Goal: Task Accomplishment & Management: Manage account settings

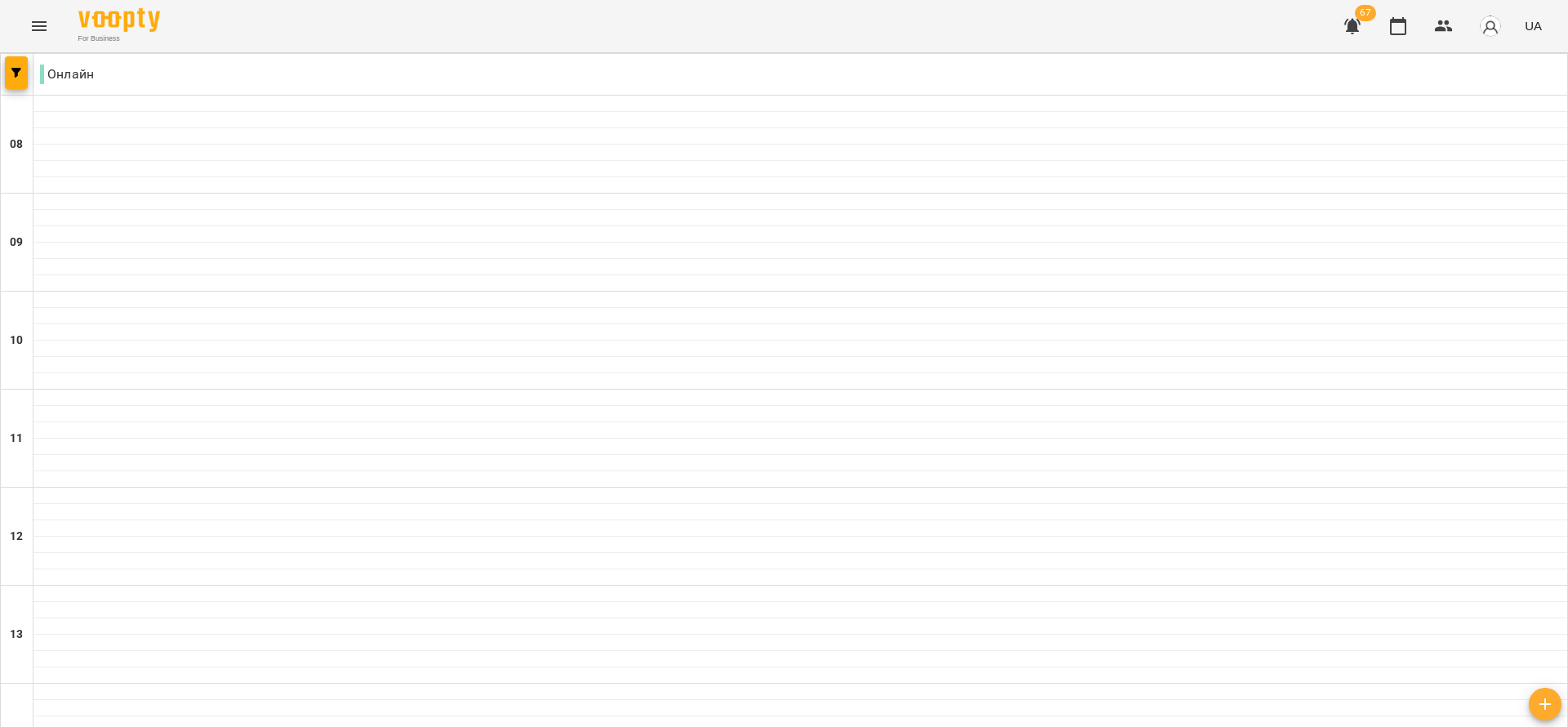
scroll to position [367, 0]
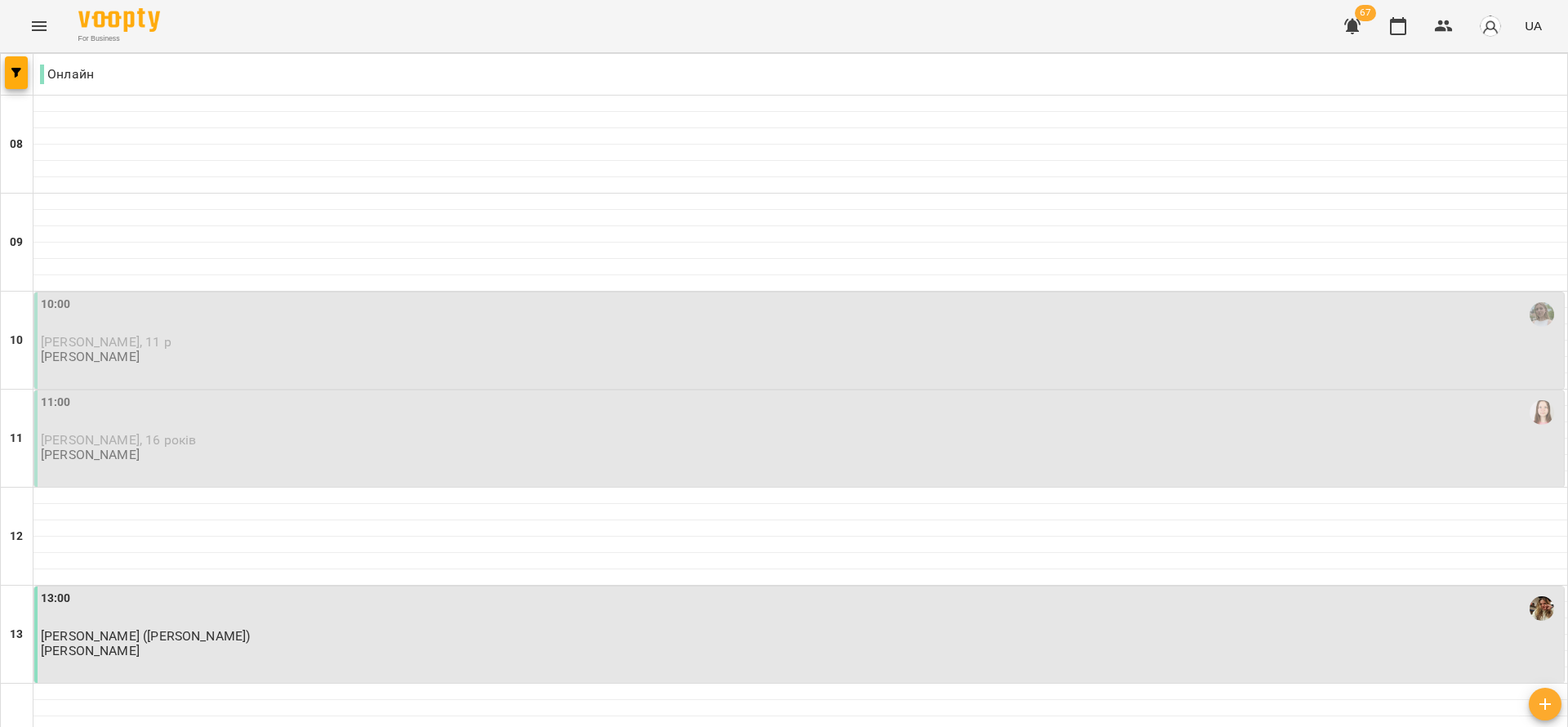
scroll to position [850, 0]
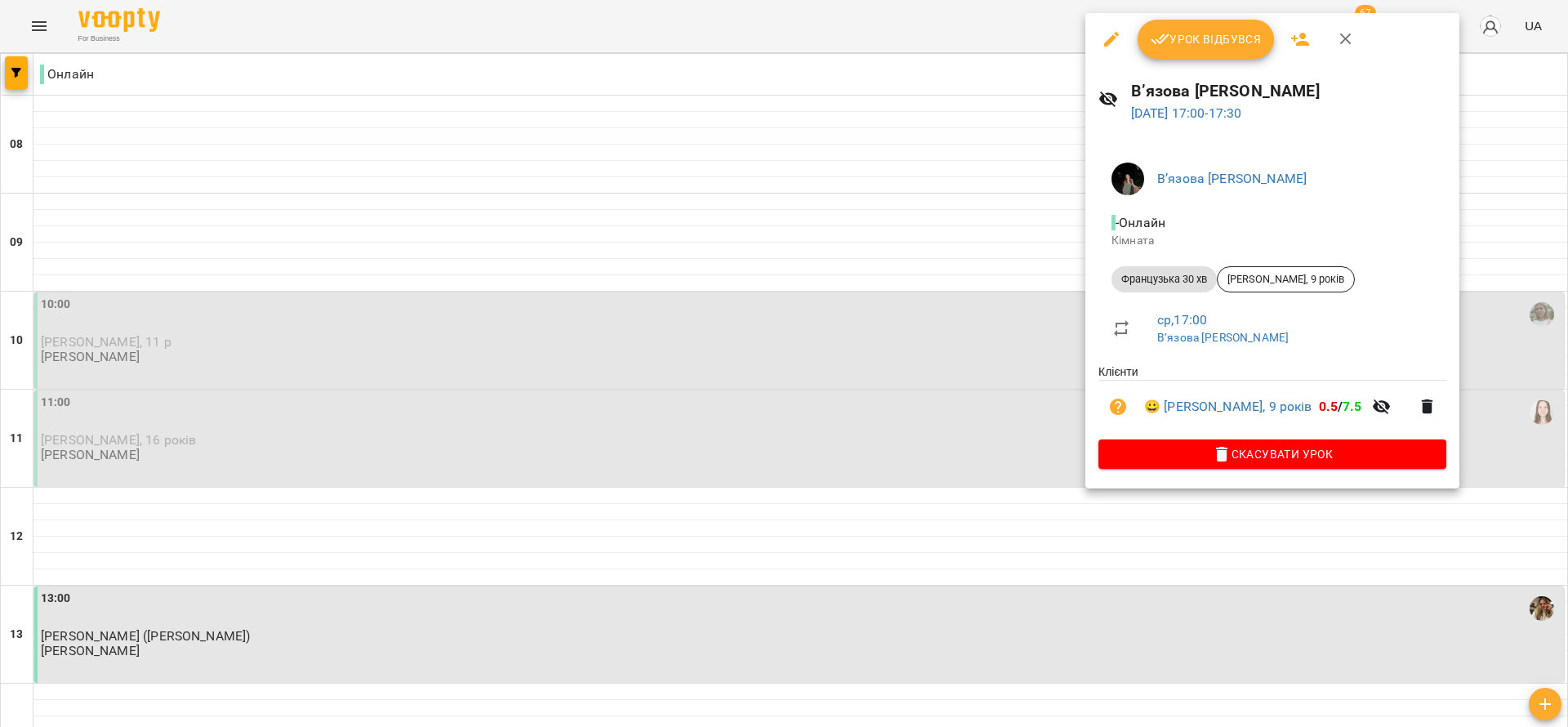
click at [882, 201] on div at bounding box center [784, 363] width 1568 height 727
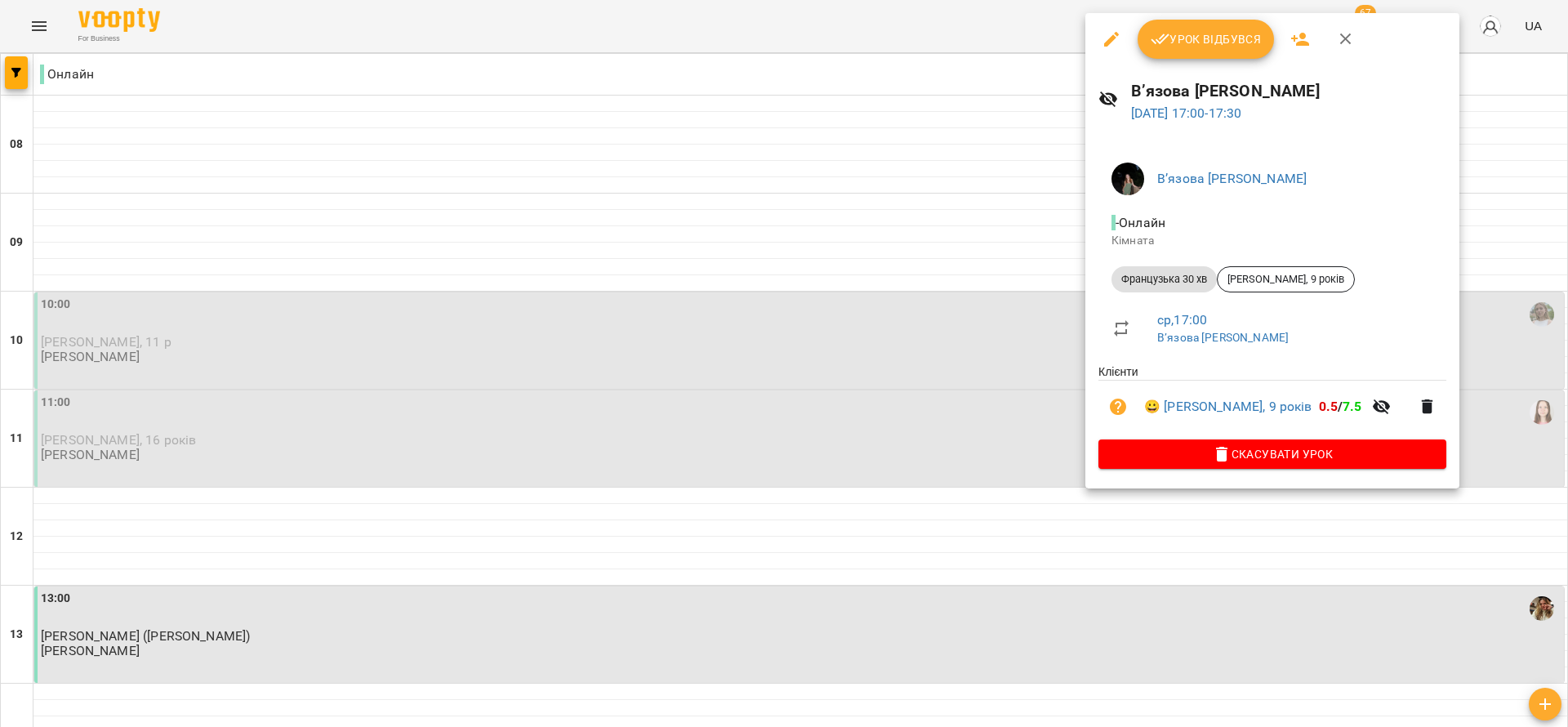
click at [827, 154] on div at bounding box center [784, 363] width 1568 height 727
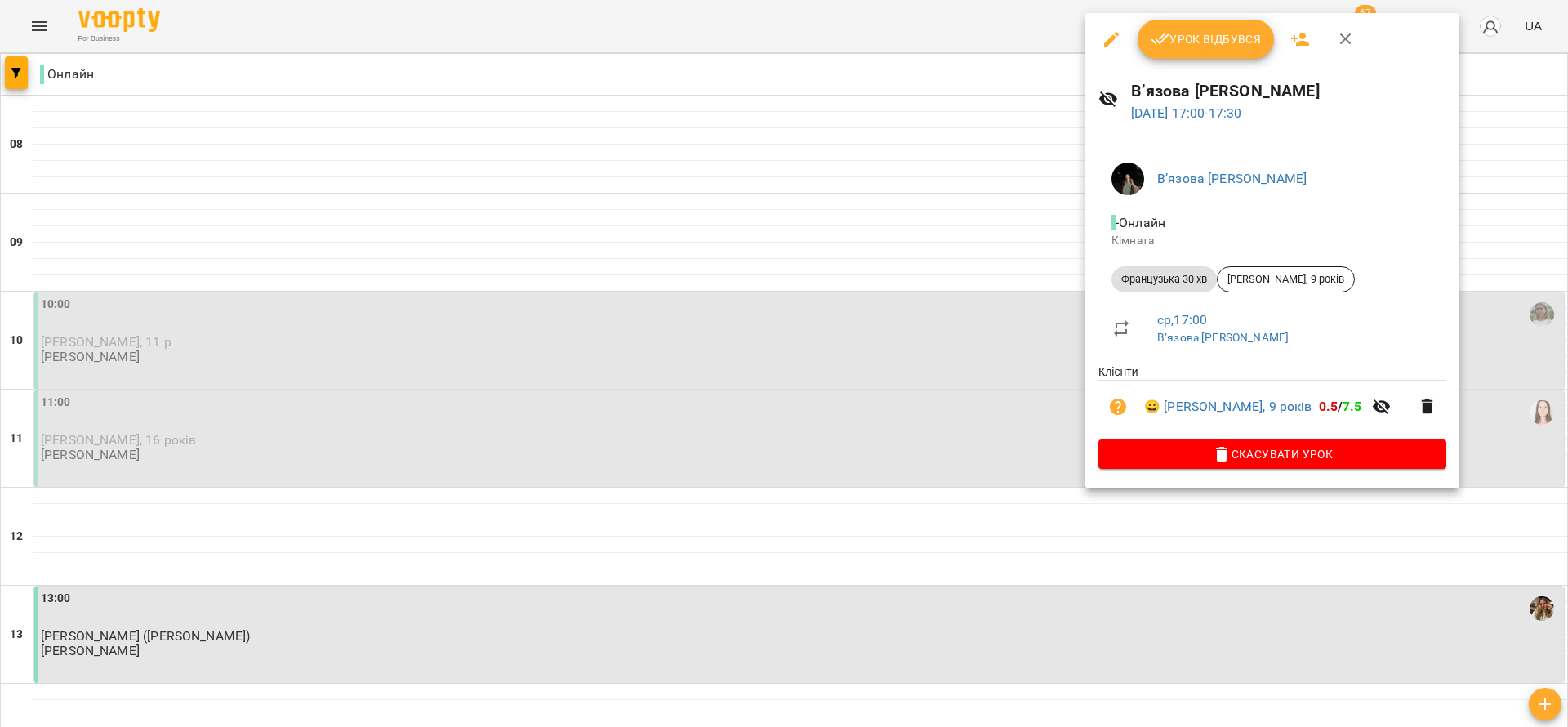
click at [1244, 473] on div "В’язова [PERSON_NAME] Французька 30 хв [PERSON_NAME], 9 років ср , 17:00 В’язов…" at bounding box center [1272, 312] width 374 height 352
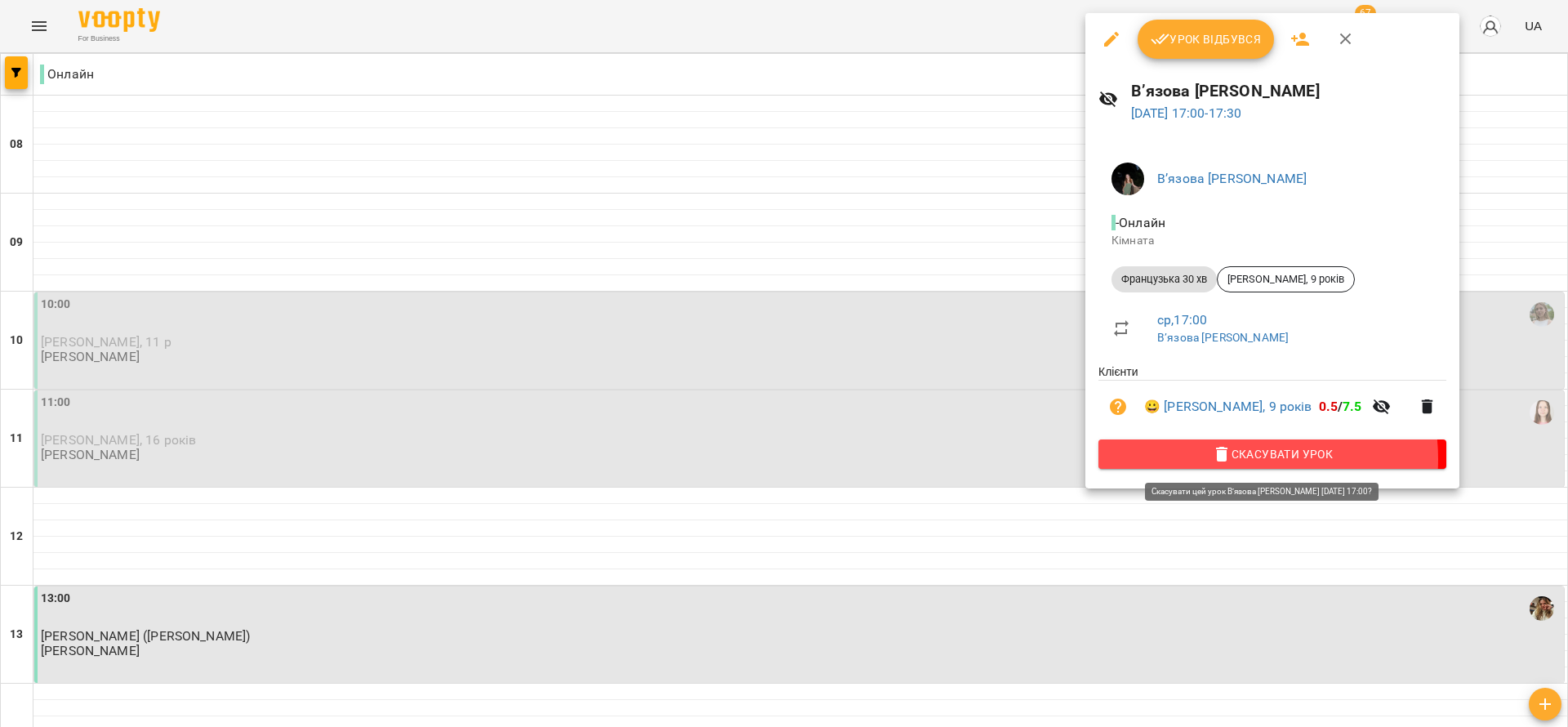
click at [1233, 461] on span "Скасувати Урок" at bounding box center [1272, 454] width 322 height 19
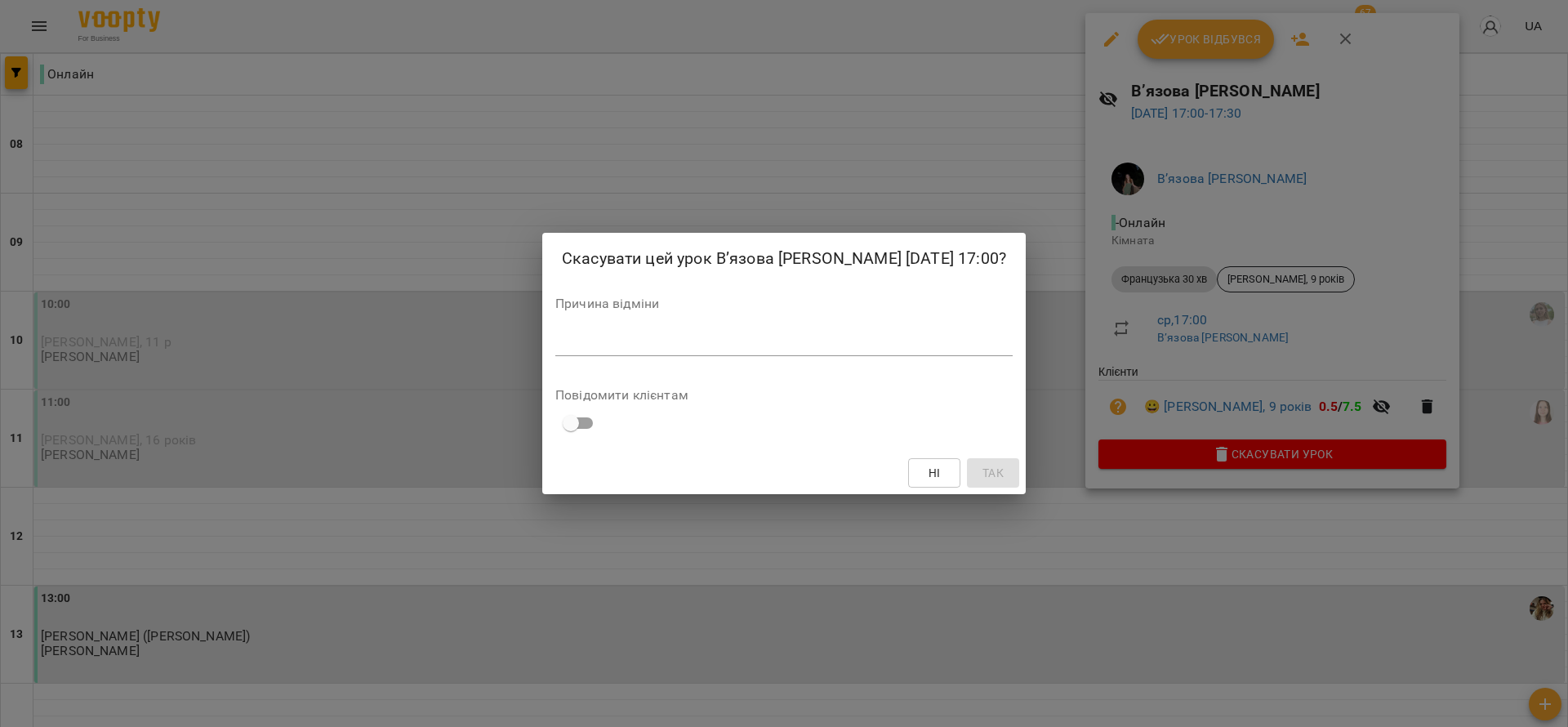
click at [965, 324] on div "Причина відміни *" at bounding box center [784, 330] width 458 height 65
click at [965, 345] on div "*" at bounding box center [784, 344] width 458 height 27
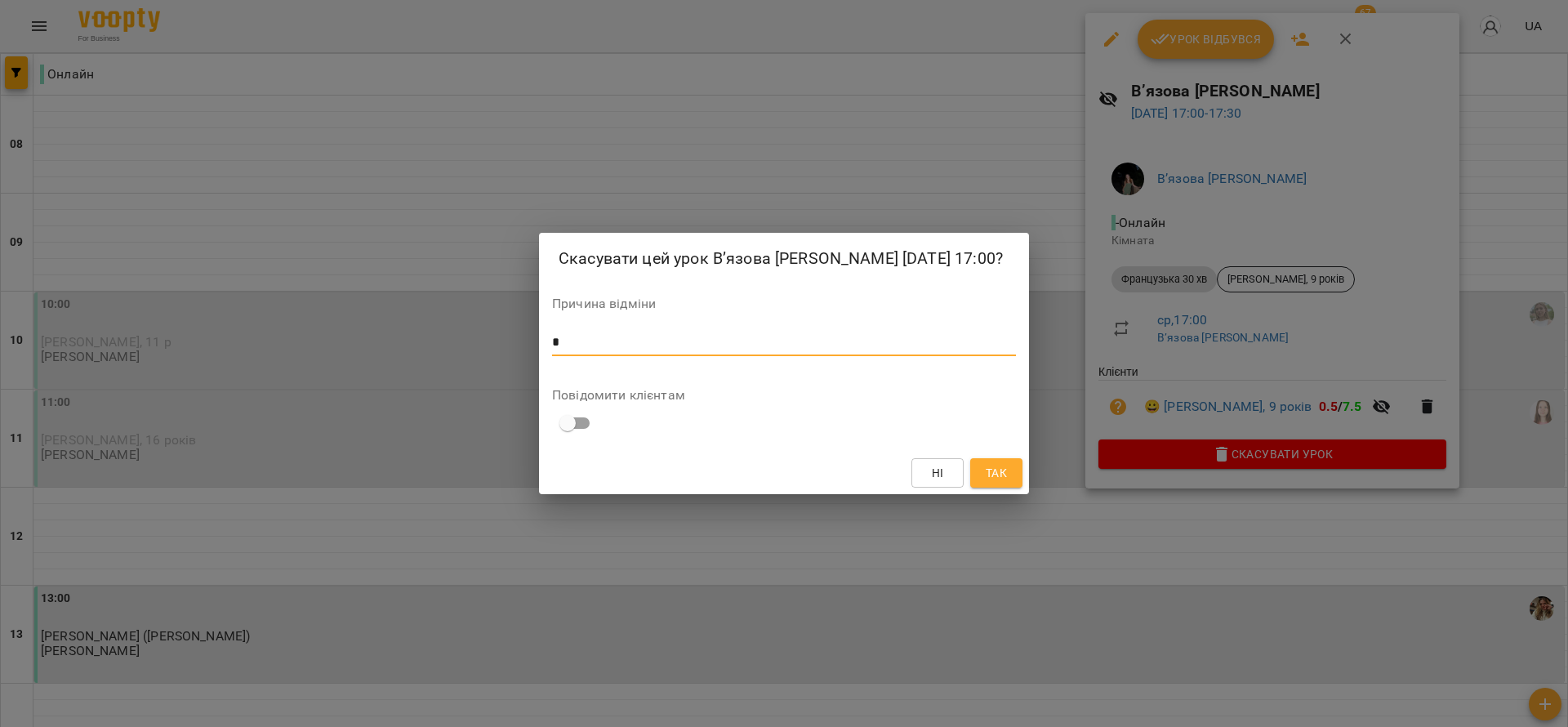
type textarea "*"
click at [1001, 474] on button "Так" at bounding box center [996, 473] width 52 height 29
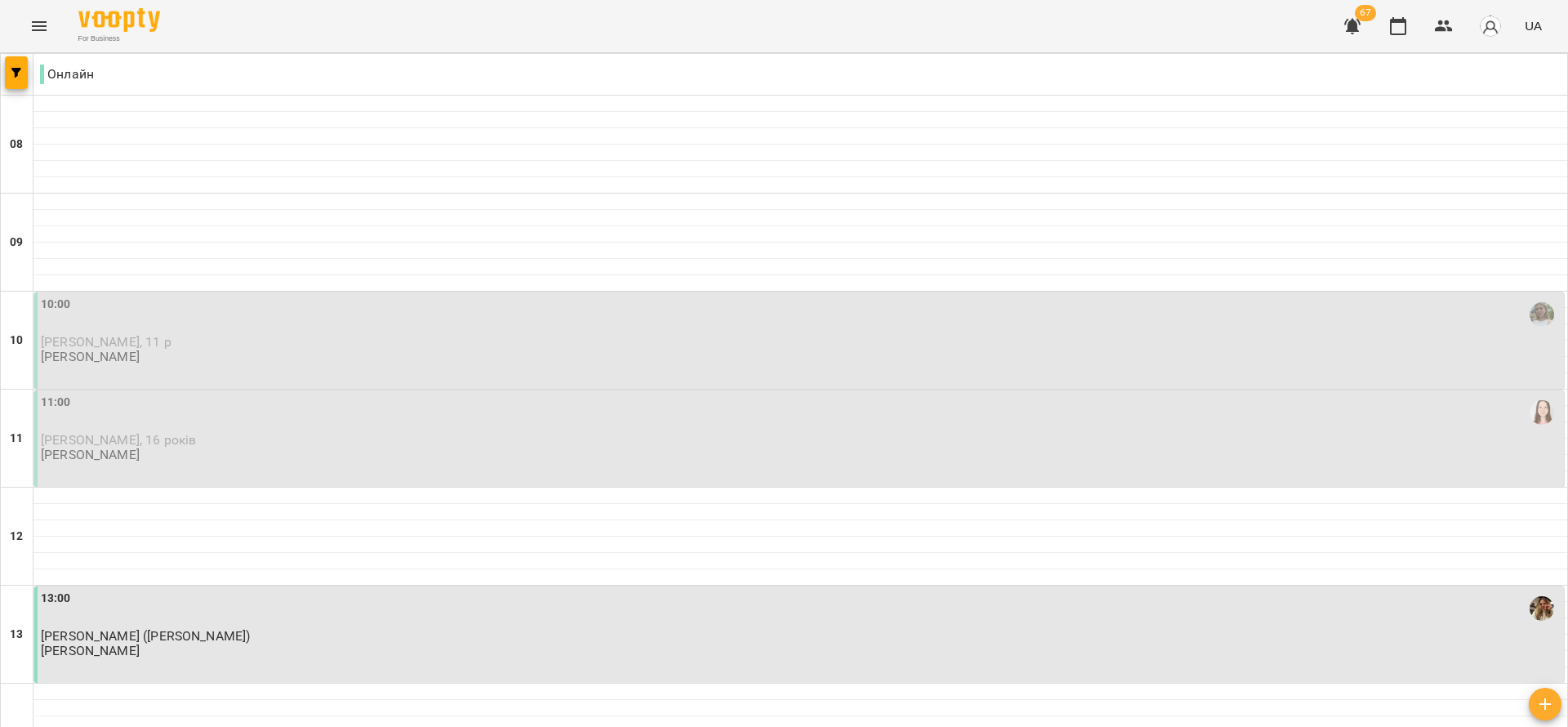
scroll to position [1045, 0]
click at [61, 19] on div "For Business 67 UA" at bounding box center [784, 26] width 1568 height 52
click at [44, 24] on icon "Menu" at bounding box center [39, 26] width 19 height 19
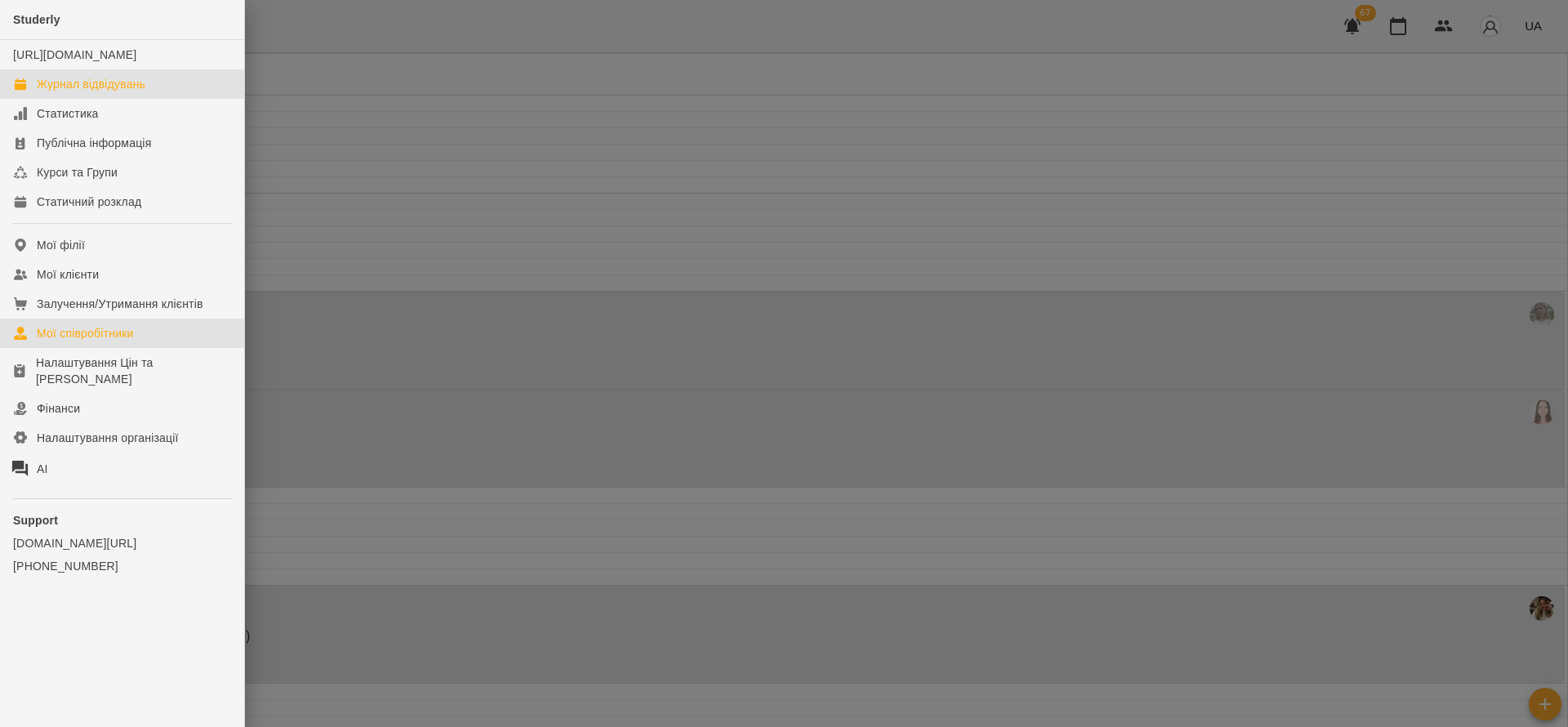
click at [126, 341] on div "Мої співробітники" at bounding box center [86, 333] width 97 height 16
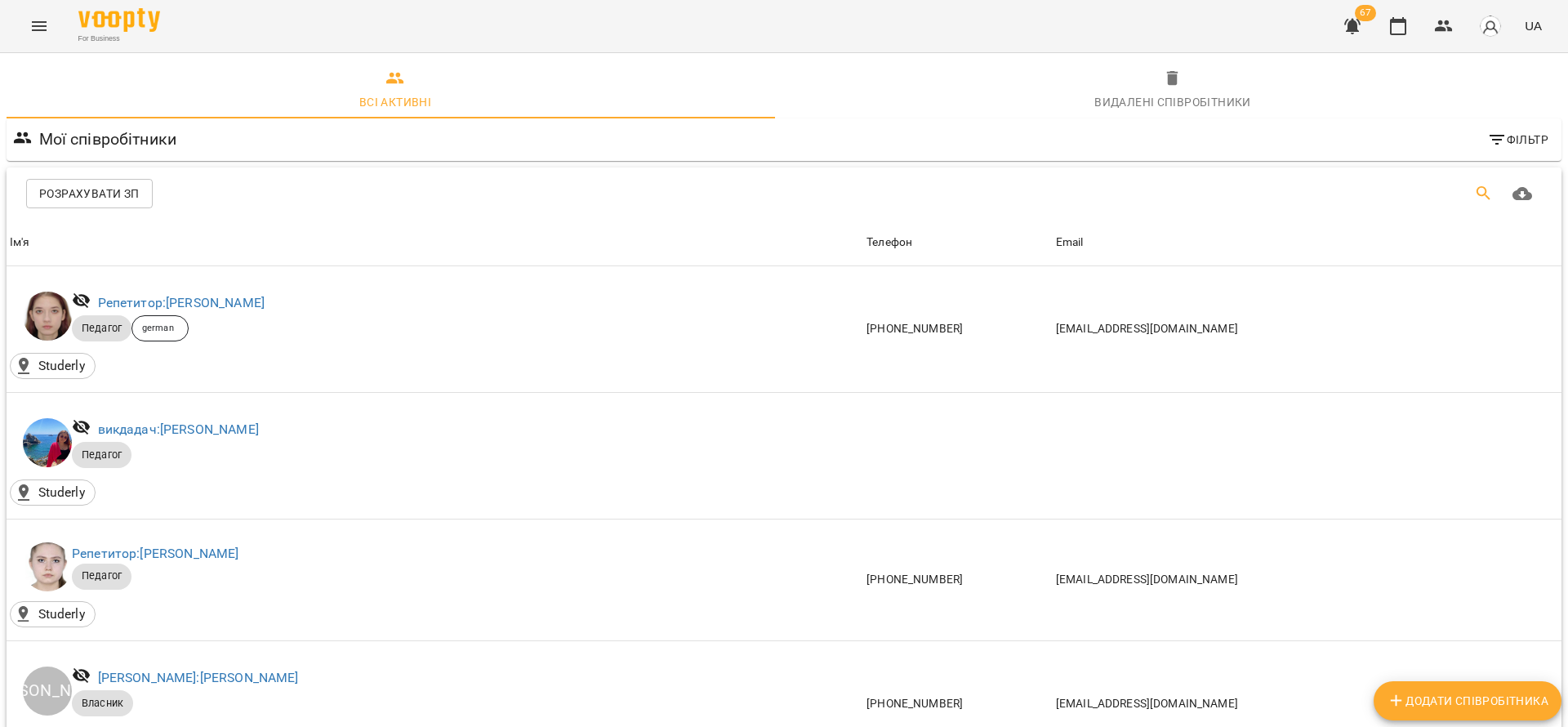
click at [1474, 187] on icon "Пошук" at bounding box center [1484, 193] width 19 height 19
click at [1488, 148] on icon "button" at bounding box center [1497, 140] width 19 height 19
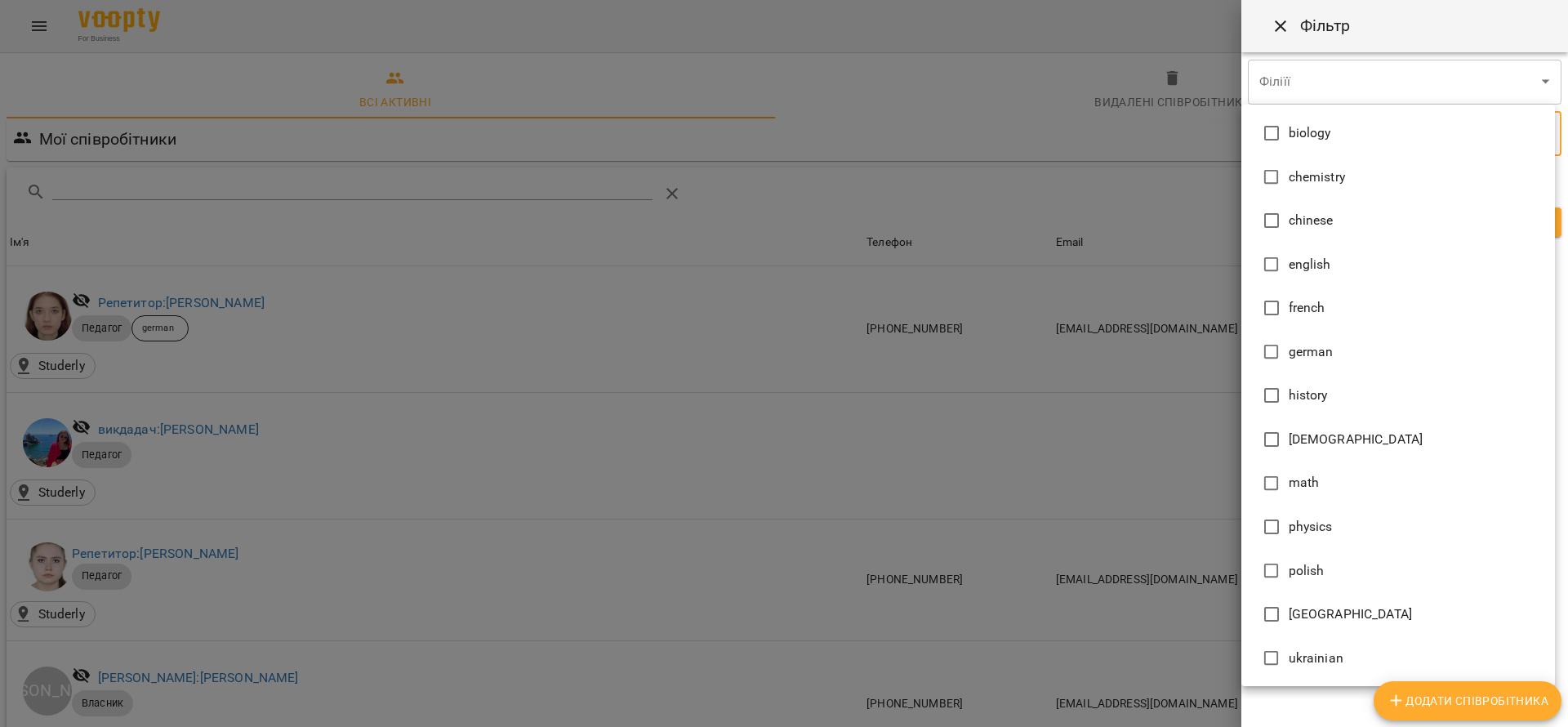
click at [845, 315] on div at bounding box center [784, 363] width 1568 height 727
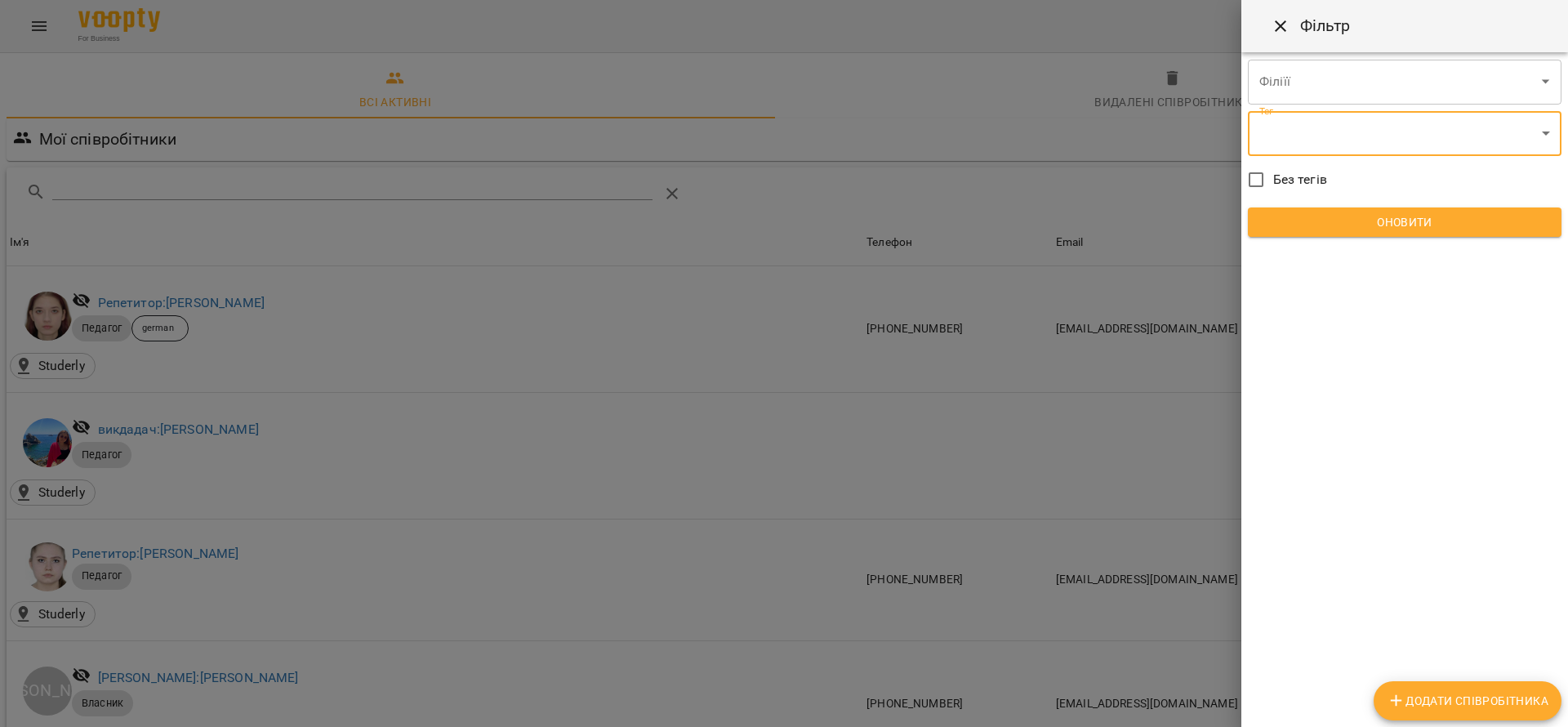
click at [1201, 96] on div at bounding box center [784, 363] width 1568 height 727
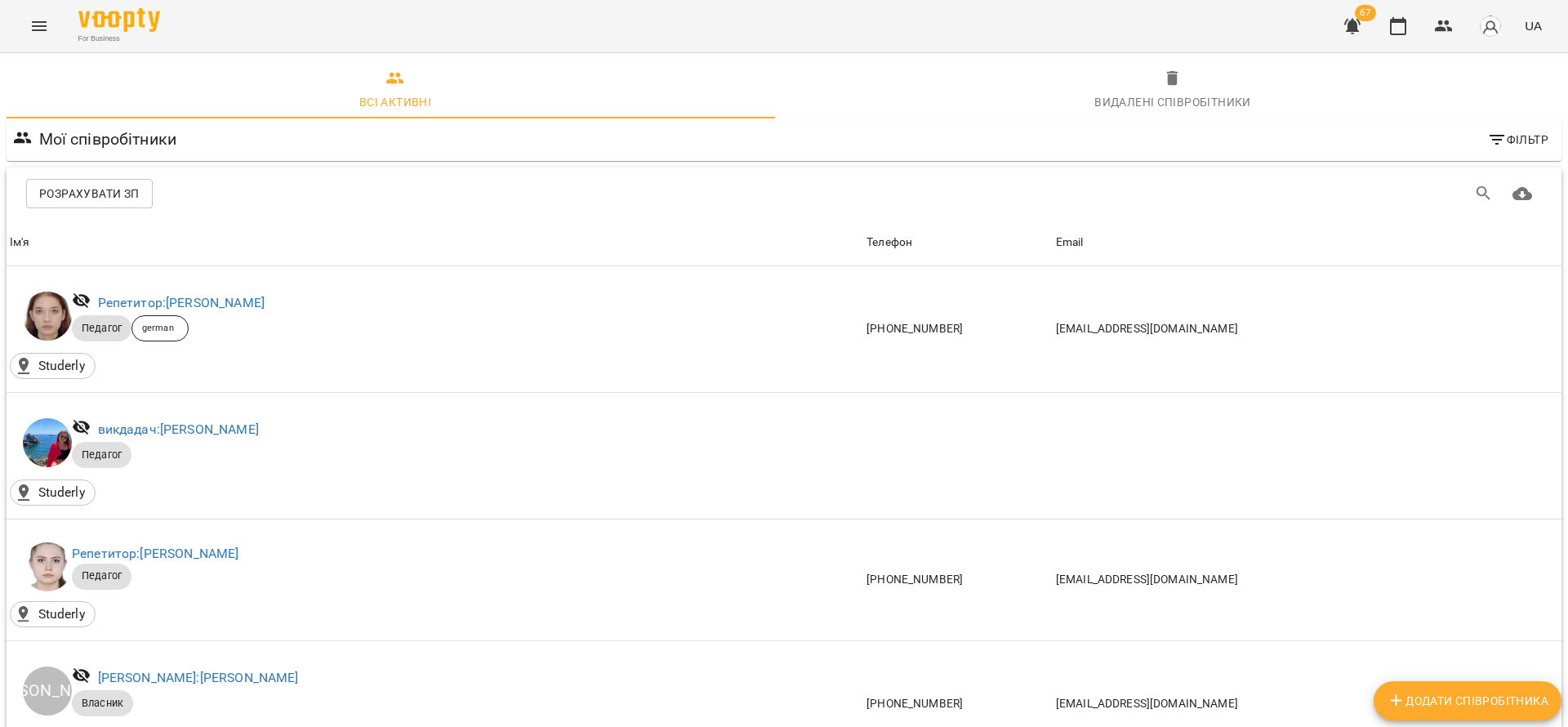
click at [1163, 93] on div "Видалені cпівробітники" at bounding box center [1173, 102] width 157 height 19
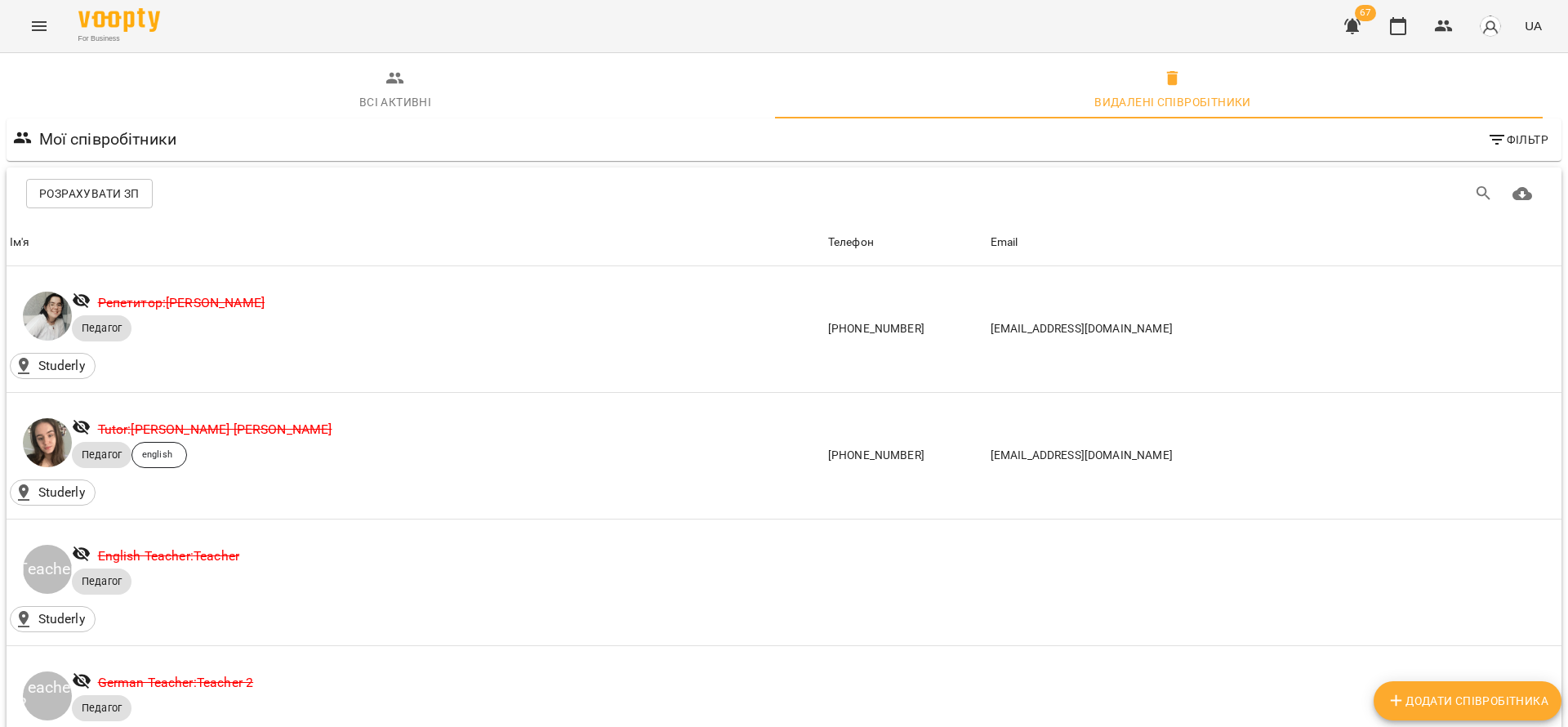
click at [1492, 141] on span "Фільтр" at bounding box center [1518, 140] width 61 height 19
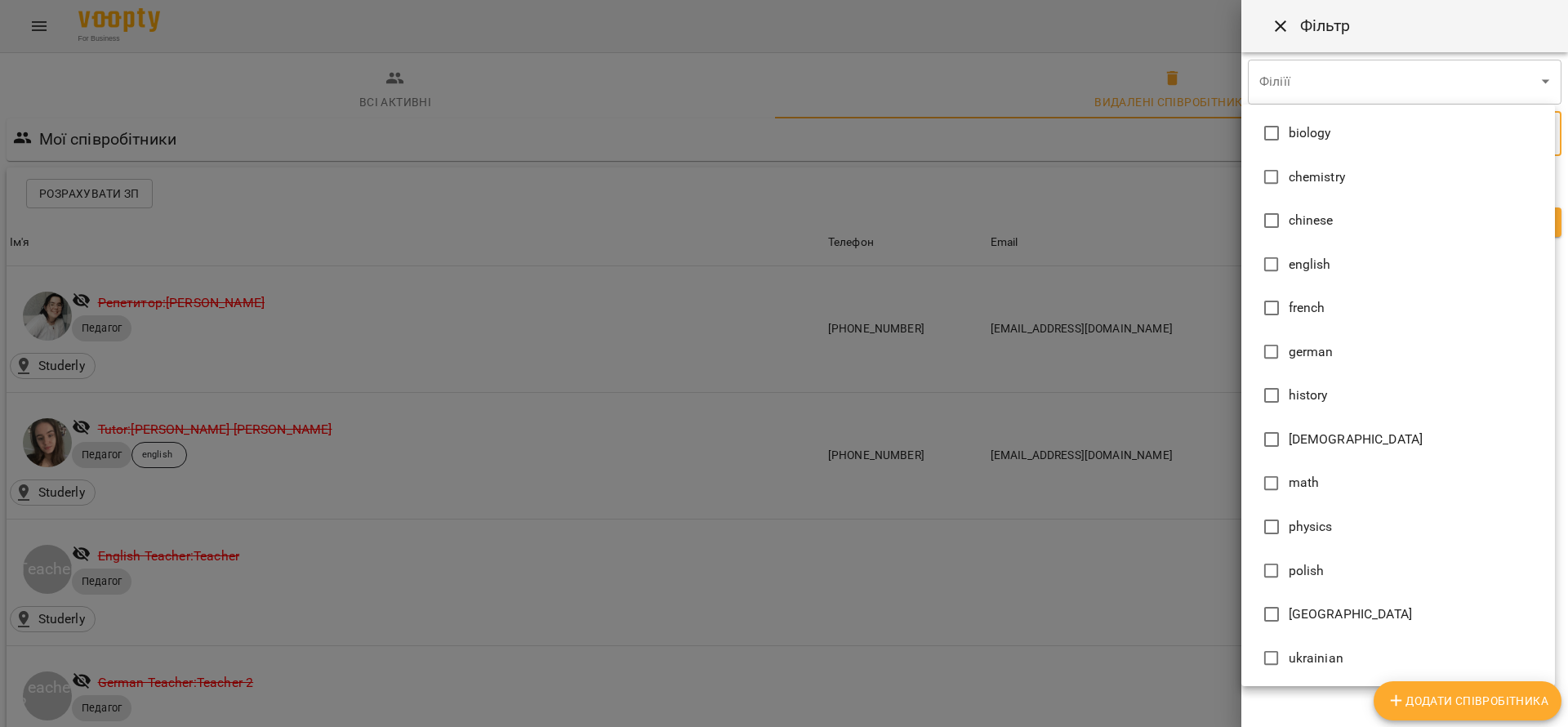
click at [739, 364] on div at bounding box center [784, 363] width 1568 height 727
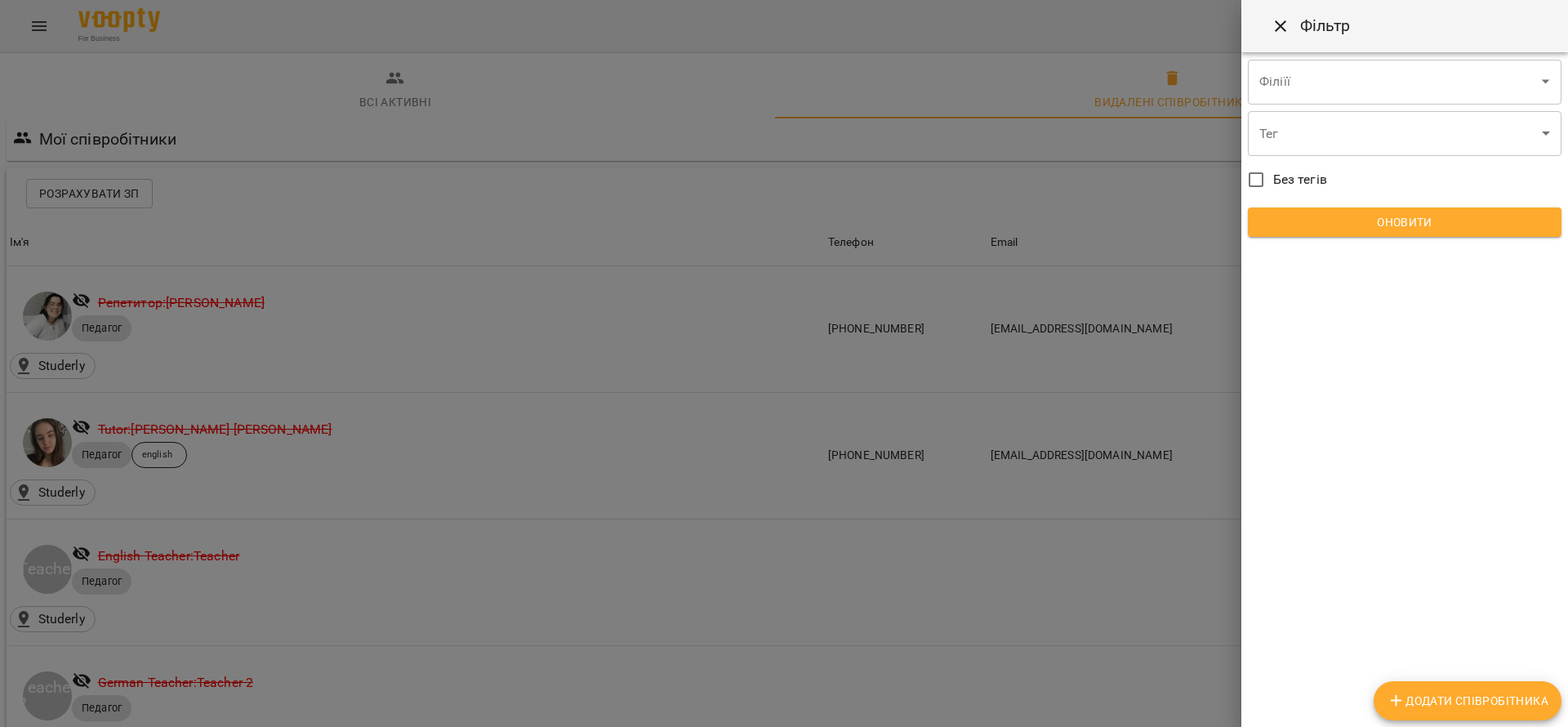
click at [747, 276] on div at bounding box center [784, 363] width 1568 height 727
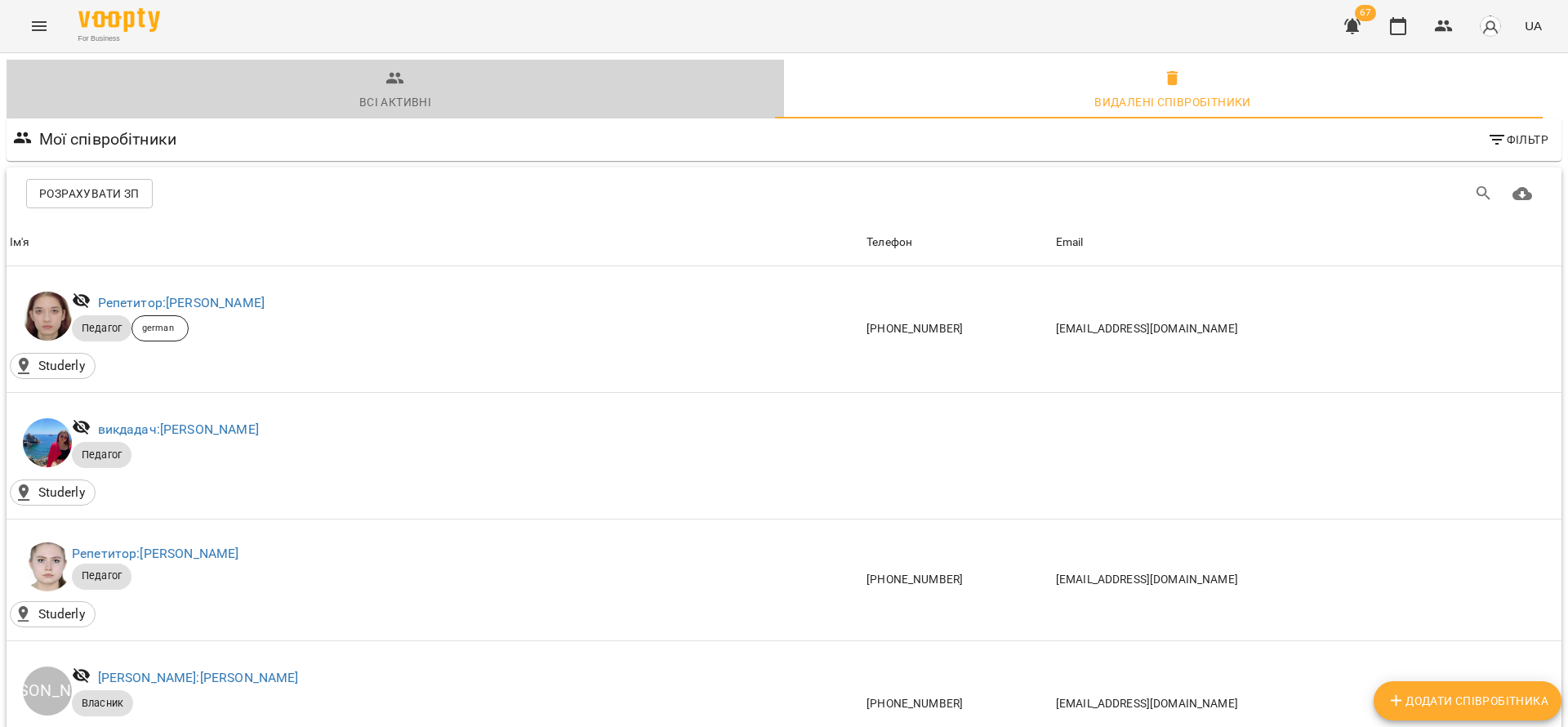
click at [402, 89] on span "Всі активні" at bounding box center [395, 91] width 758 height 44
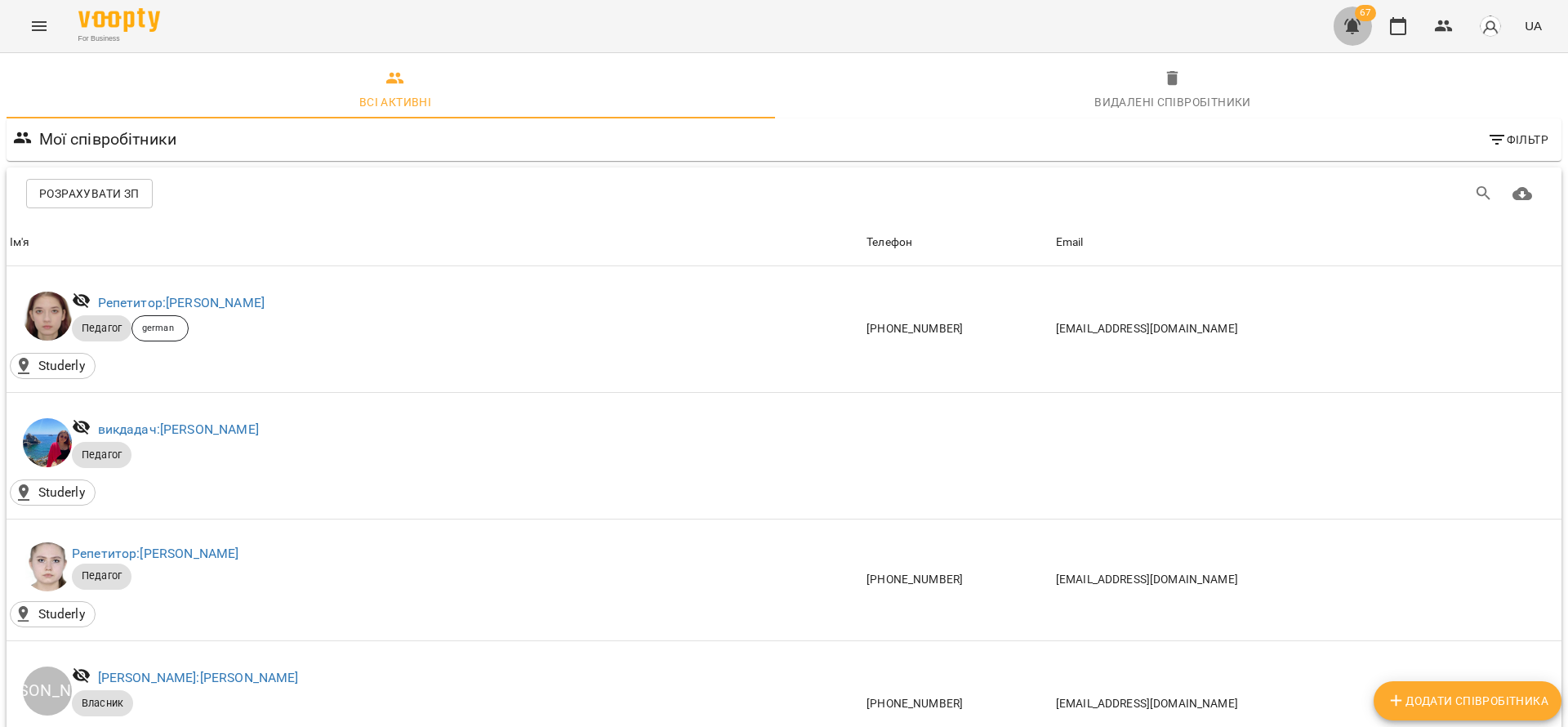
click at [1347, 22] on icon "button" at bounding box center [1352, 27] width 16 height 16
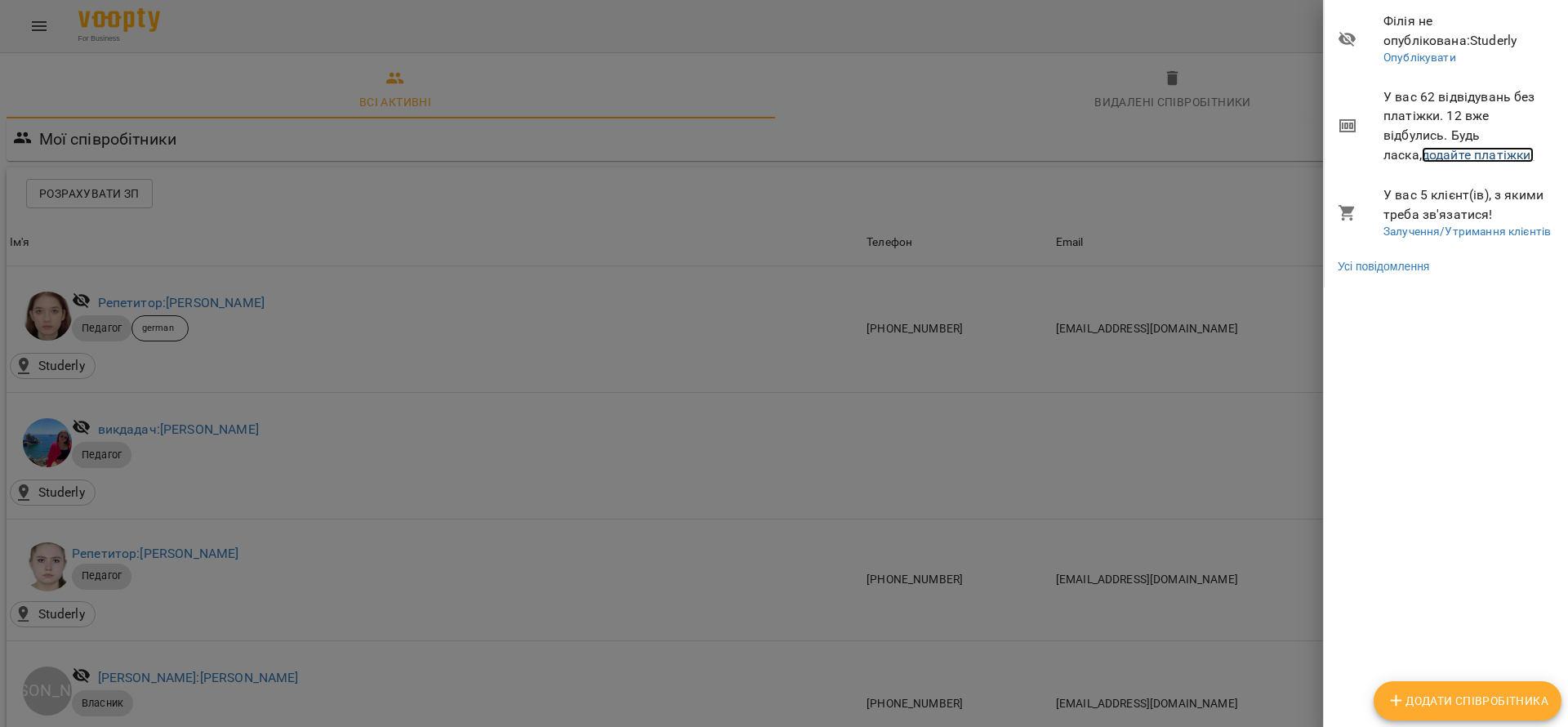
click at [1442, 160] on link "додайте платіжки!" at bounding box center [1479, 155] width 113 height 16
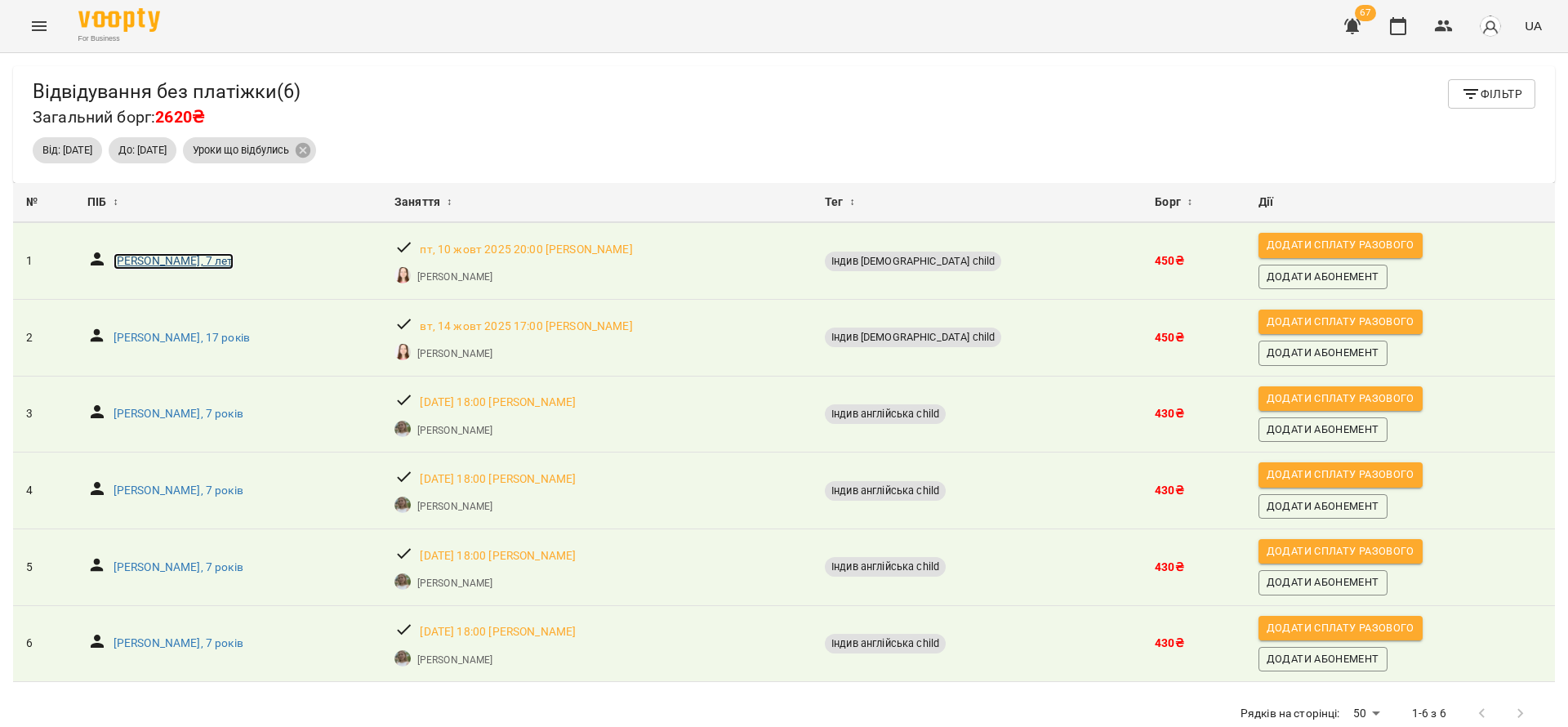
scroll to position [53, 0]
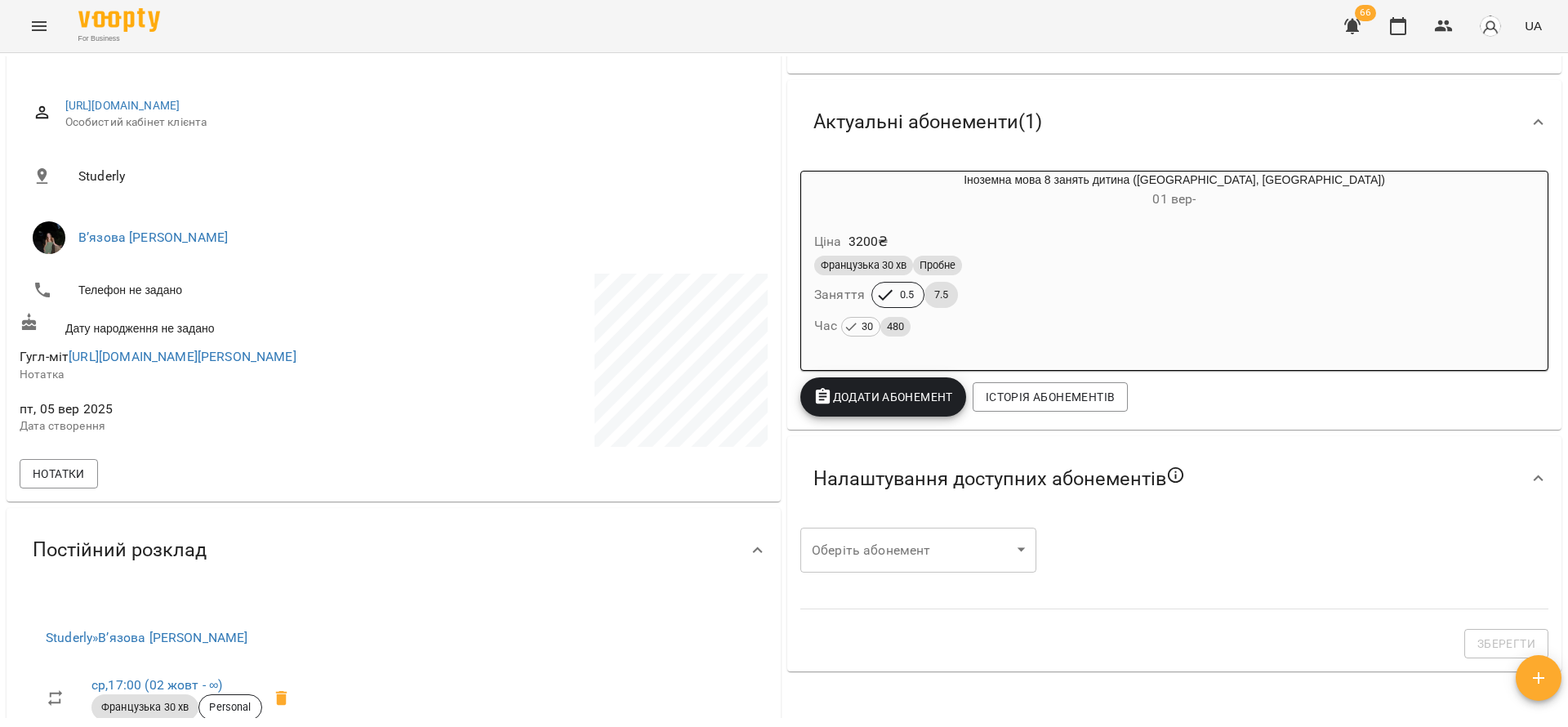
scroll to position [245, 0]
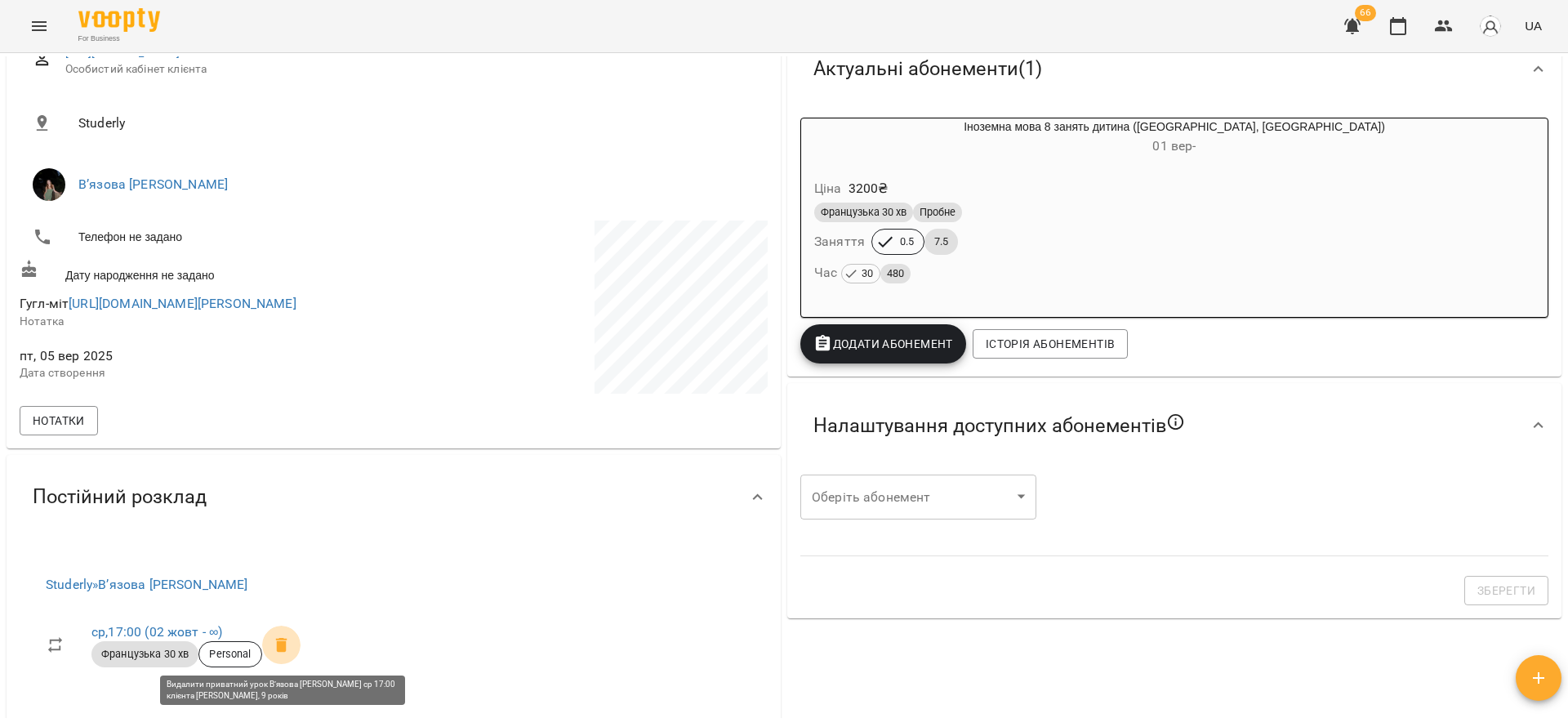
click at [285, 647] on icon at bounding box center [281, 645] width 11 height 15
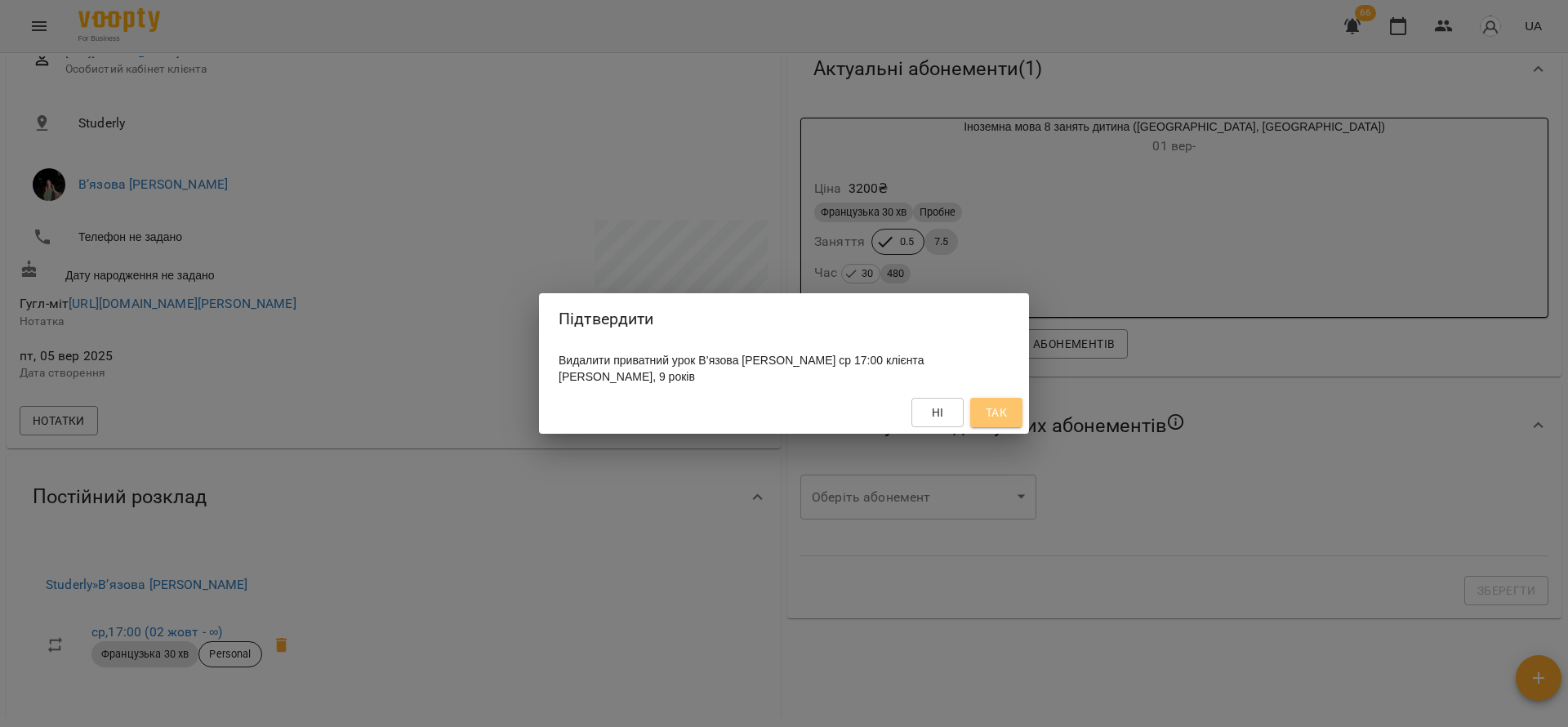
click at [991, 405] on span "Так" at bounding box center [996, 413] width 21 height 19
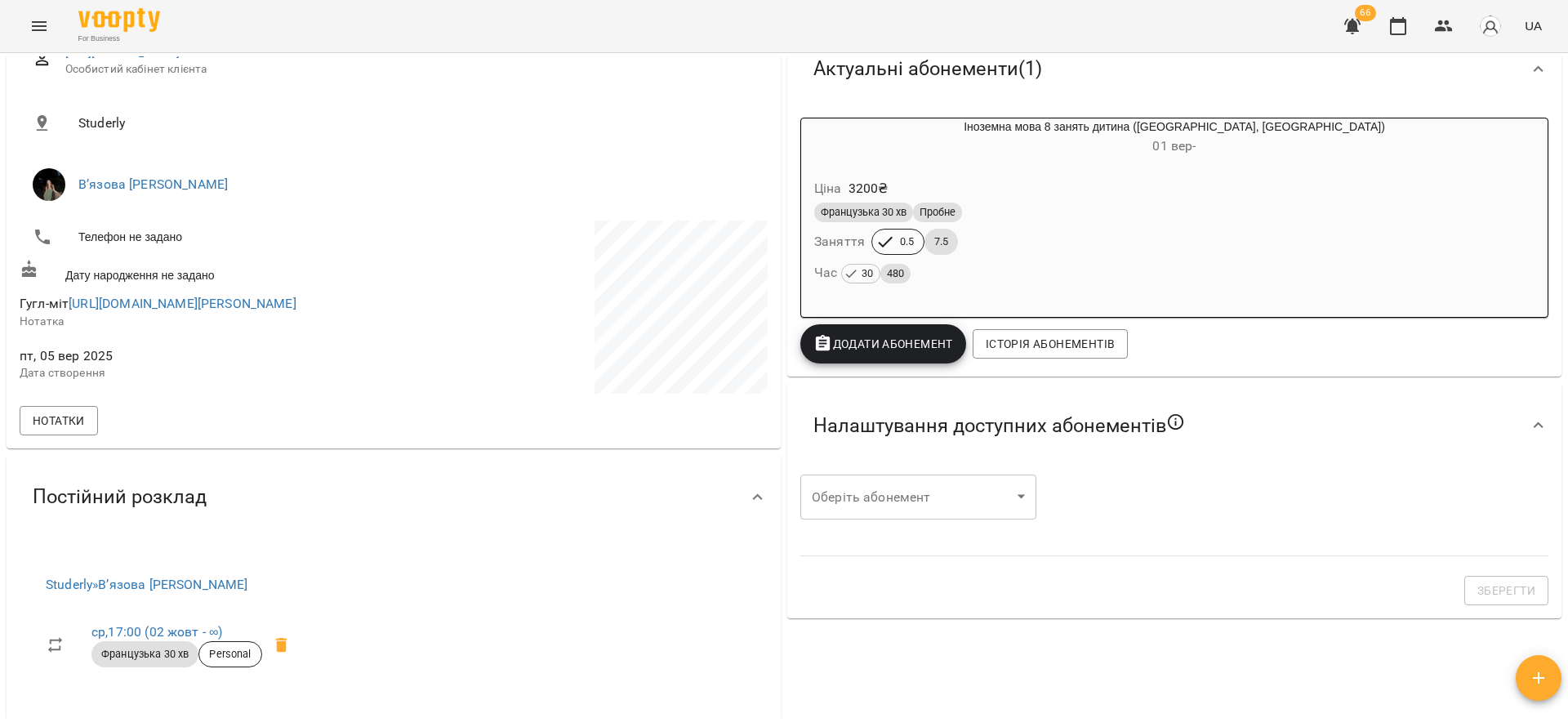
scroll to position [0, 0]
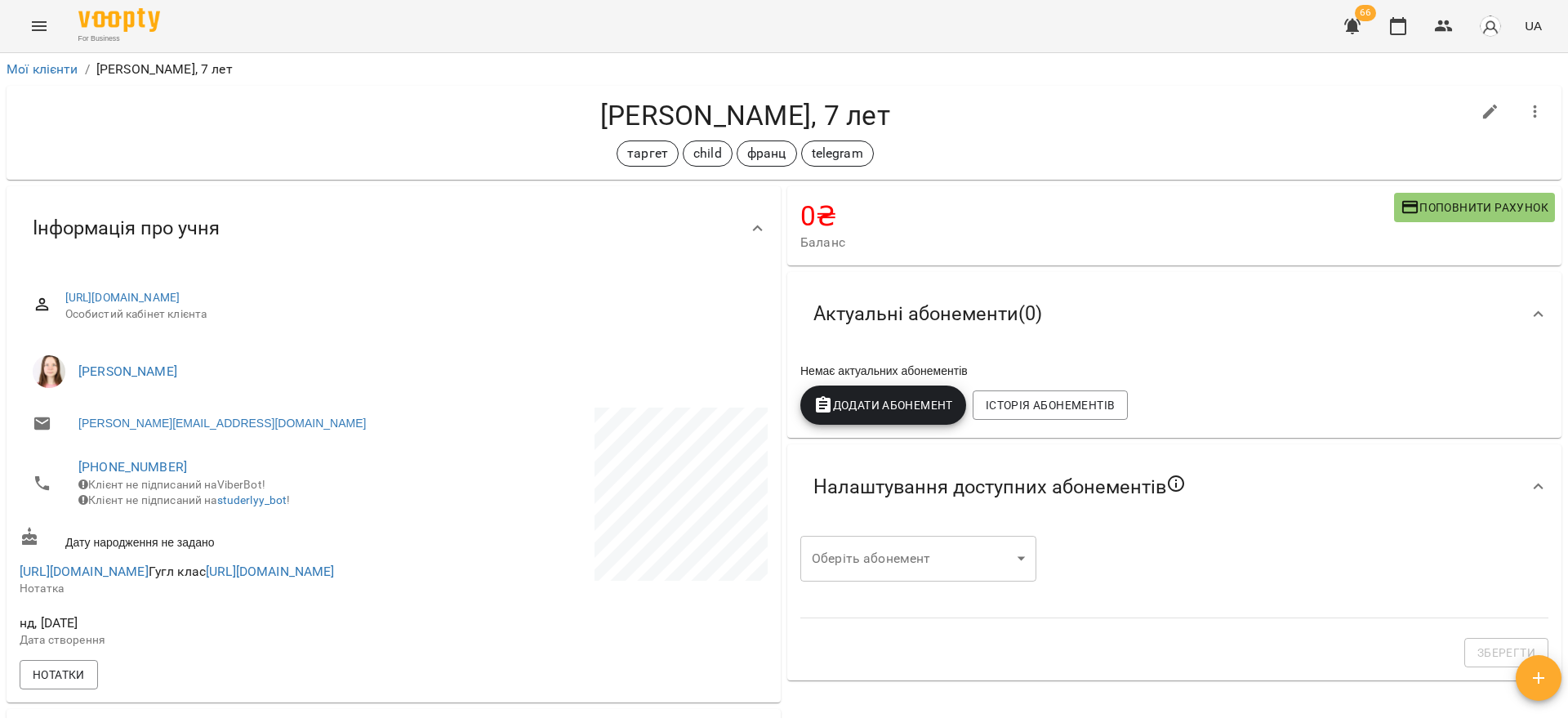
click at [901, 389] on button "Додати Абонемент" at bounding box center [883, 405] width 166 height 39
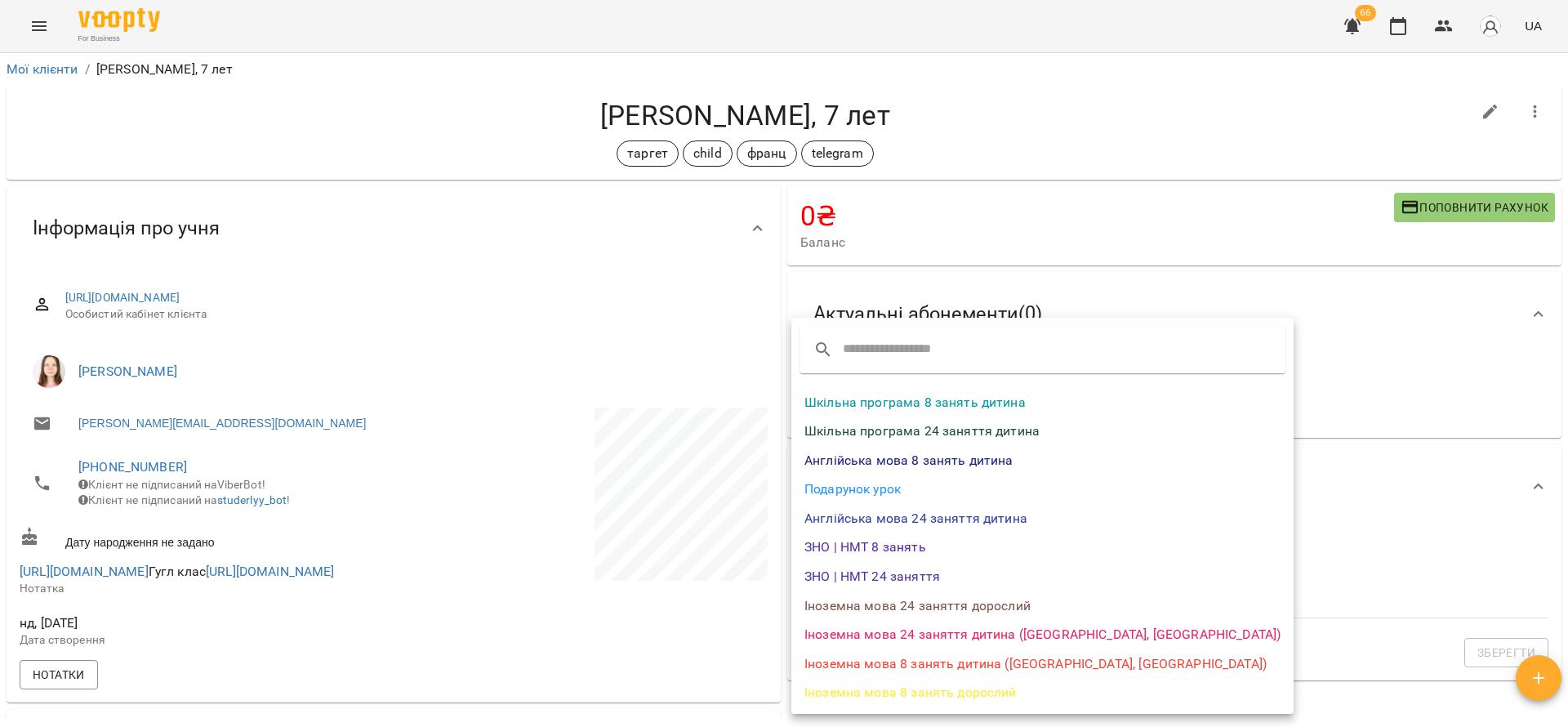
click at [914, 665] on li "Іноземна мова 8 занять дитина (ЕС, Азія)" at bounding box center [1042, 663] width 503 height 29
select select "*******"
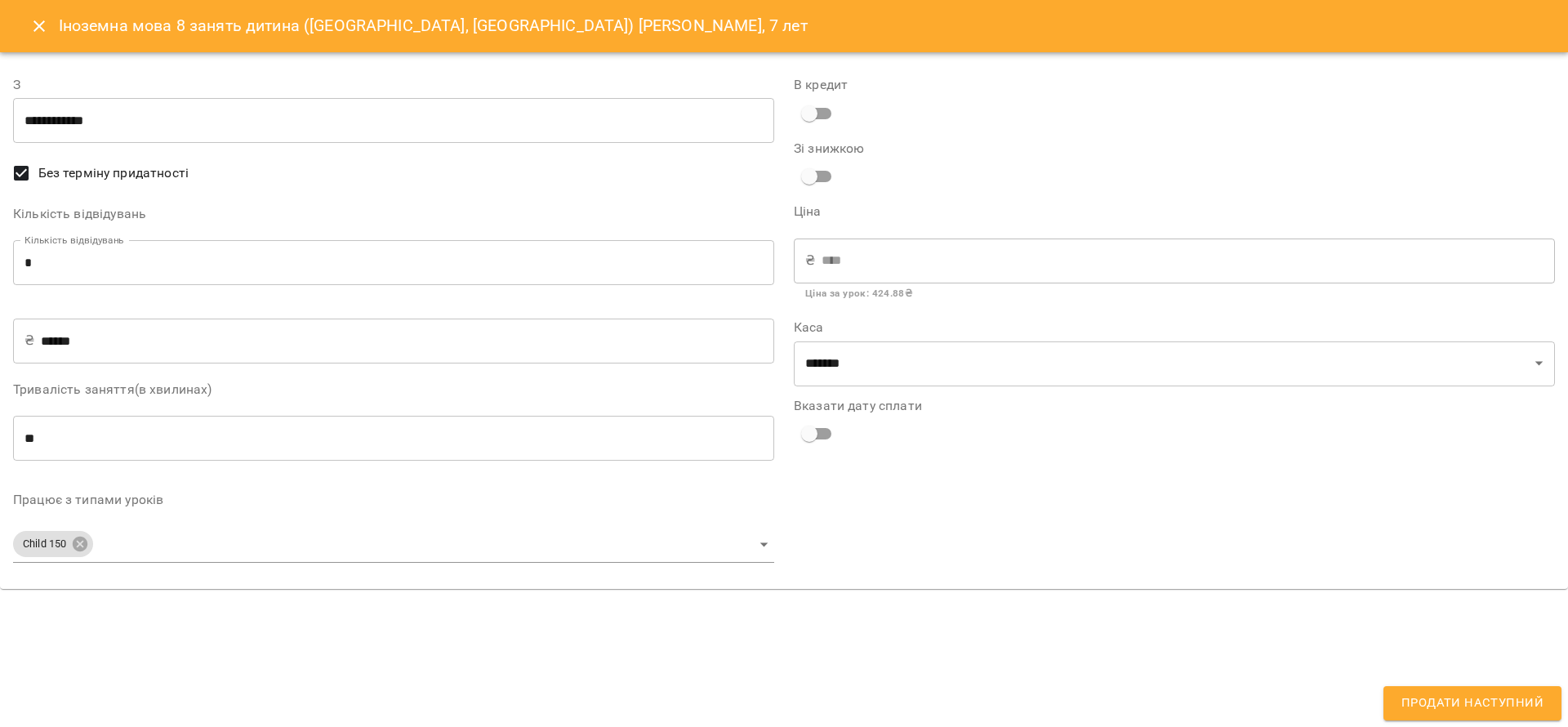
drag, startPoint x: 395, startPoint y: 151, endPoint x: 405, endPoint y: 137, distance: 17.2
click at [397, 148] on div "**********" at bounding box center [394, 321] width 761 height 511
click at [422, 121] on input "**********" at bounding box center [394, 121] width 761 height 46
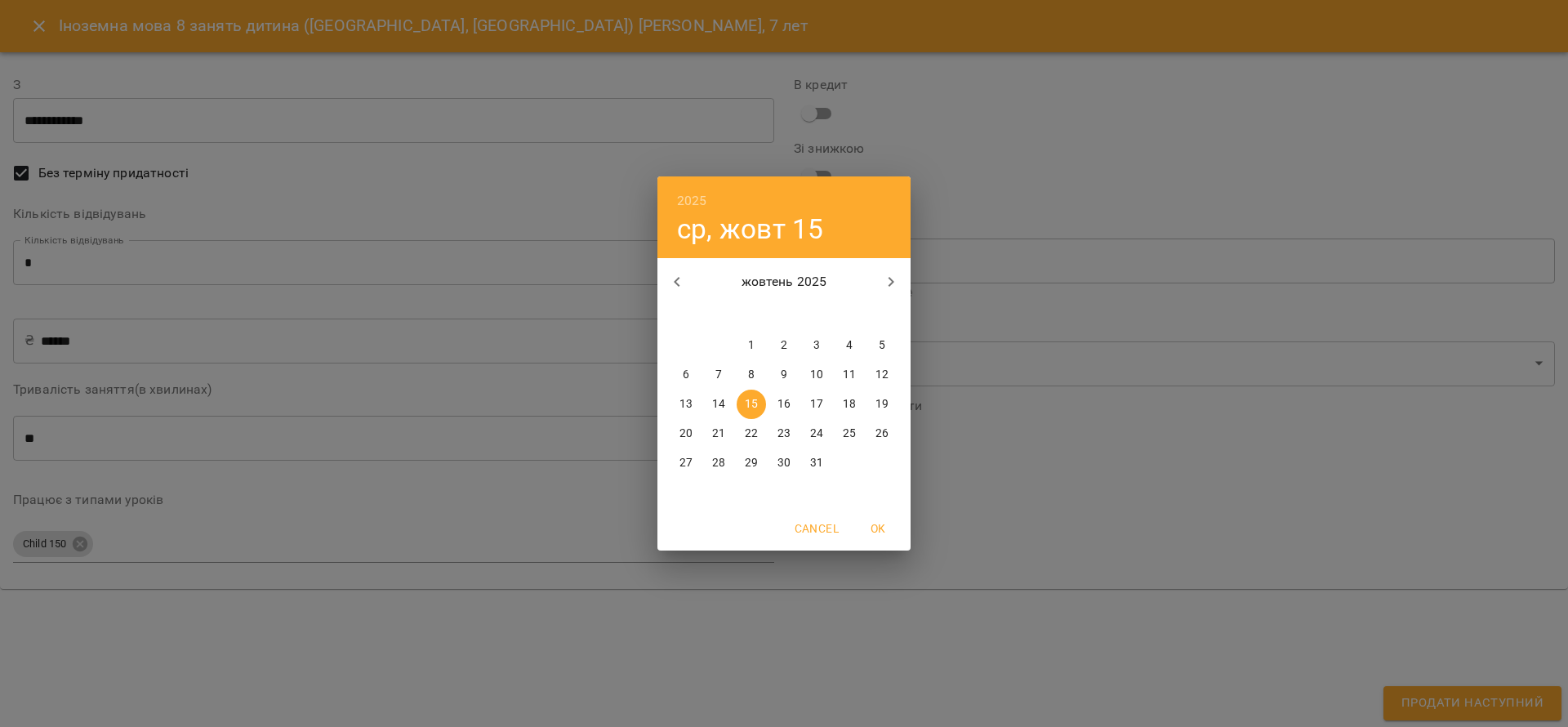
click at [755, 338] on span "1" at bounding box center [751, 345] width 29 height 16
type input "**********"
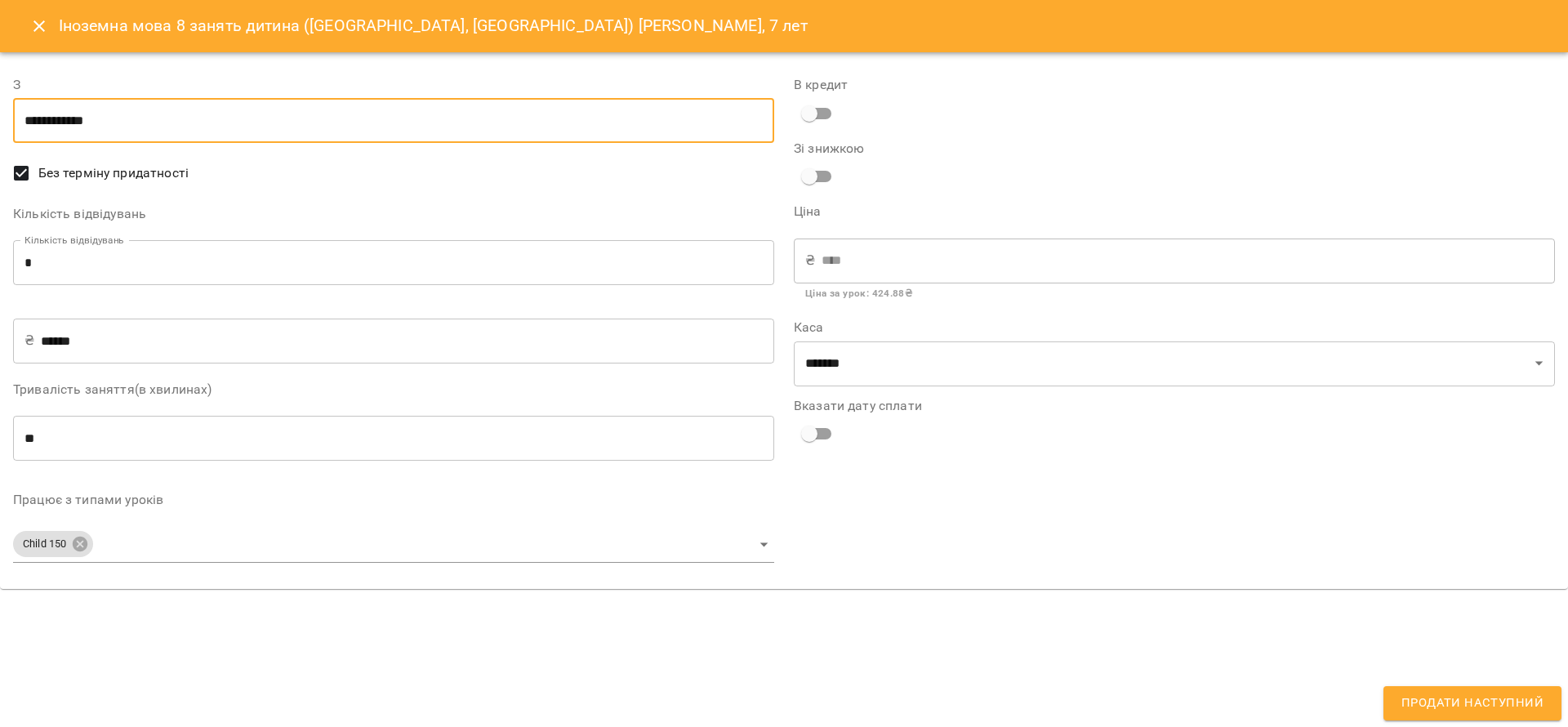
click at [283, 561] on body "For Business 66 UA Мої клієнти / Давід Гоцуляк, 7 лет Давід Гоцуляк, 7 лет тарг…" at bounding box center [784, 390] width 1568 height 780
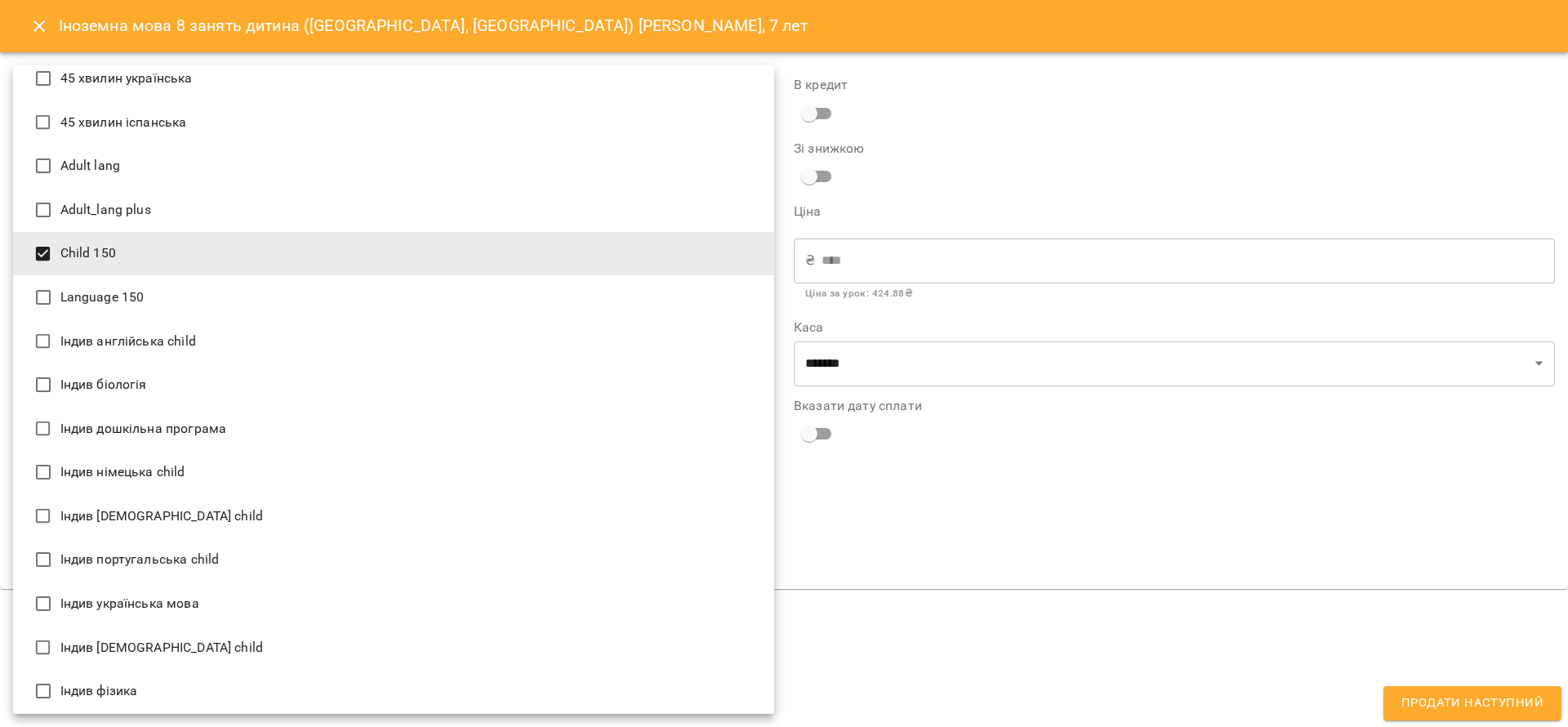
scroll to position [245, 0]
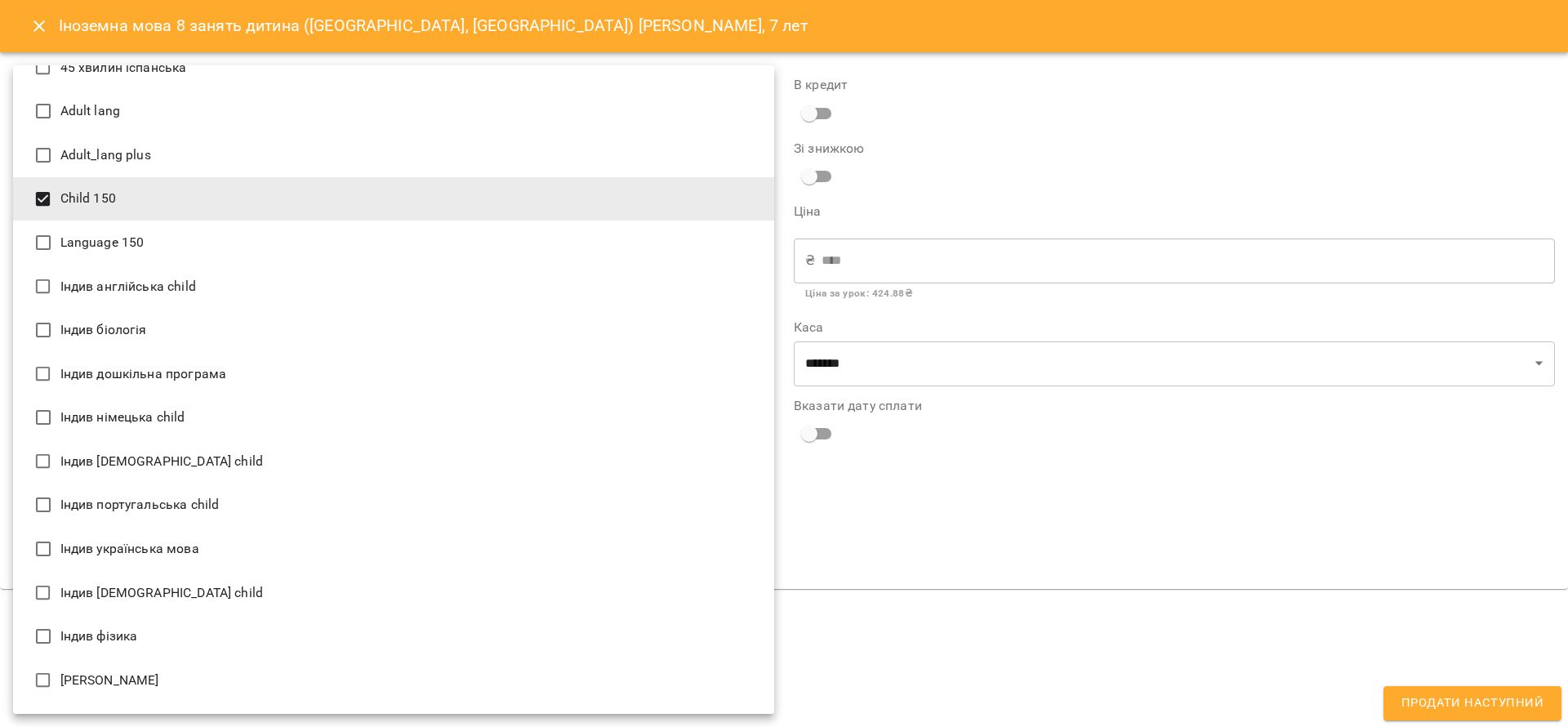
click at [210, 591] on li "Індив [DEMOGRAPHIC_DATA] child" at bounding box center [394, 593] width 761 height 44
type input "**********"
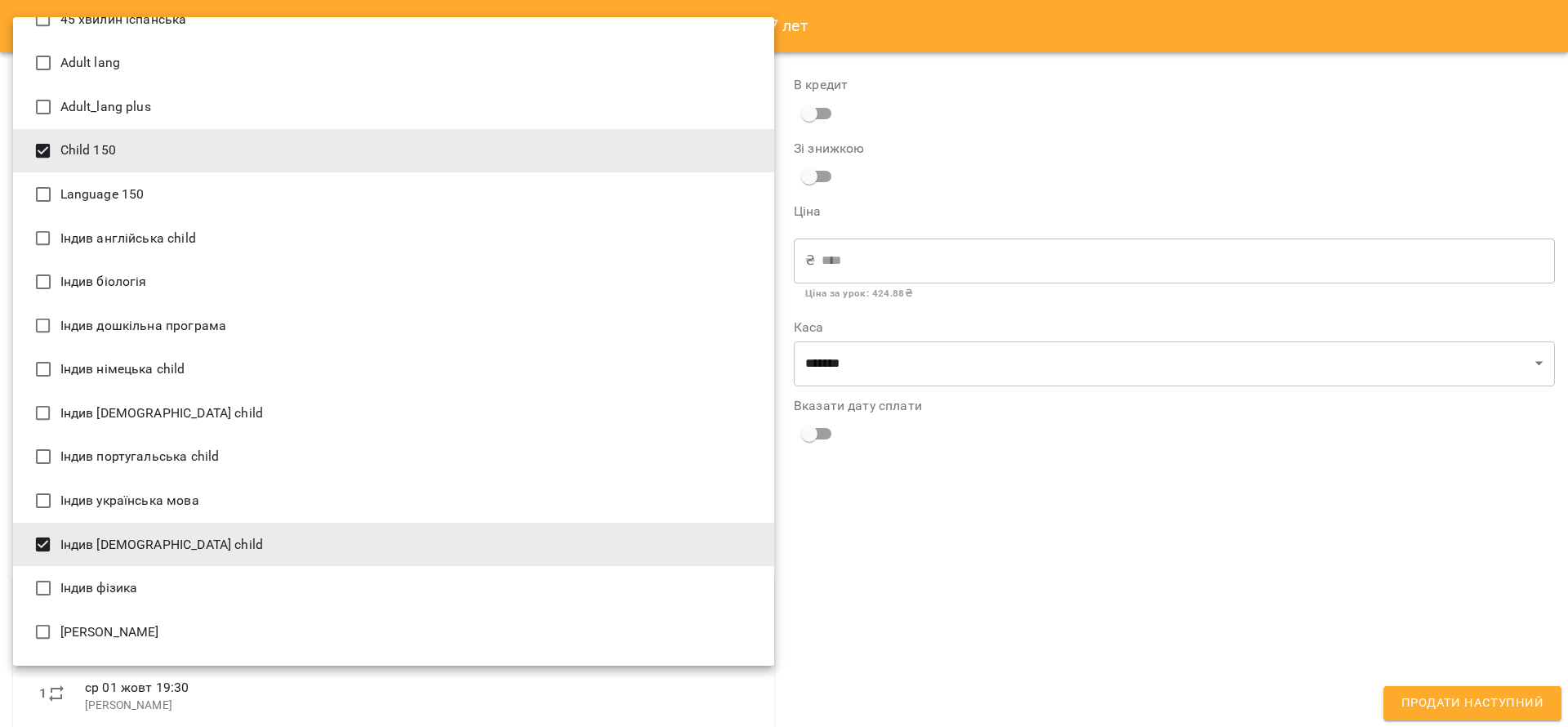
click at [1421, 586] on div at bounding box center [784, 363] width 1568 height 727
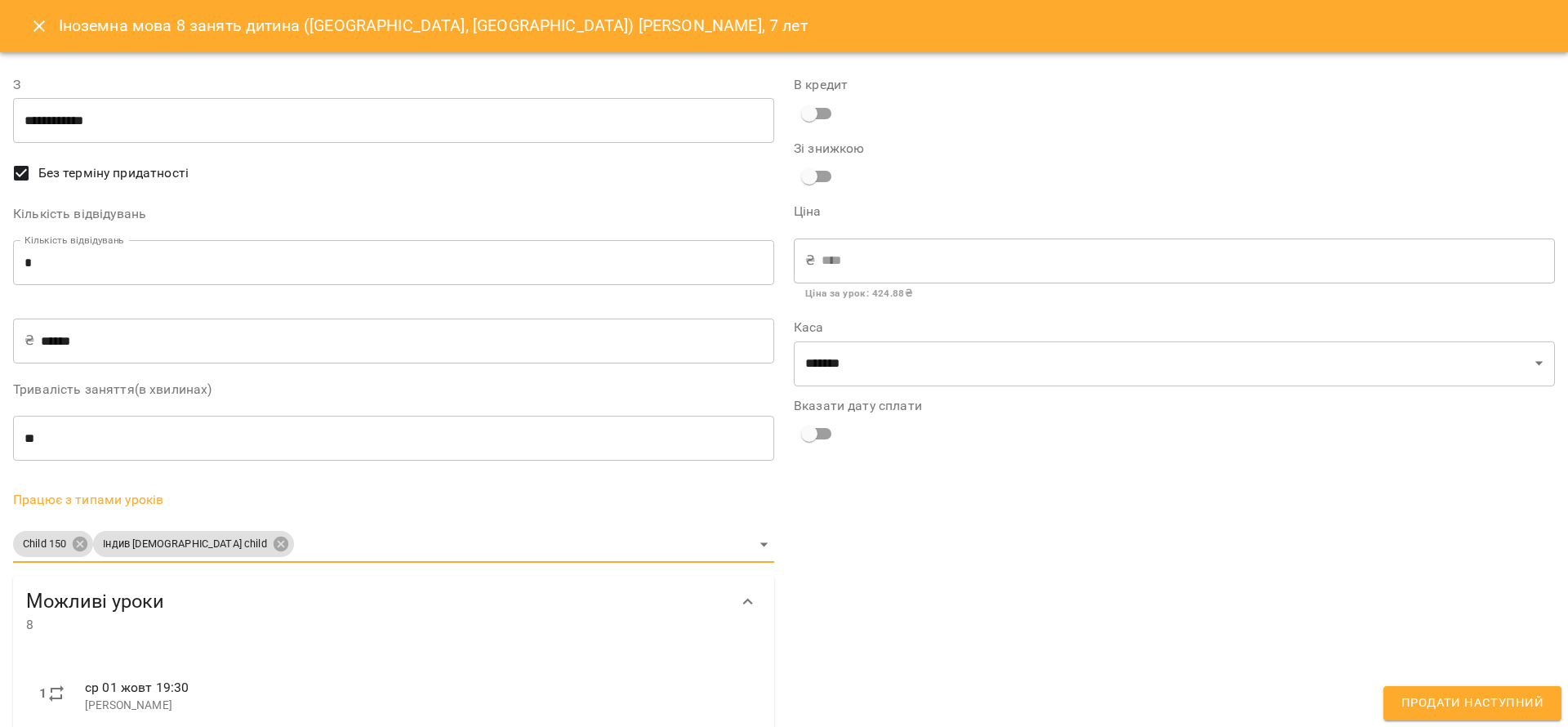
click at [1436, 705] on span "Продати наступний" at bounding box center [1473, 703] width 142 height 21
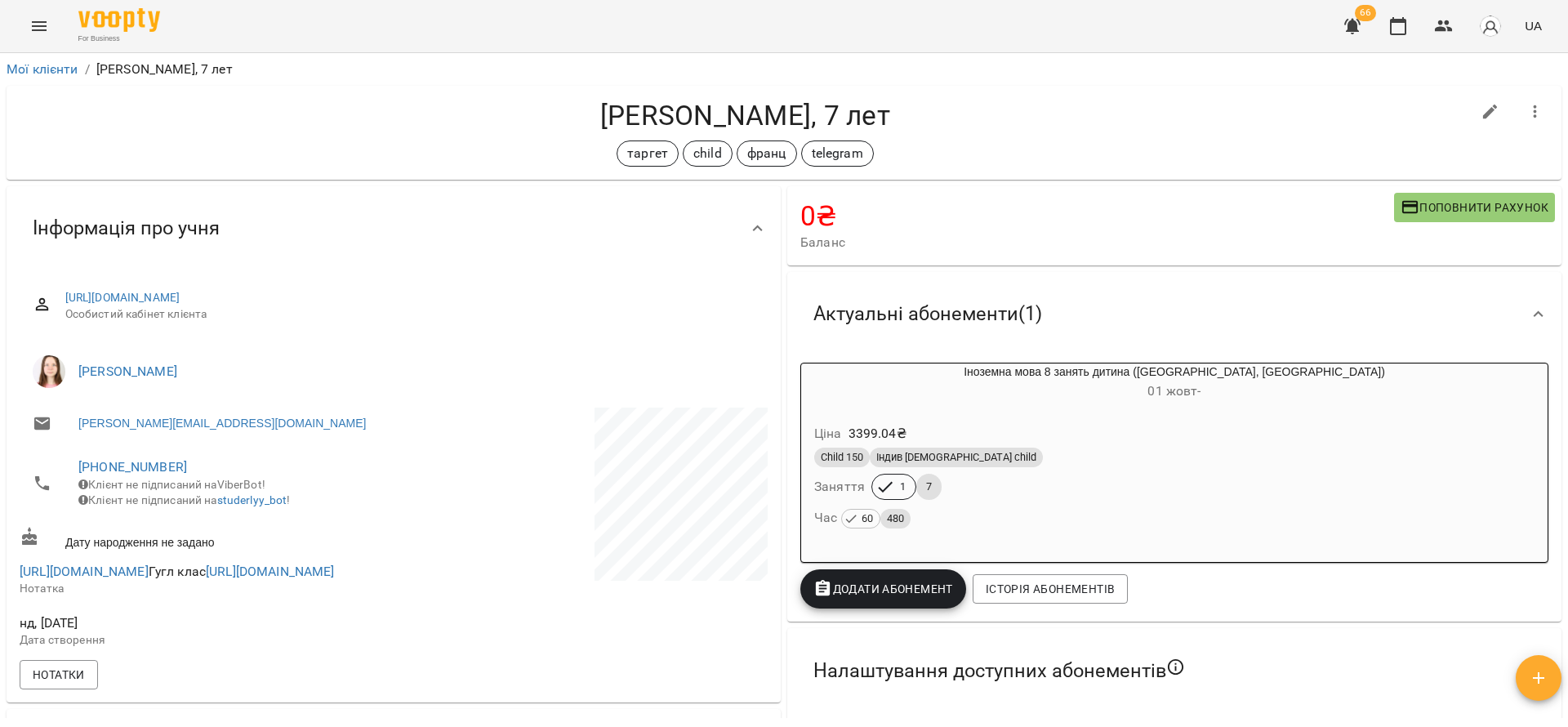
click at [1360, 20] on icon "button" at bounding box center [1352, 26] width 19 height 19
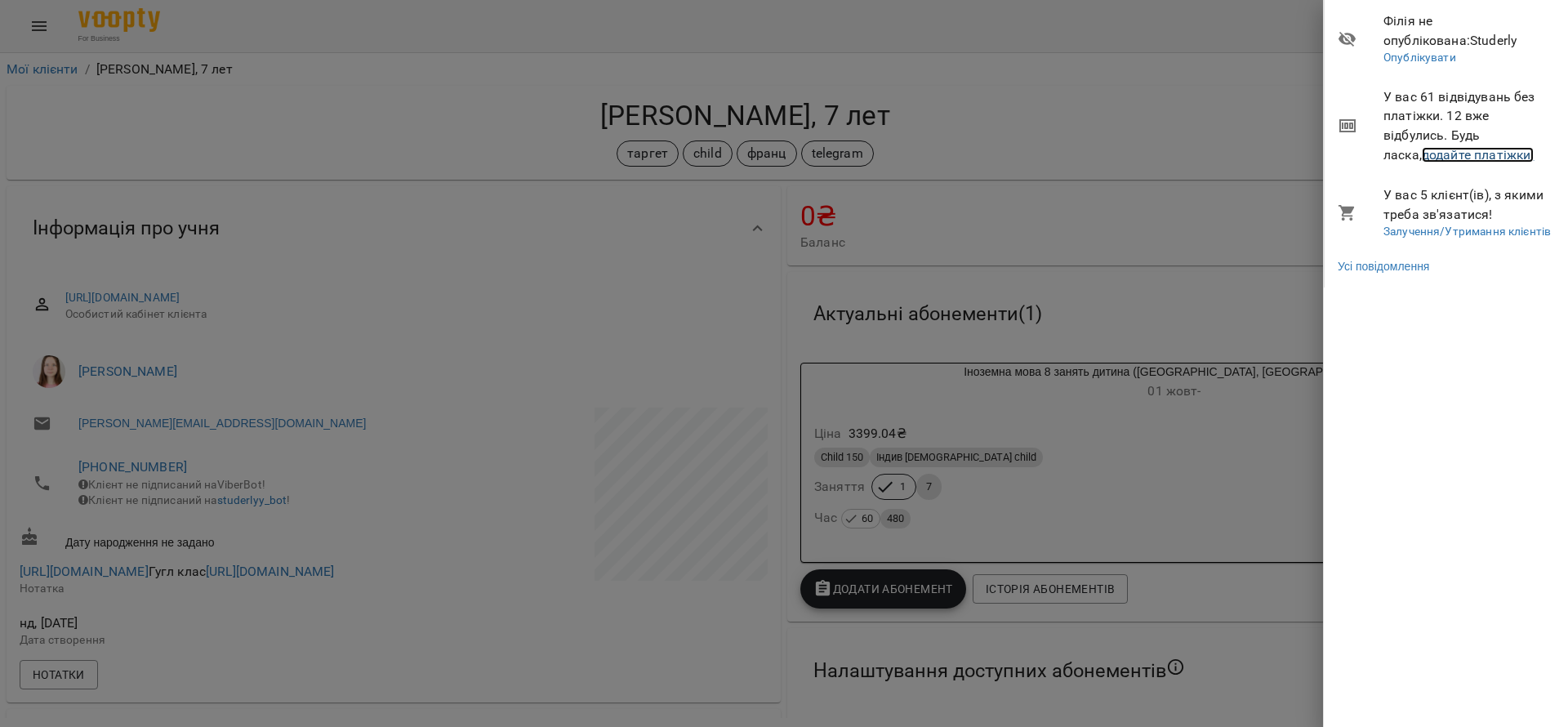
click at [1447, 149] on link "додайте платіжки!" at bounding box center [1479, 155] width 113 height 16
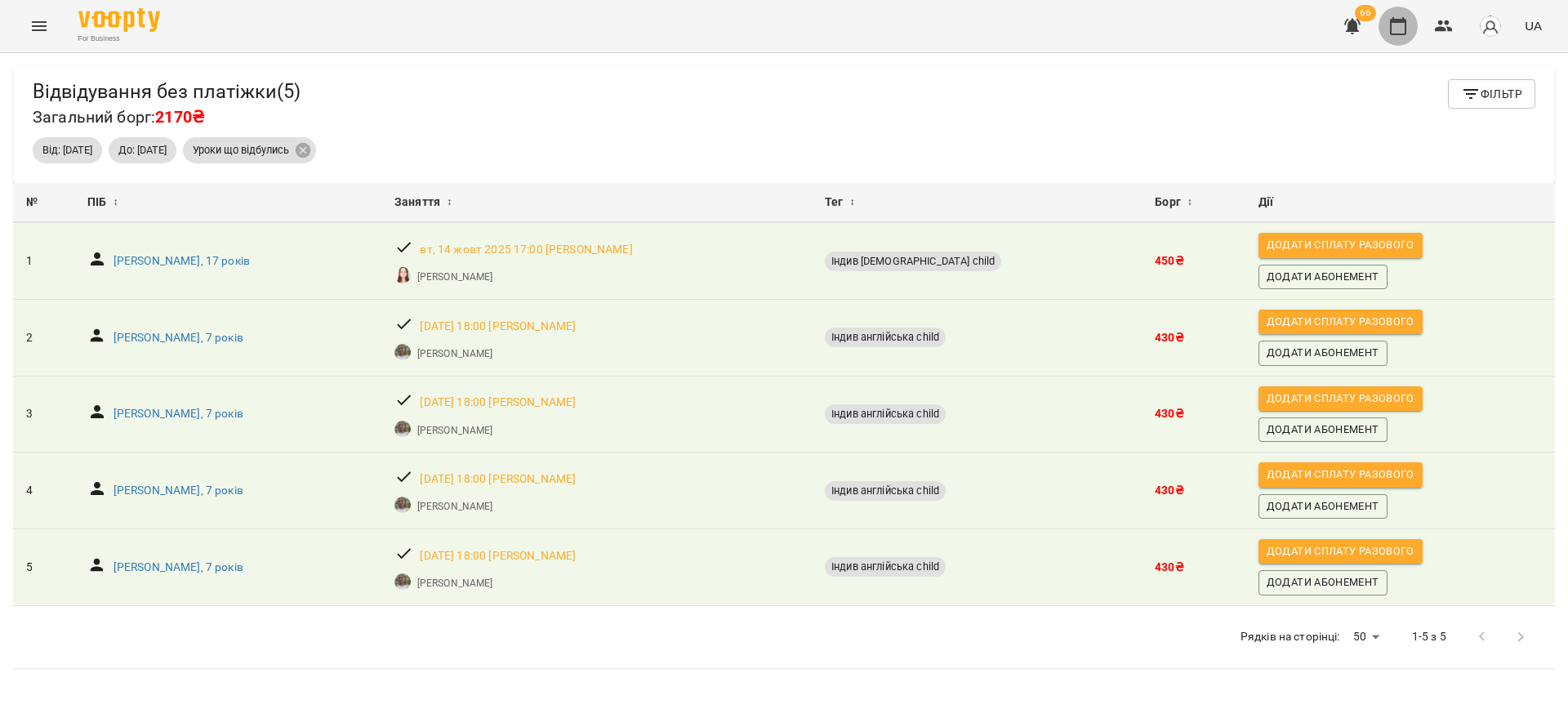
click at [1410, 27] on button "button" at bounding box center [1398, 26] width 39 height 39
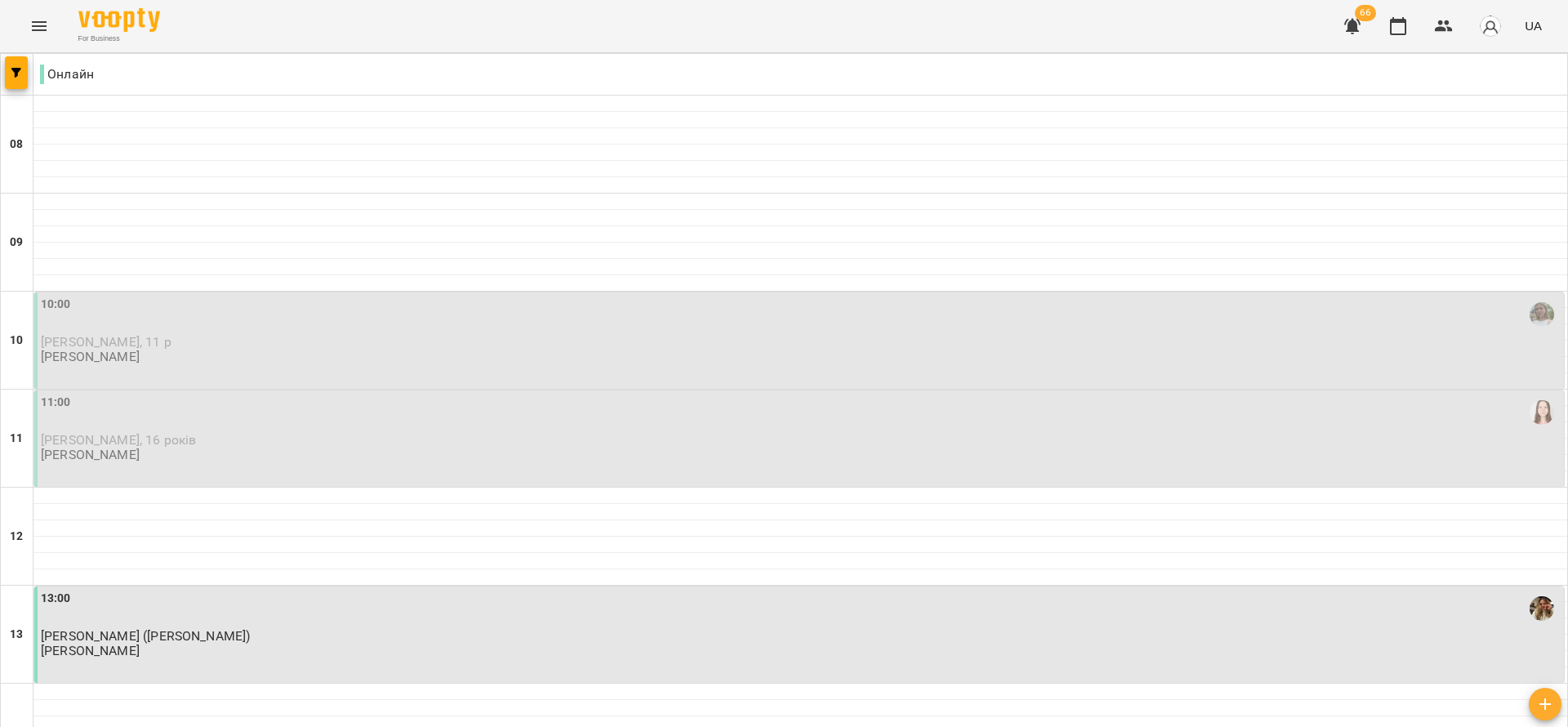
click at [194, 340] on p "[PERSON_NAME], 11 р" at bounding box center [800, 342] width 1520 height 14
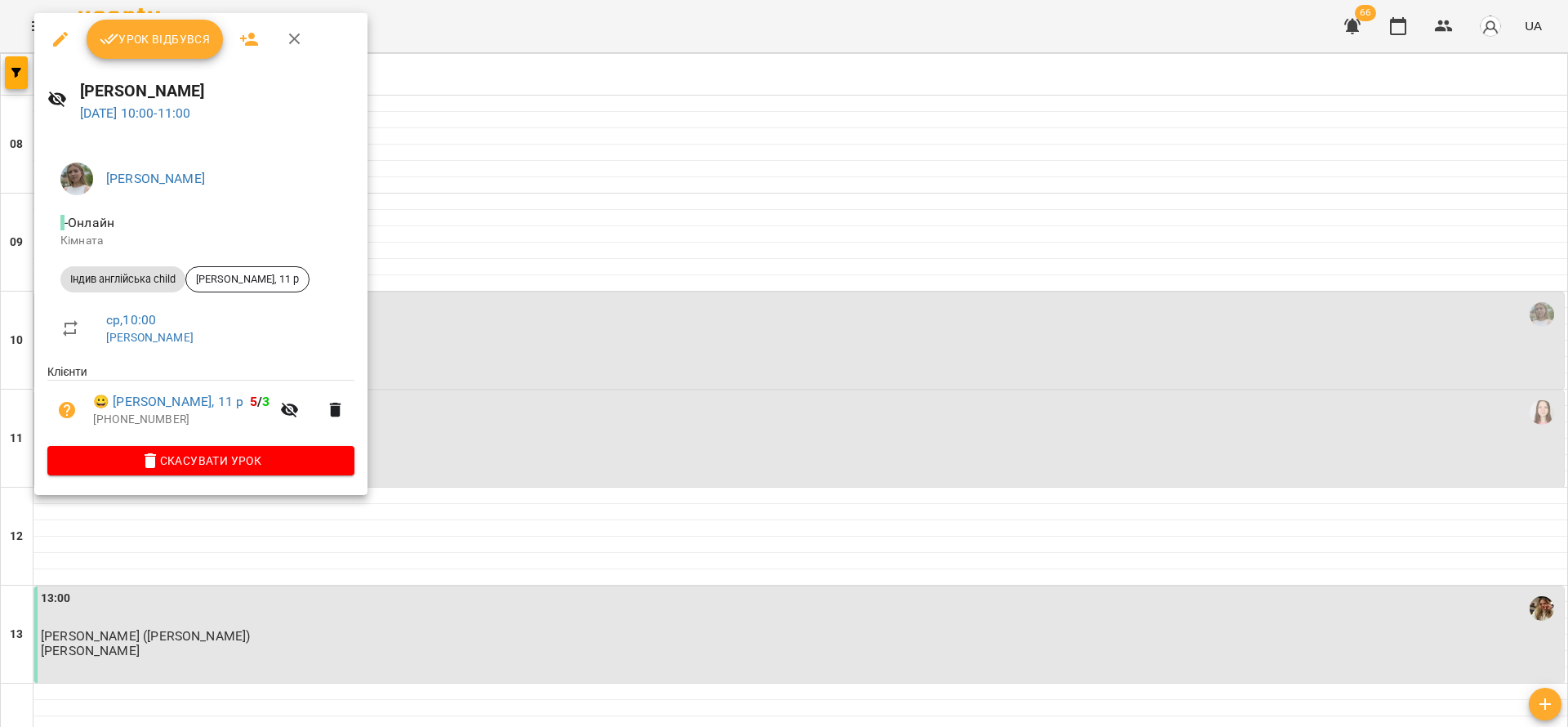
click at [173, 35] on span "Урок відбувся" at bounding box center [155, 39] width 111 height 19
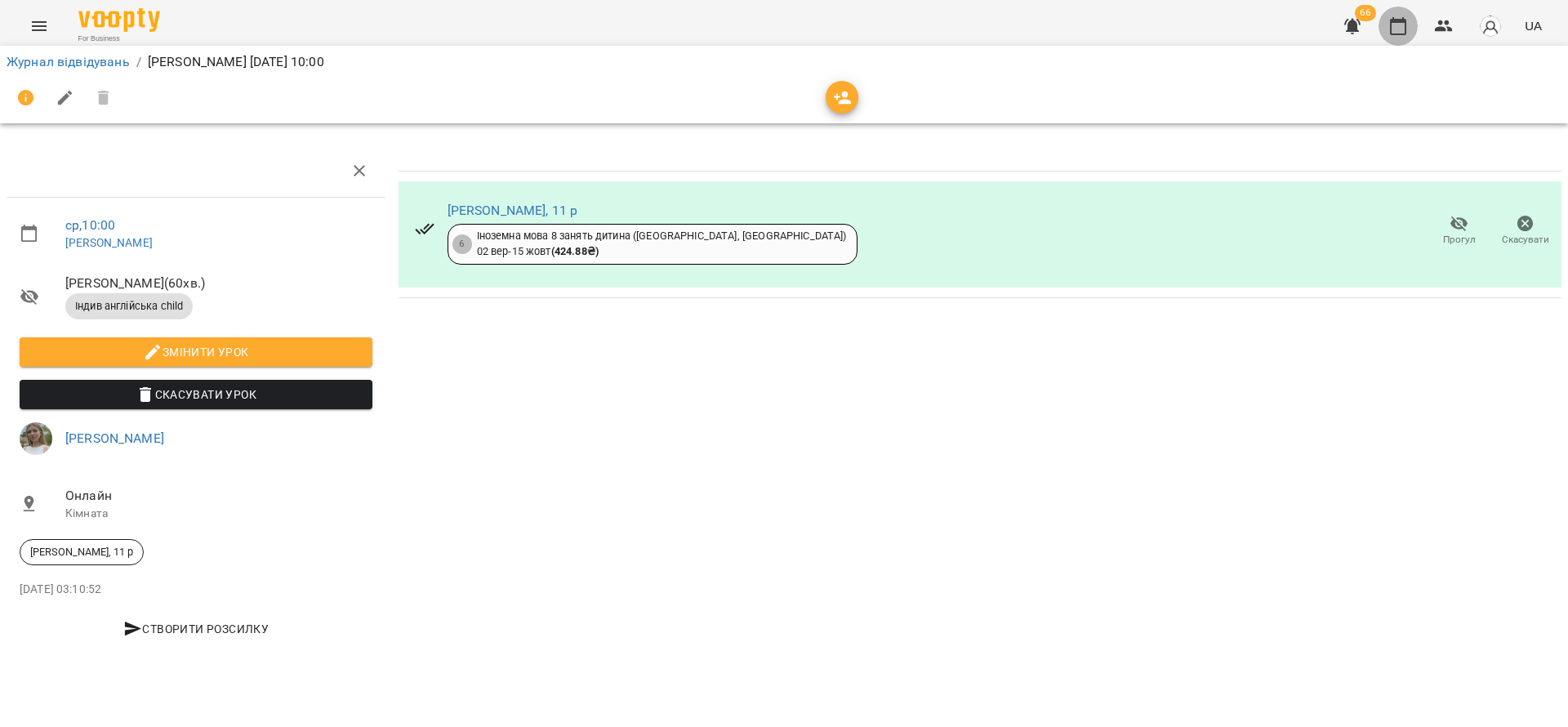
drag, startPoint x: 1417, startPoint y: 16, endPoint x: 1398, endPoint y: 27, distance: 22.0
click at [1414, 16] on button "button" at bounding box center [1398, 26] width 39 height 39
click at [1398, 27] on icon "button" at bounding box center [1398, 26] width 19 height 19
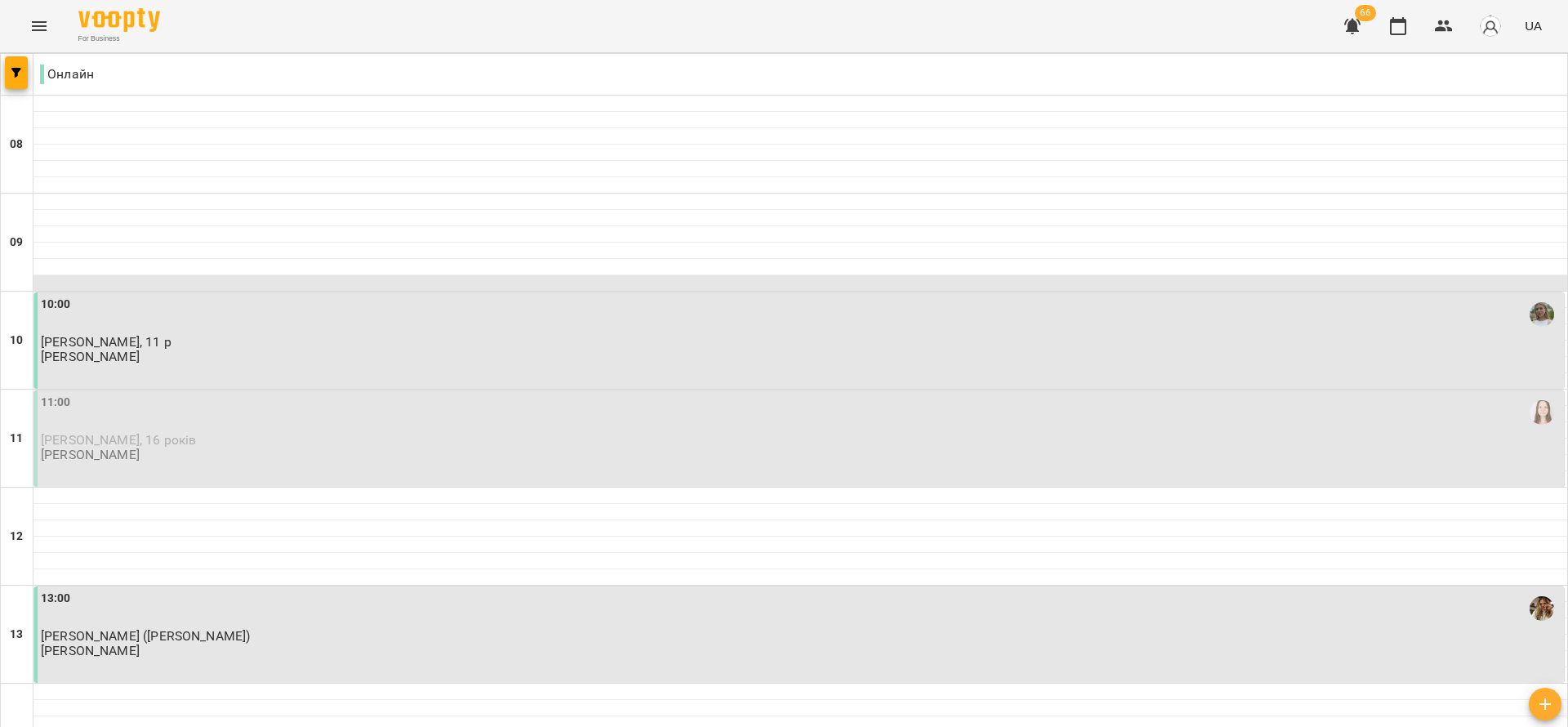
scroll to position [245, 0]
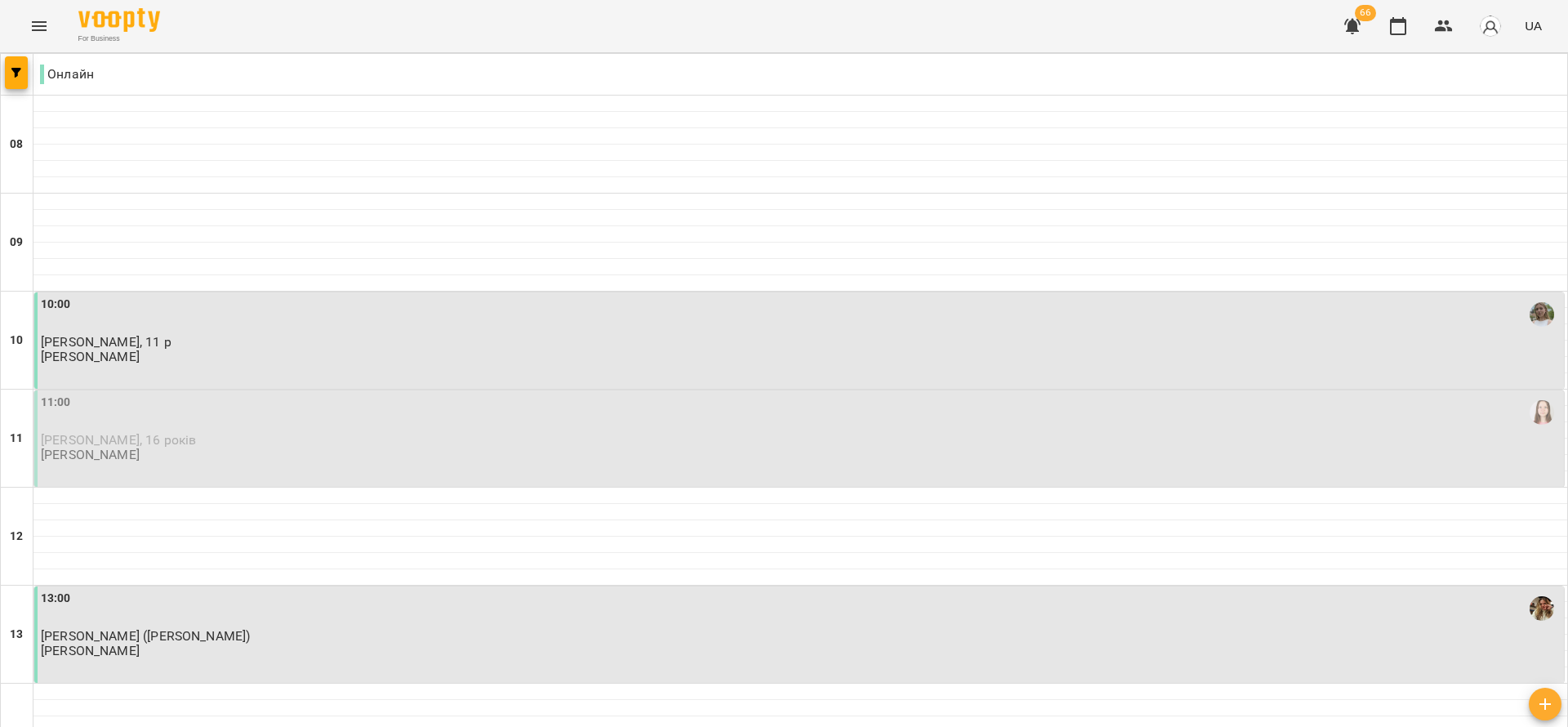
click at [265, 394] on div "11:00 Евеліна Шамайда, 16 років Клещевнікова Анна Анатоліївна" at bounding box center [800, 428] width 1520 height 70
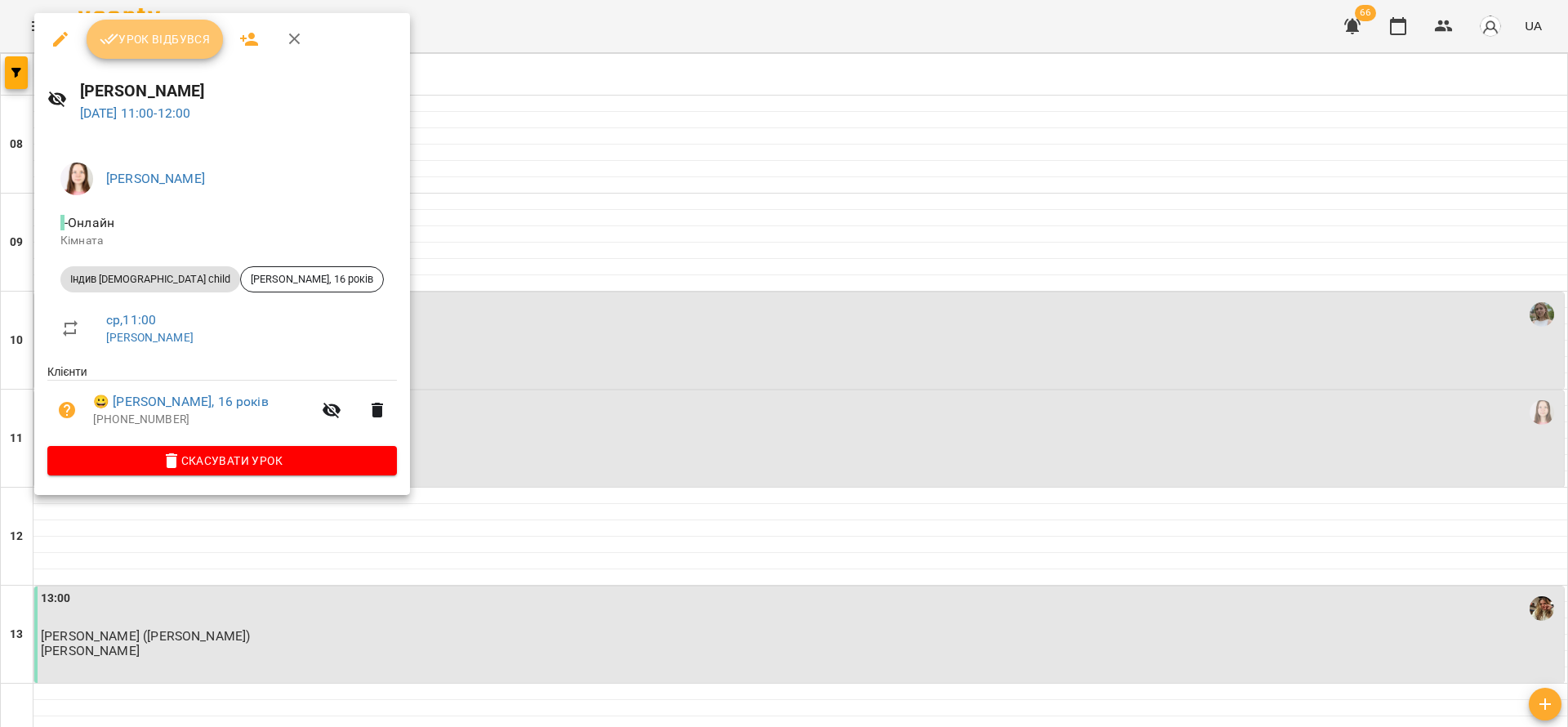
click at [161, 25] on button "Урок відбувся" at bounding box center [155, 39] width 137 height 39
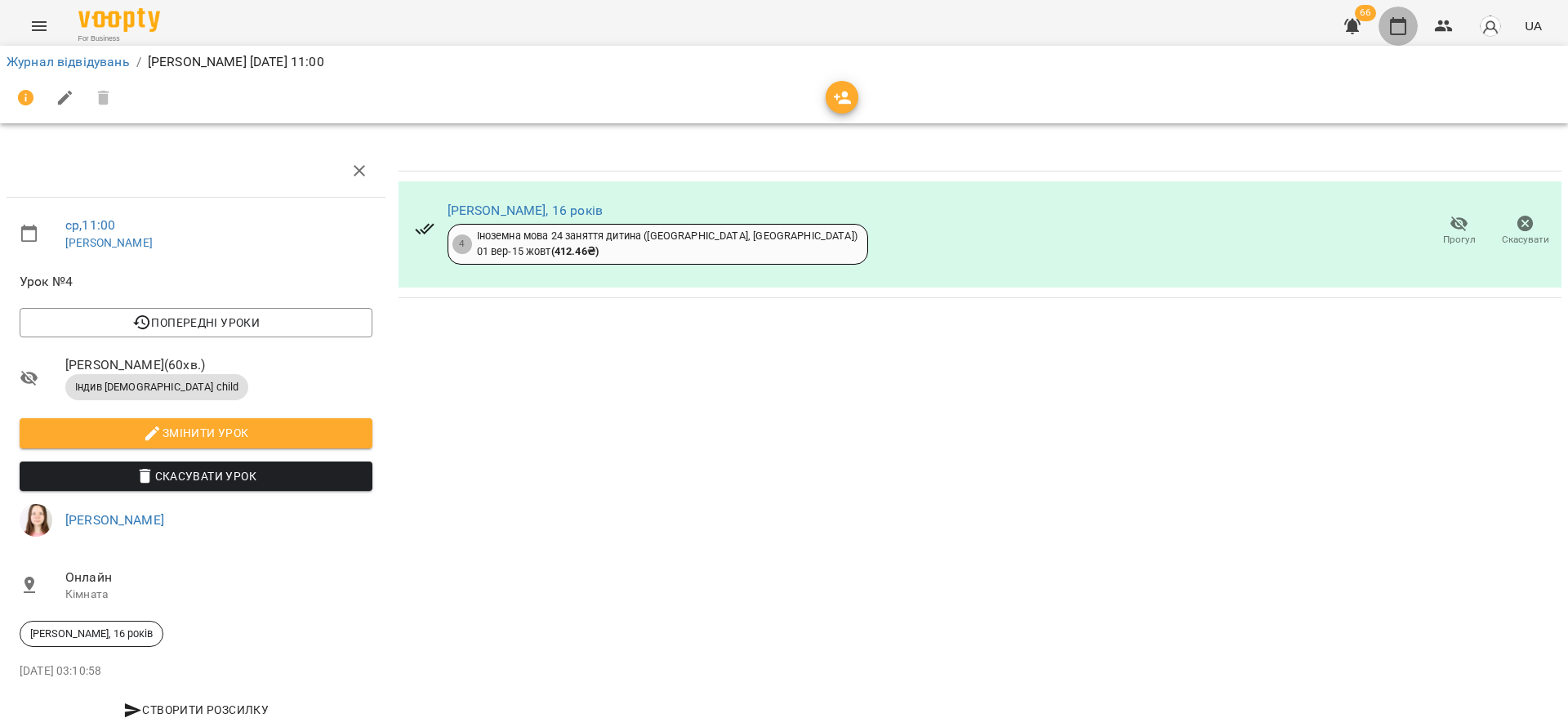
click at [1398, 22] on icon "button" at bounding box center [1398, 26] width 16 height 18
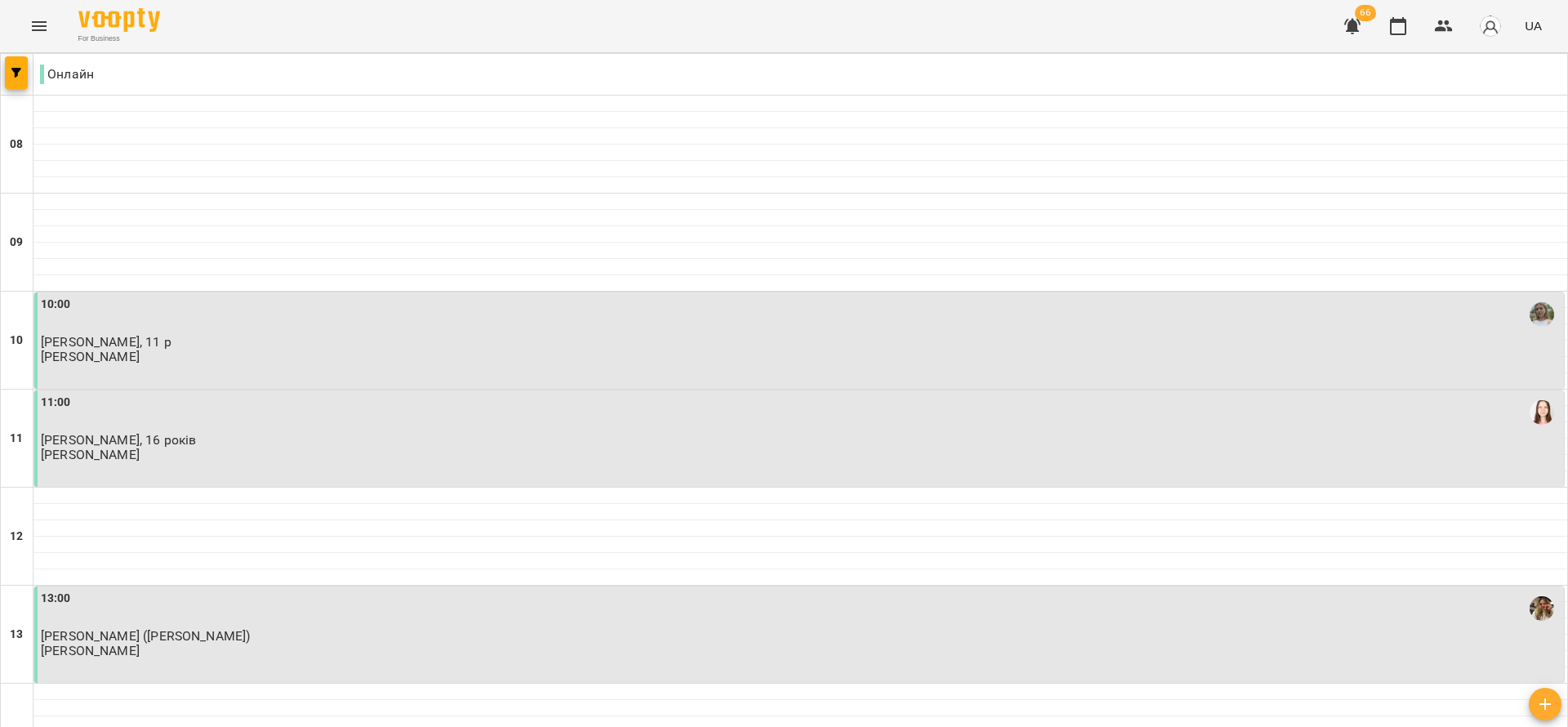
scroll to position [490, 0]
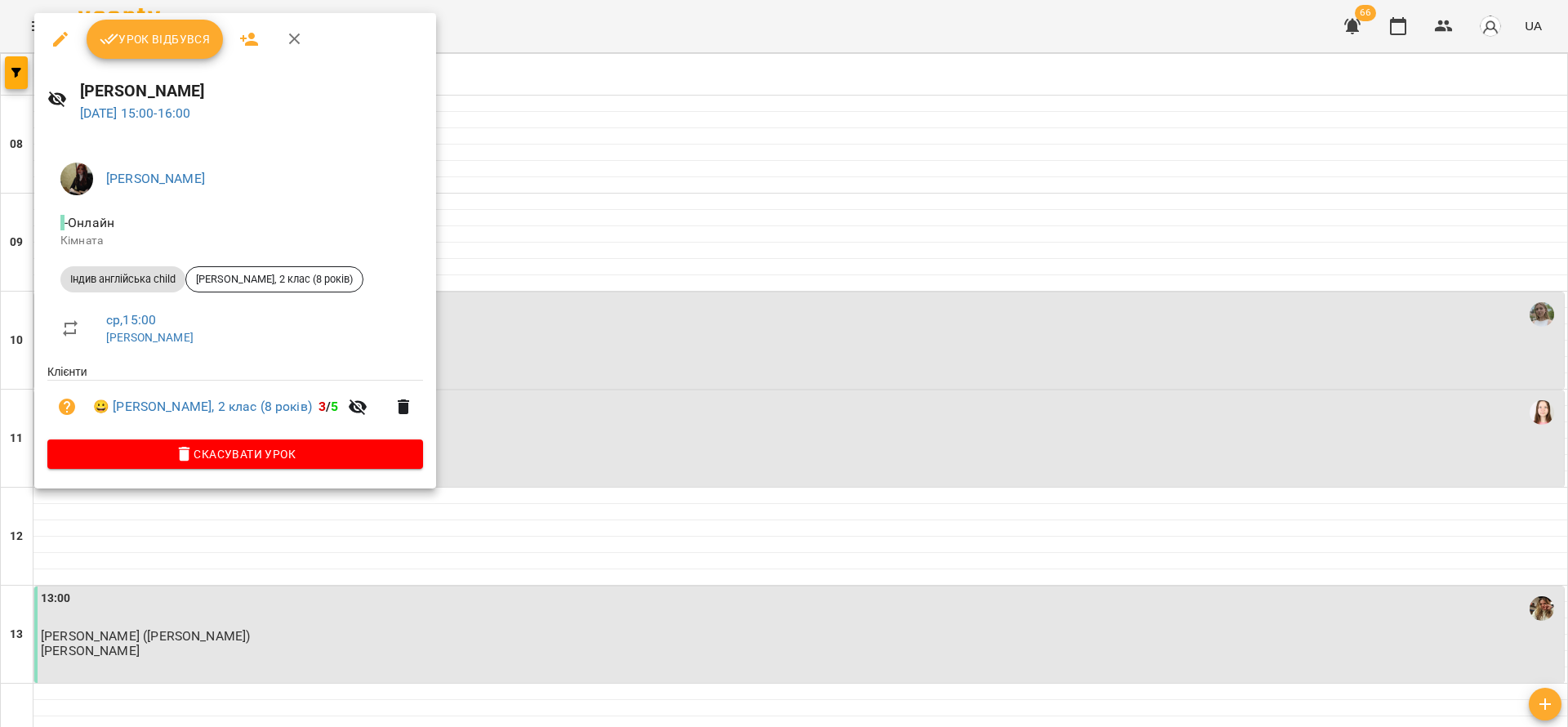
click at [810, 357] on div at bounding box center [784, 363] width 1568 height 727
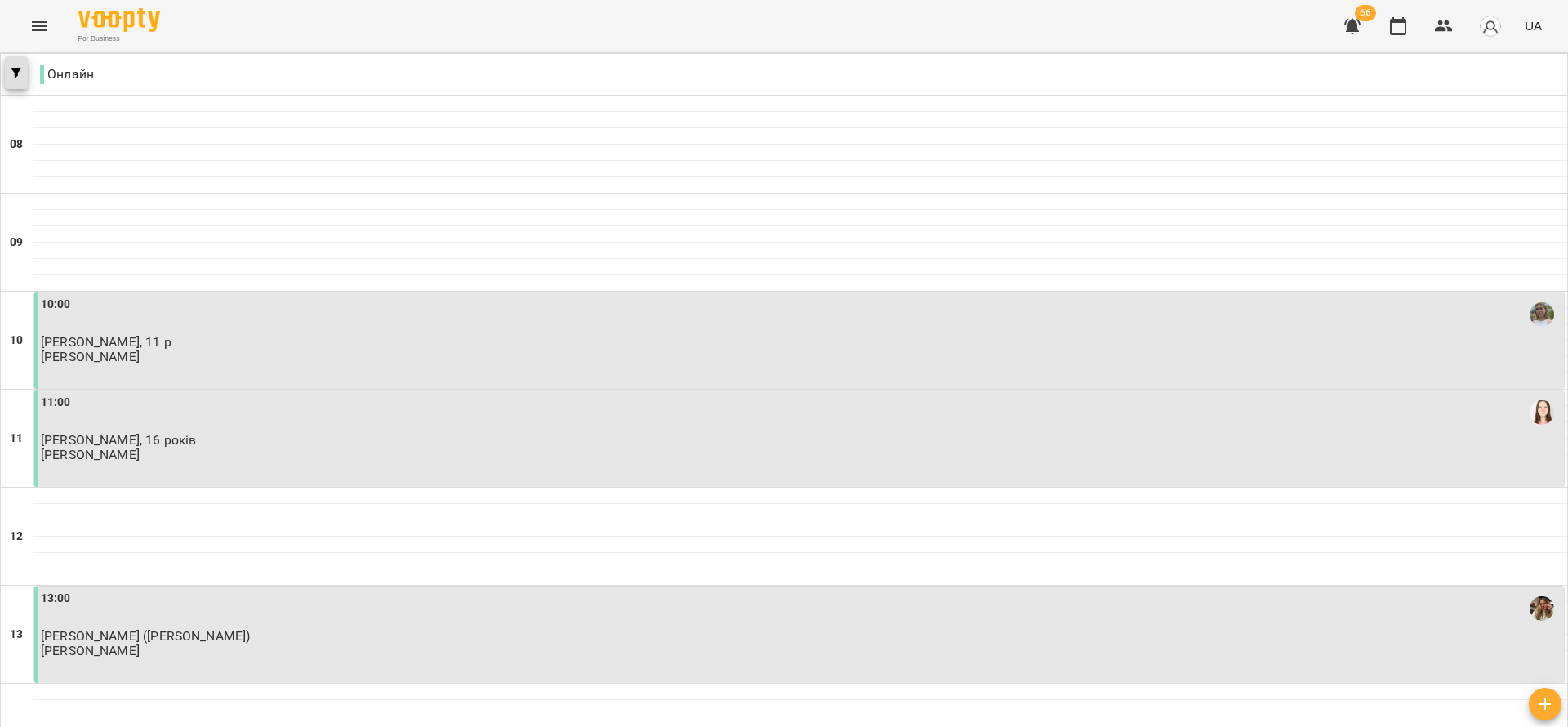
click at [20, 70] on icon "button" at bounding box center [16, 72] width 10 height 10
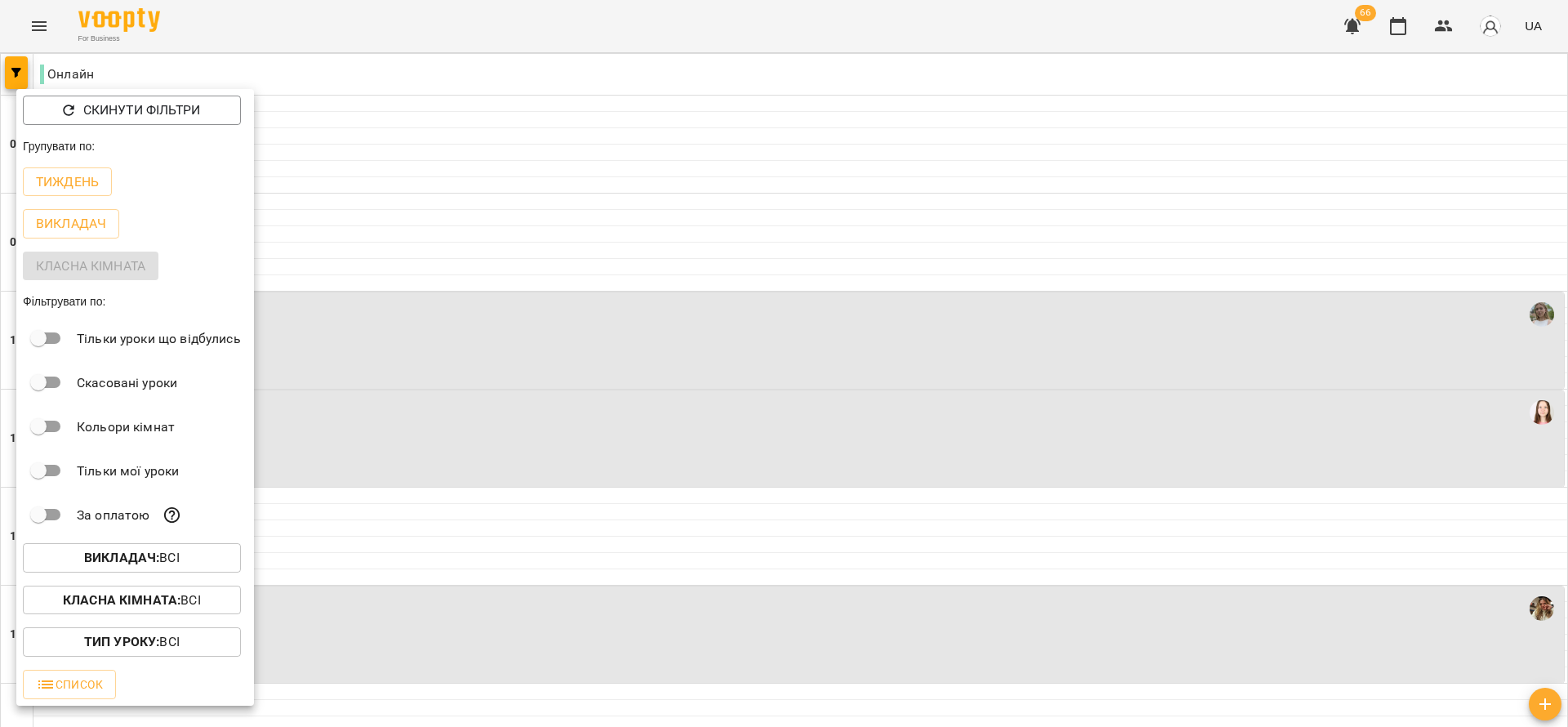
click at [190, 564] on span "Викладач : Всі" at bounding box center [132, 557] width 192 height 19
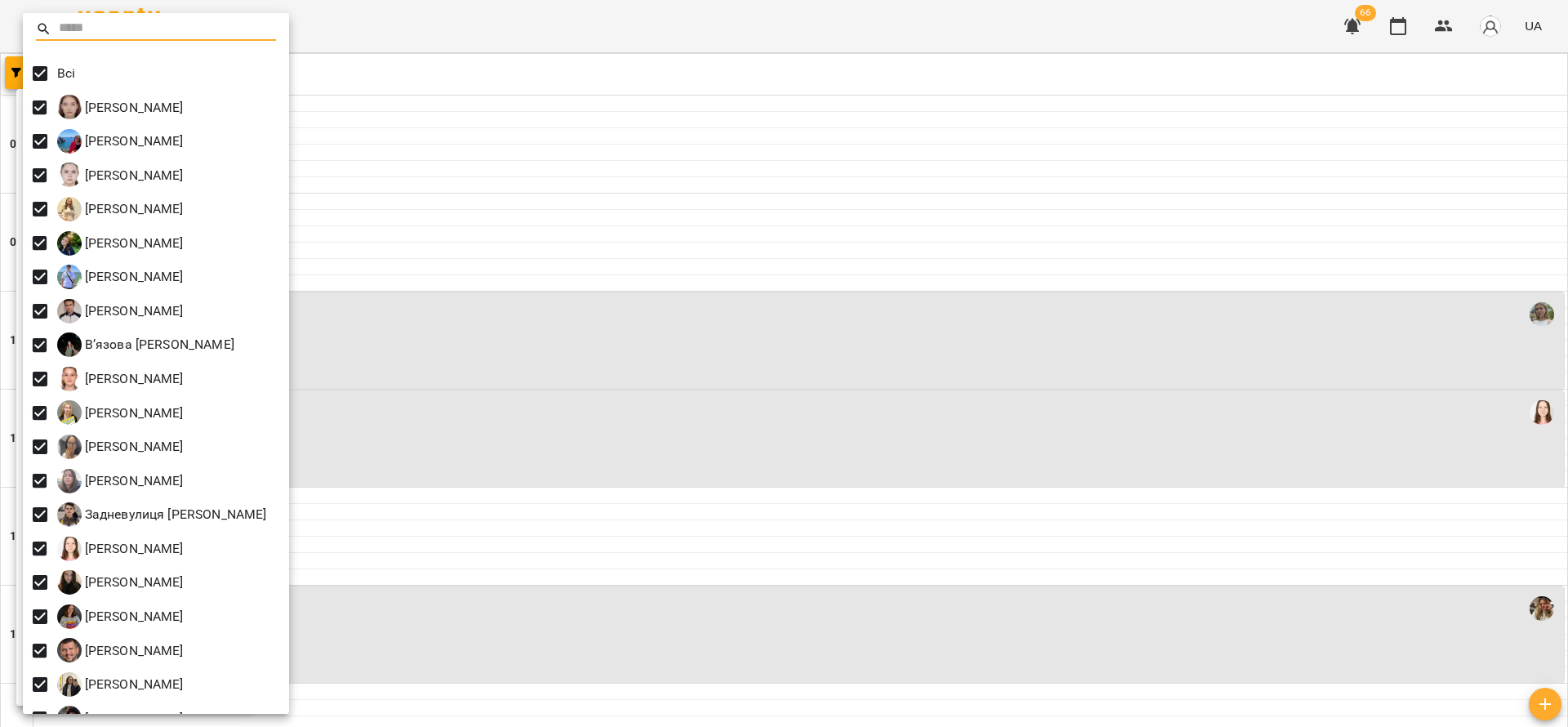
click at [39, 58] on span at bounding box center [40, 73] width 34 height 34
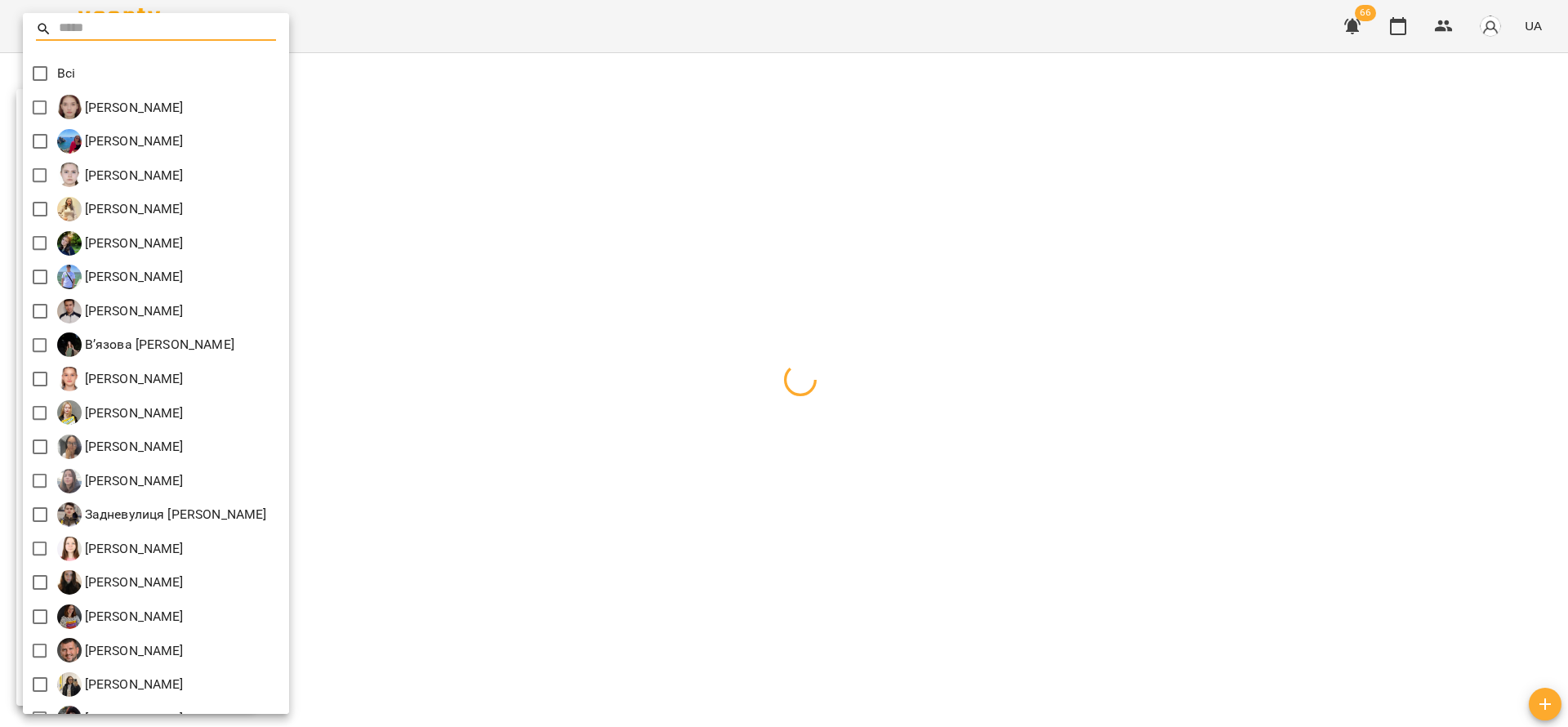
drag, startPoint x: 100, startPoint y: 27, endPoint x: 325, endPoint y: 179, distance: 271.5
click at [100, 27] on input "text" at bounding box center [168, 28] width 217 height 24
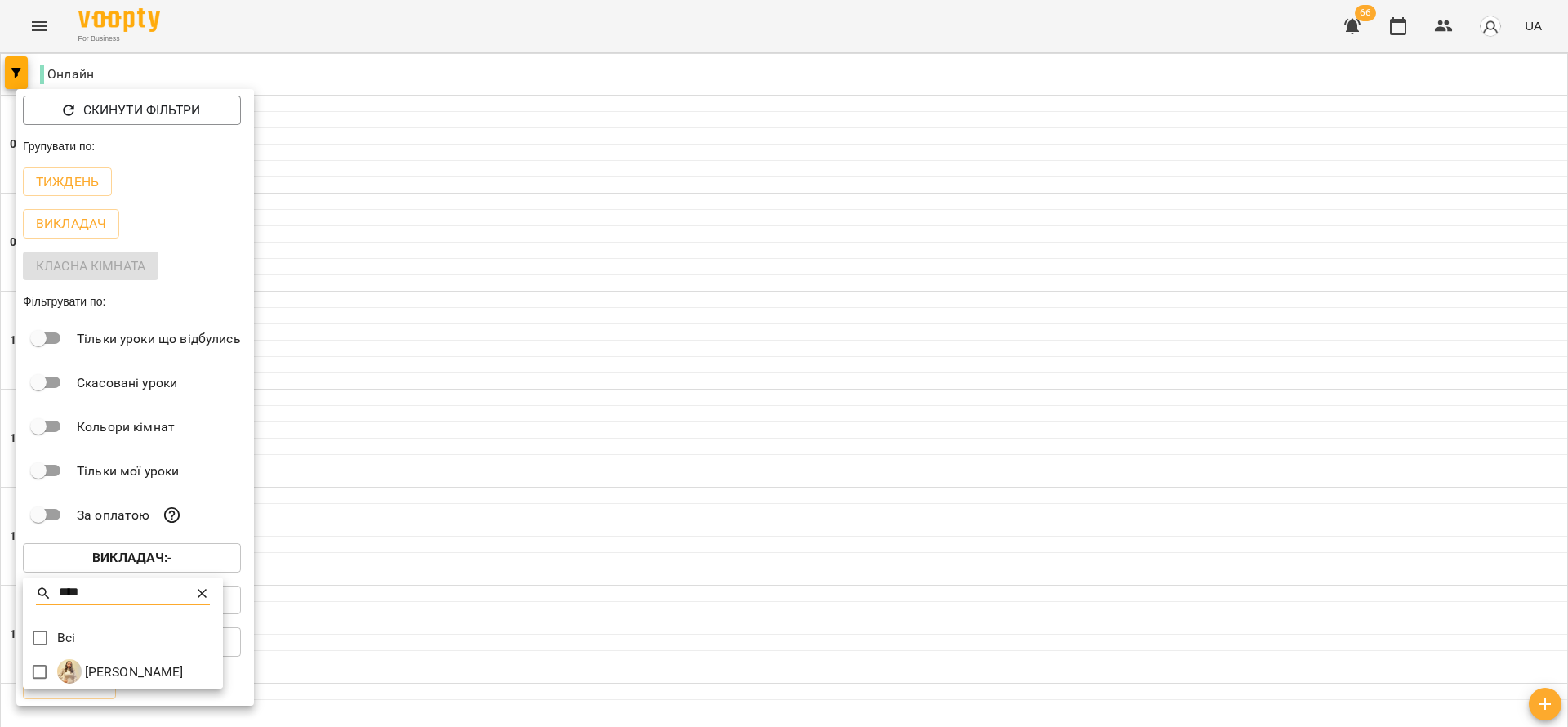
type input "****"
click at [516, 357] on div at bounding box center [784, 363] width 1568 height 727
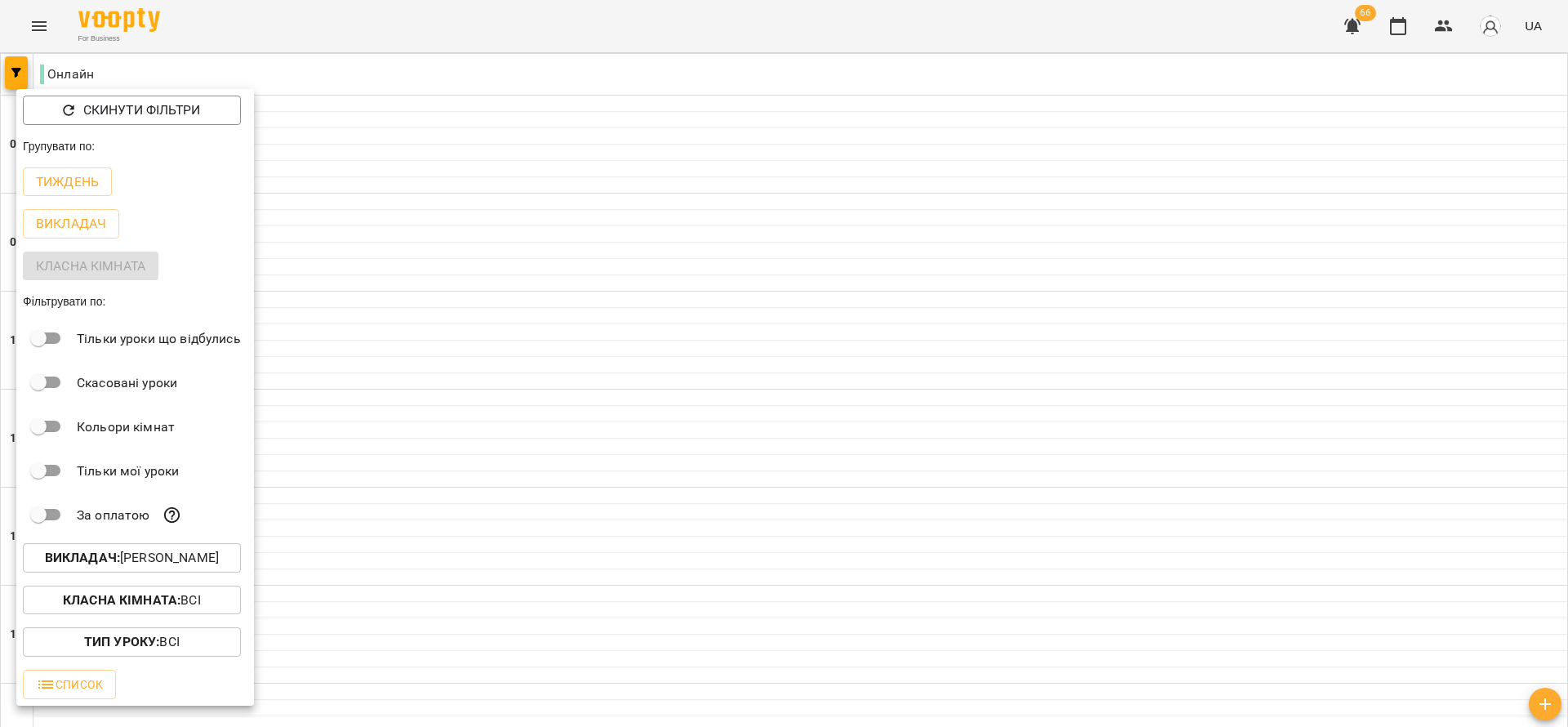
click at [657, 178] on div at bounding box center [784, 363] width 1568 height 727
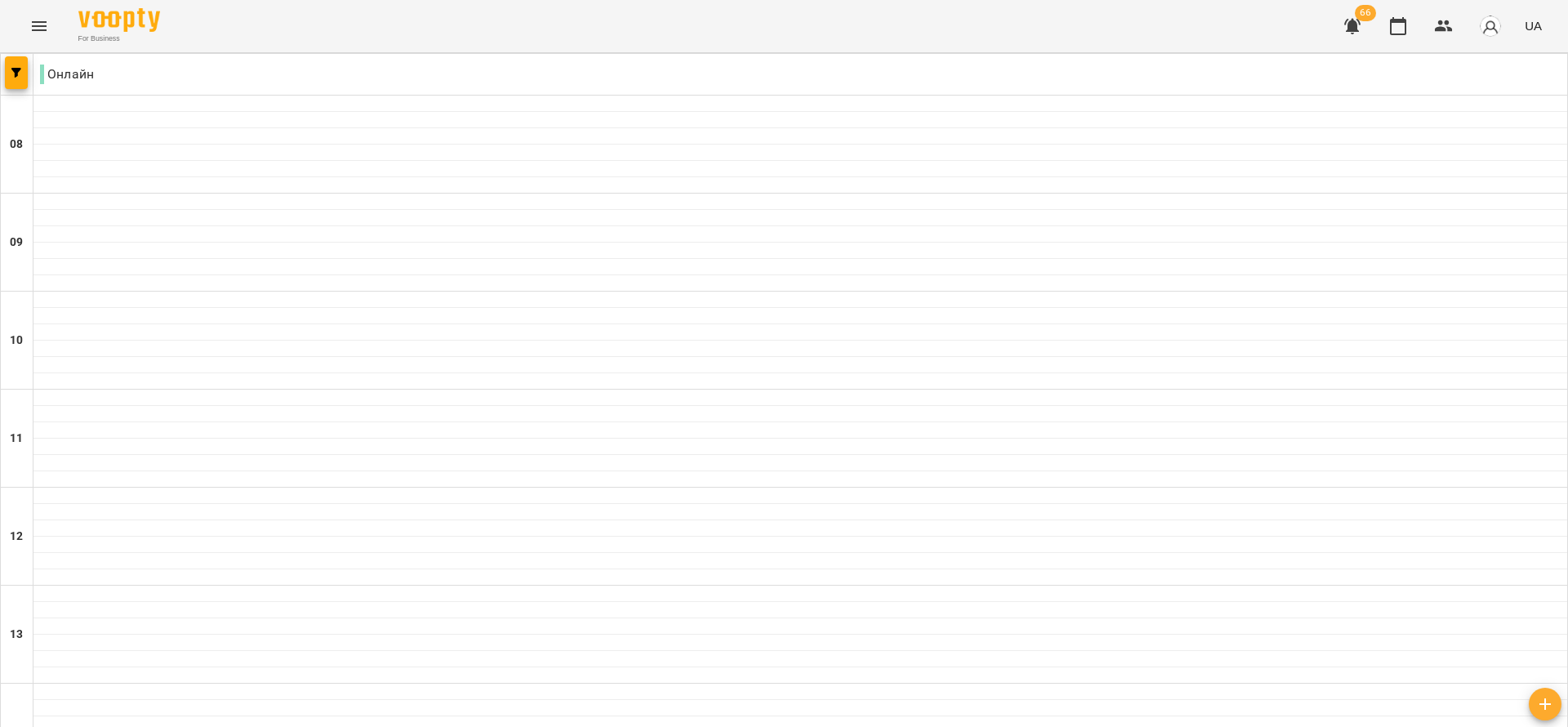
scroll to position [310, 0]
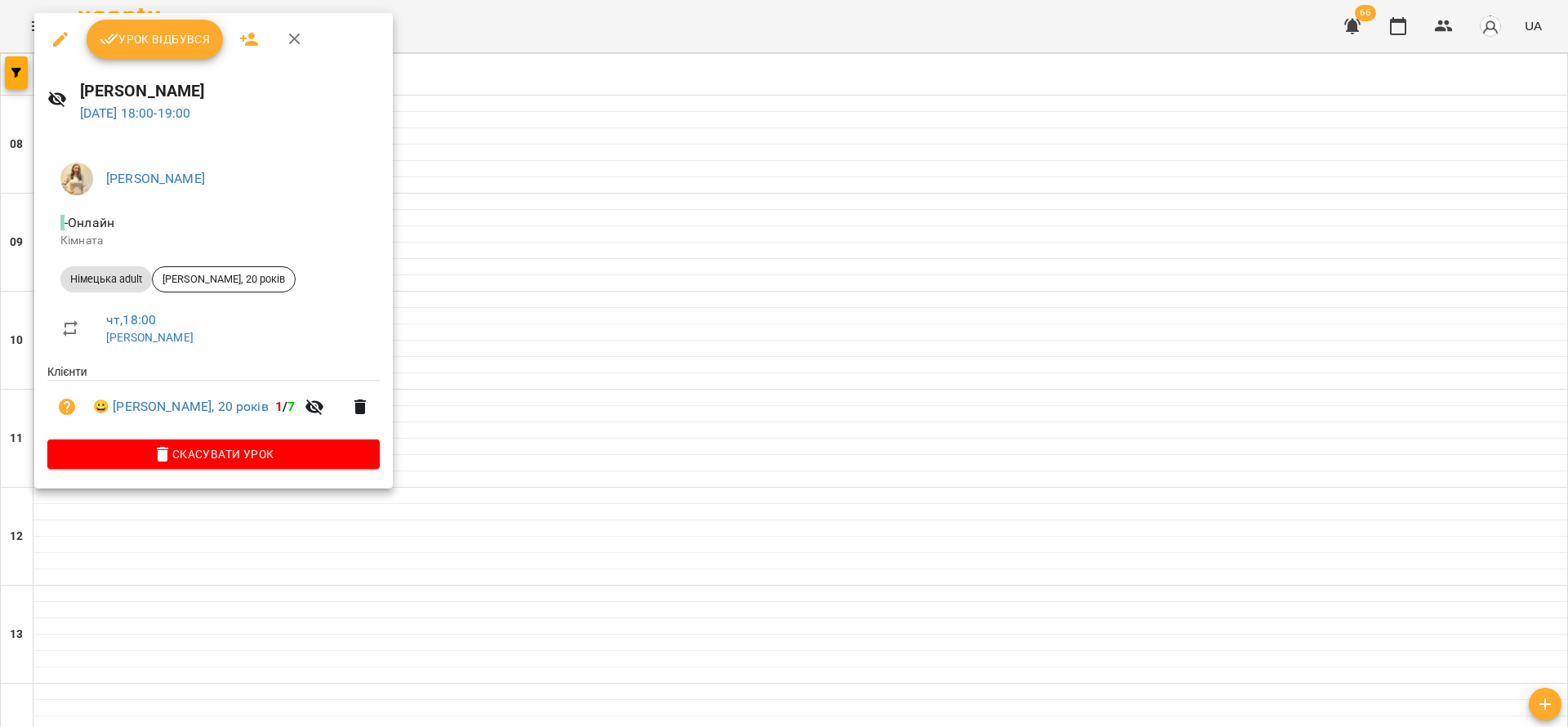
click at [311, 469] on button "Скасувати Урок" at bounding box center [214, 453] width 332 height 29
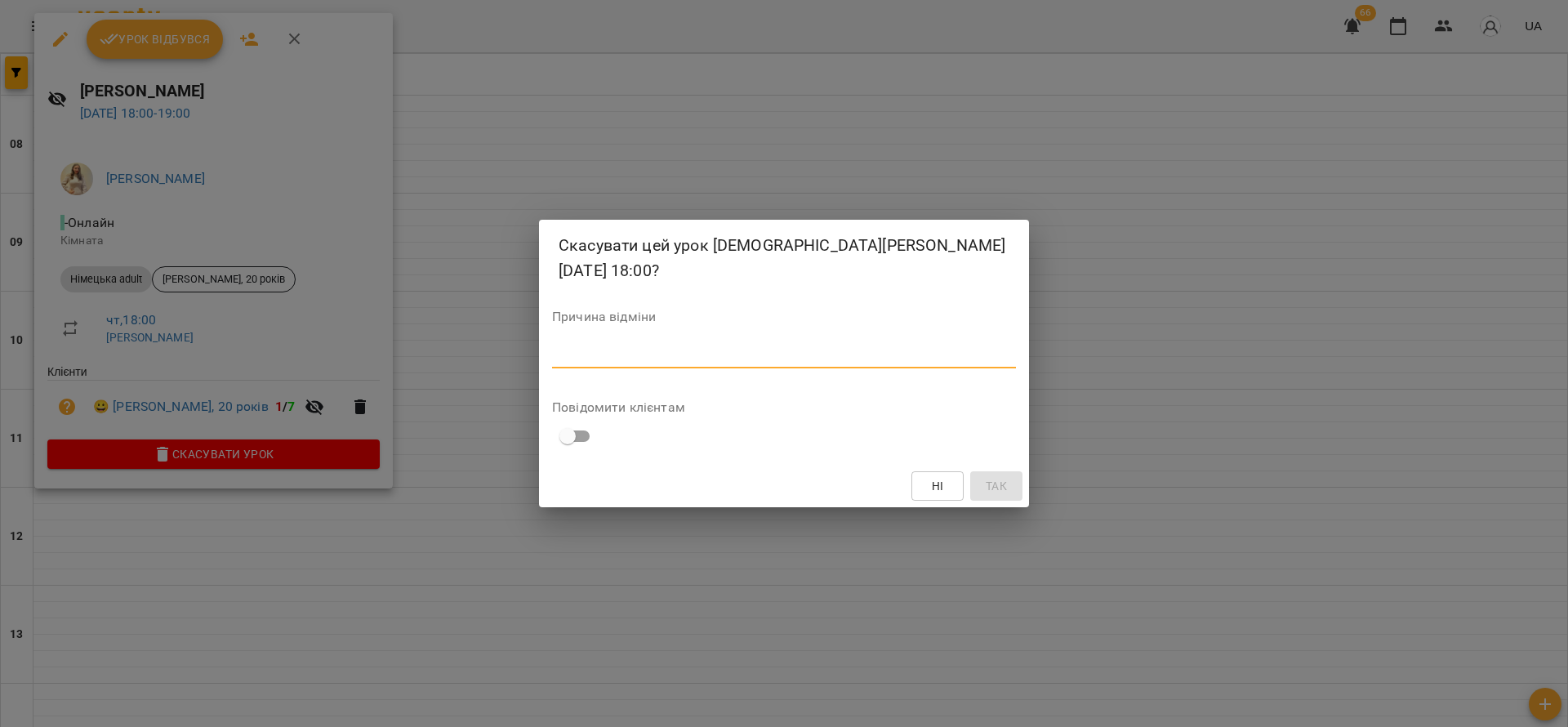
click at [763, 354] on textarea at bounding box center [784, 355] width 464 height 16
type textarea "*"
click at [991, 488] on span "Так" at bounding box center [996, 486] width 21 height 19
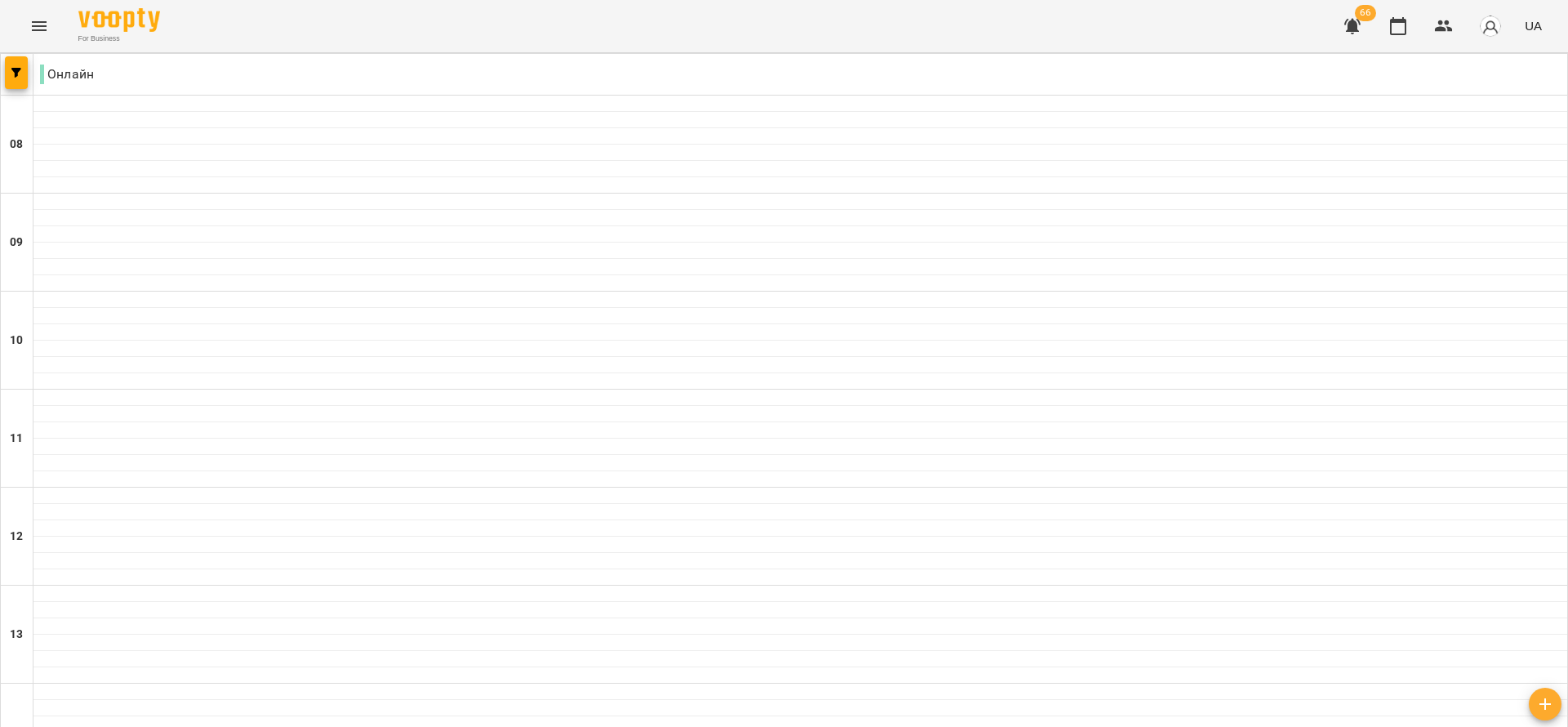
click at [27, 72] on span "button" at bounding box center [17, 72] width 23 height 10
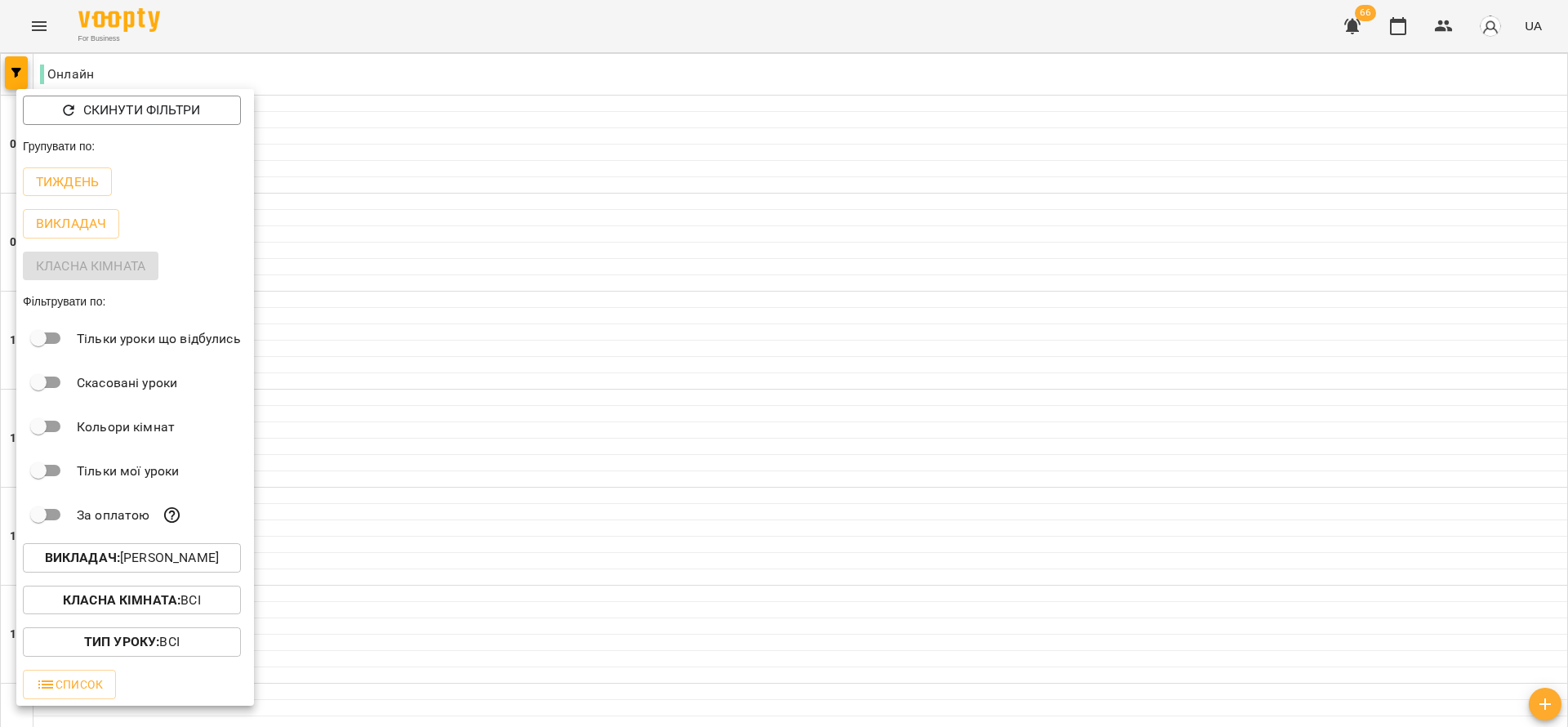
click at [860, 641] on div at bounding box center [784, 363] width 1568 height 727
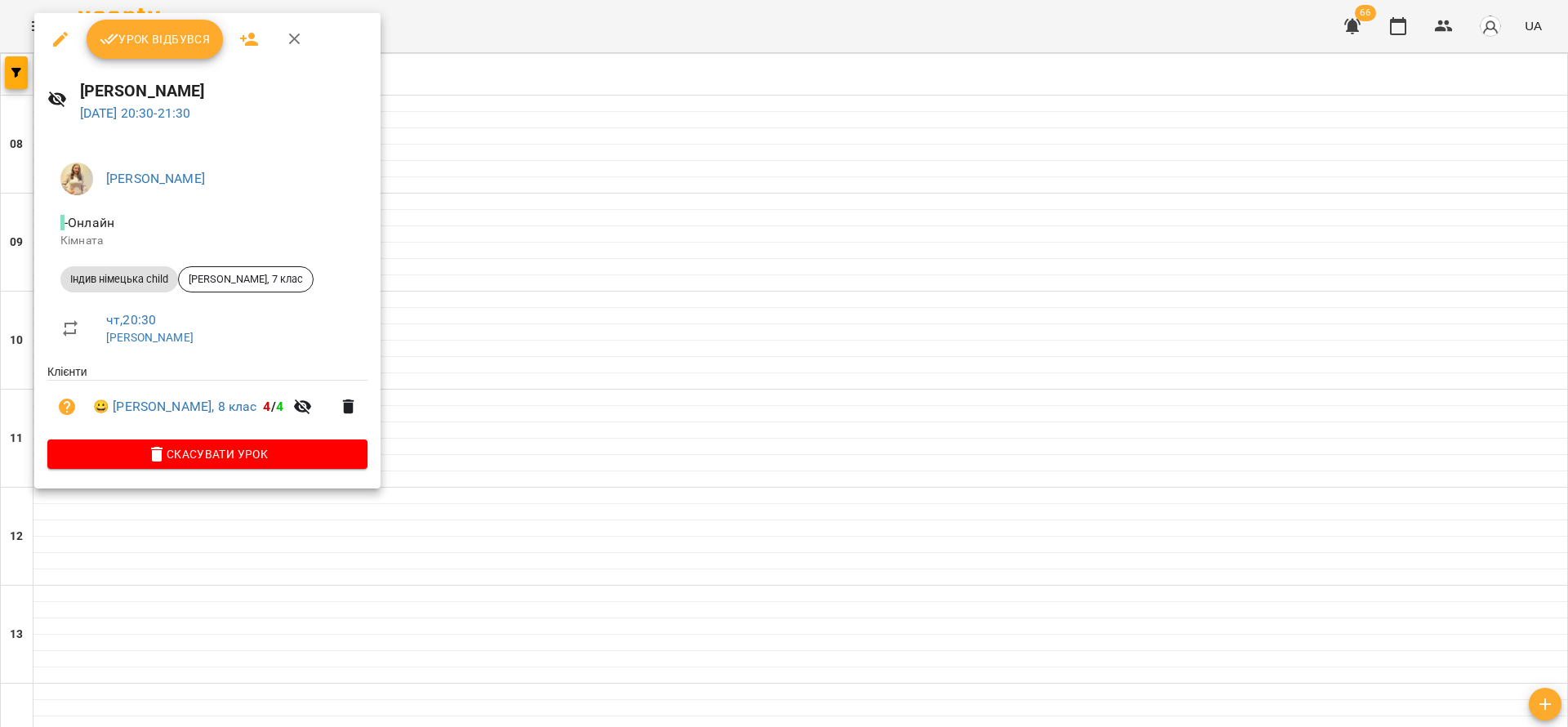
click at [254, 453] on span "Скасувати Урок" at bounding box center [207, 454] width 294 height 19
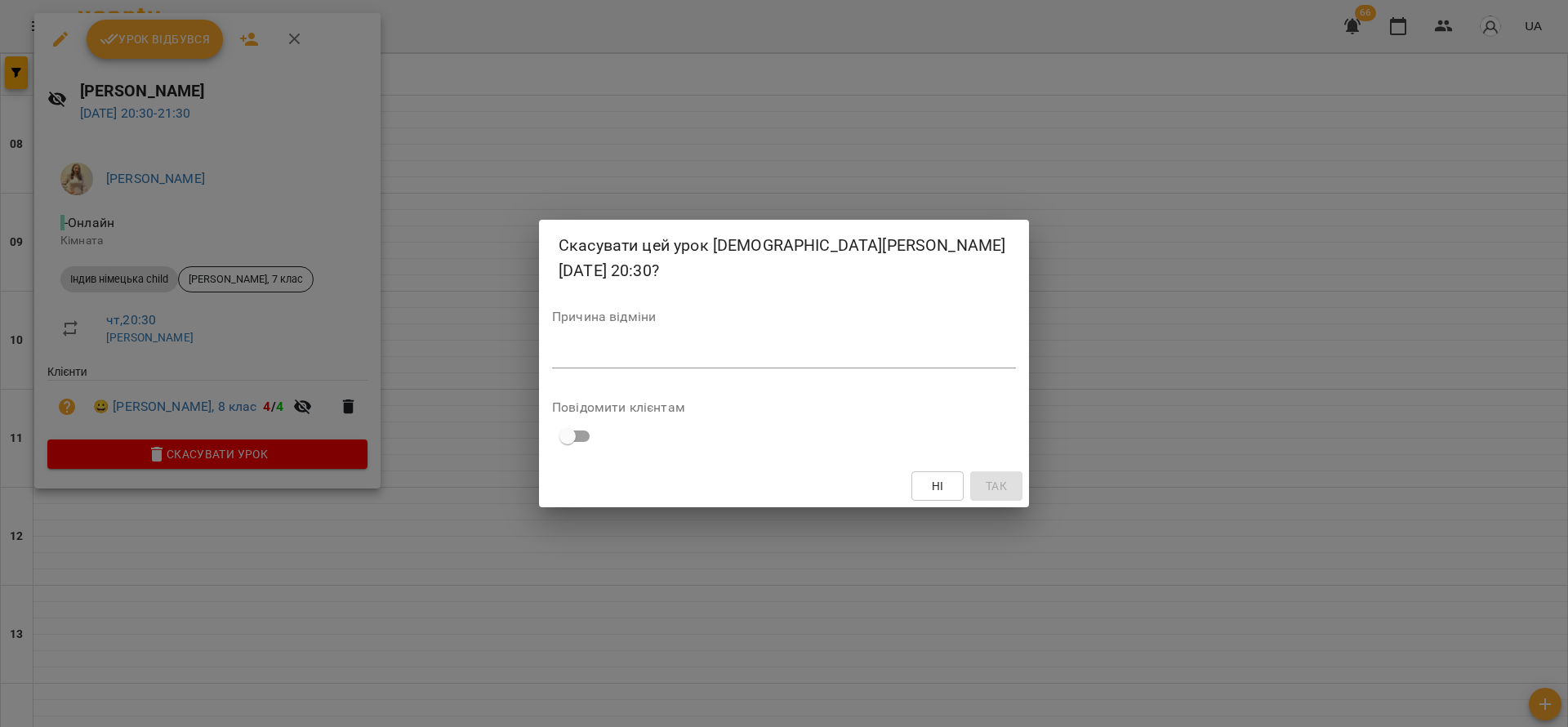
click at [717, 382] on div "Скасувати цей урок Богомоленко Ірина Павлівна 16 жовт 2025 20:30? Причина відмі…" at bounding box center [784, 363] width 490 height 287
drag, startPoint x: 731, startPoint y: 365, endPoint x: 747, endPoint y: 364, distance: 16.0
click at [731, 364] on div "*" at bounding box center [784, 355] width 464 height 27
type textarea "*"
click at [996, 481] on span "Так" at bounding box center [996, 486] width 21 height 19
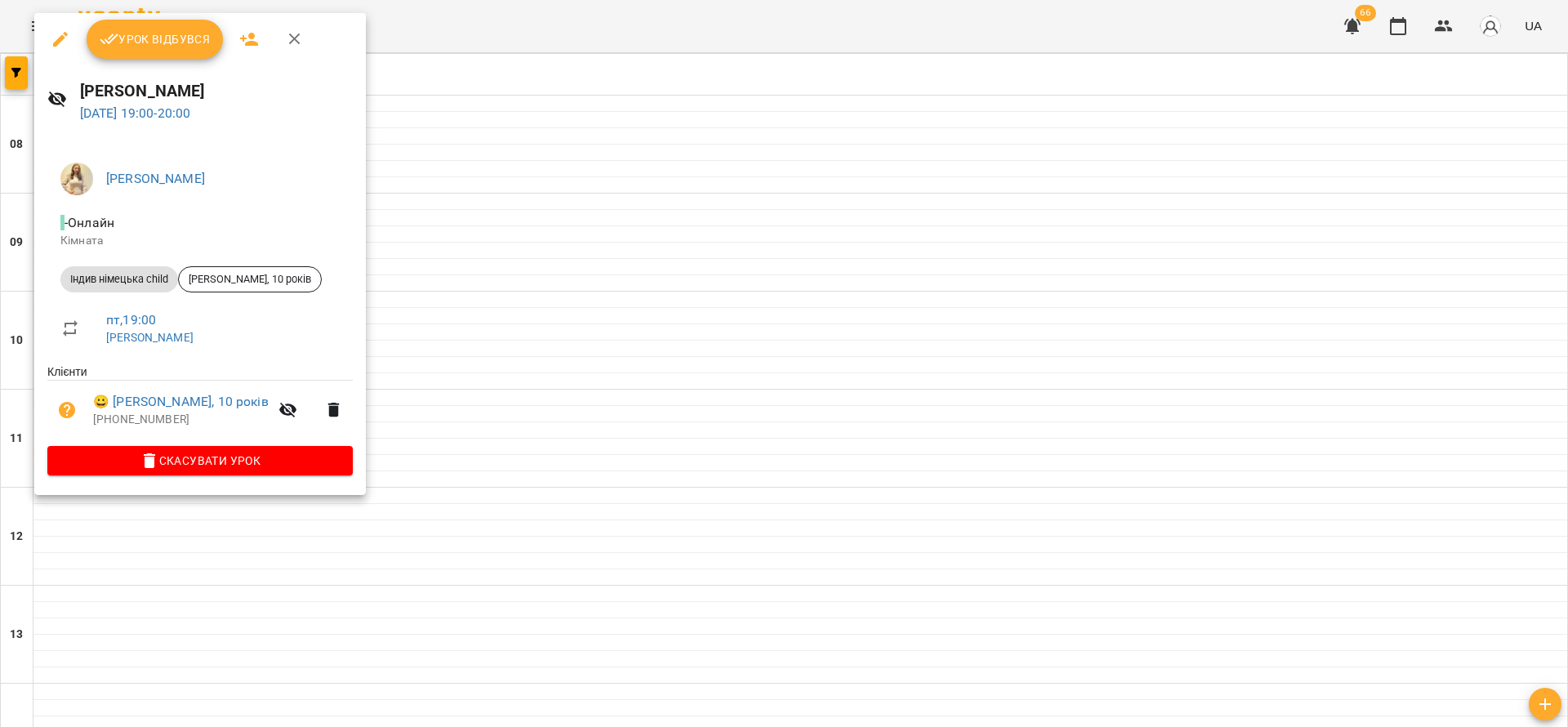
click at [234, 467] on span "Скасувати Урок" at bounding box center [200, 460] width 279 height 19
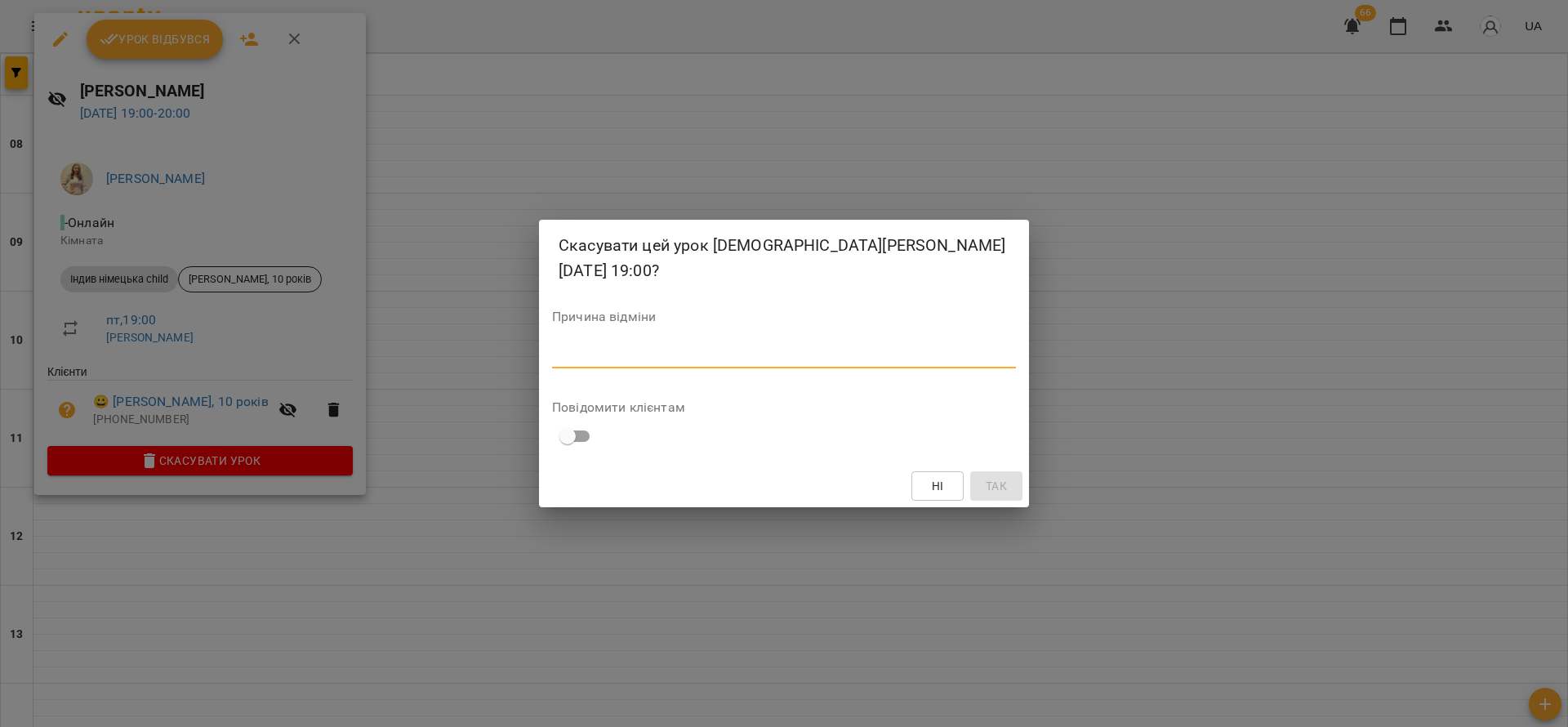
click at [644, 360] on textarea at bounding box center [784, 355] width 464 height 16
type textarea "*"
drag, startPoint x: 1008, startPoint y: 481, endPoint x: 254, endPoint y: 180, distance: 811.9
click at [1006, 481] on span "Так" at bounding box center [996, 486] width 21 height 19
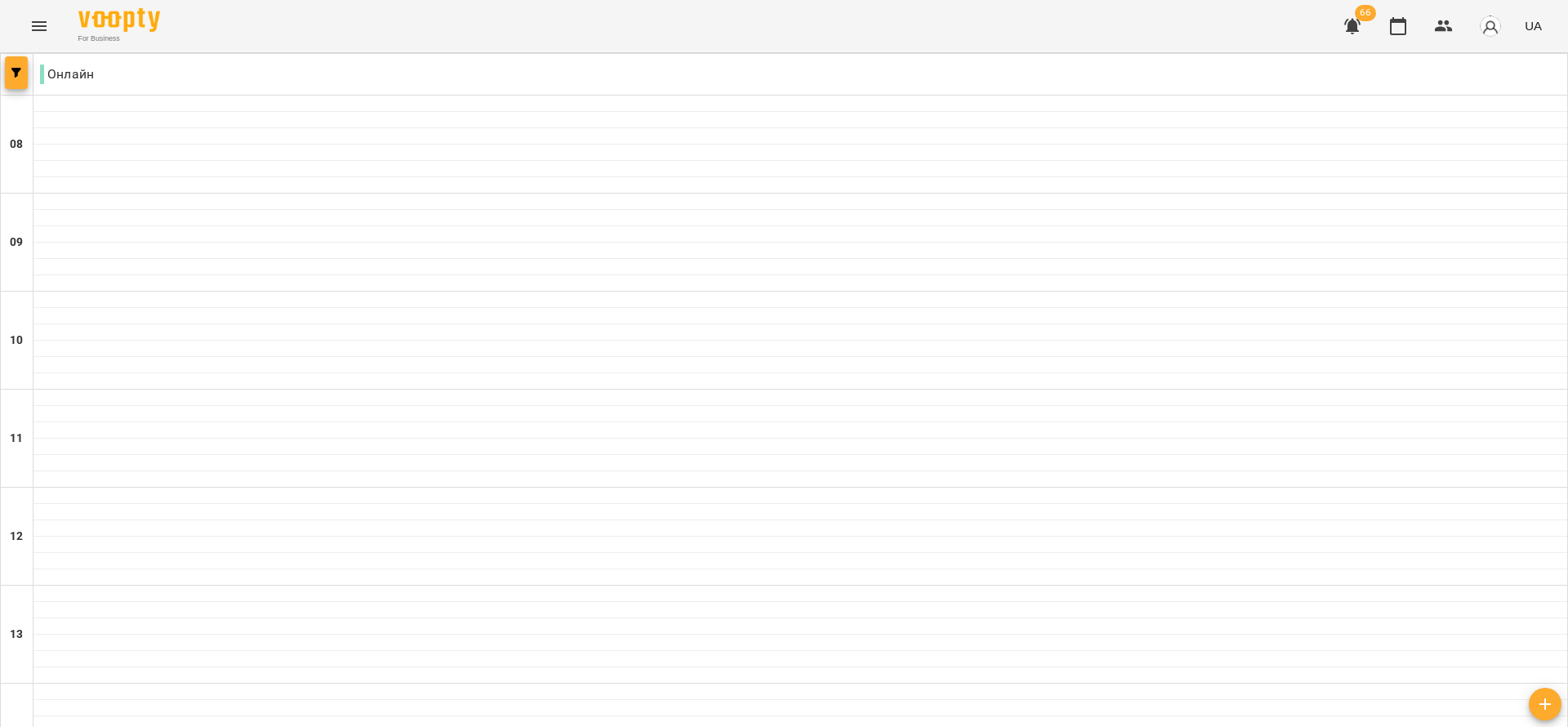
click at [24, 72] on span "button" at bounding box center [17, 72] width 23 height 10
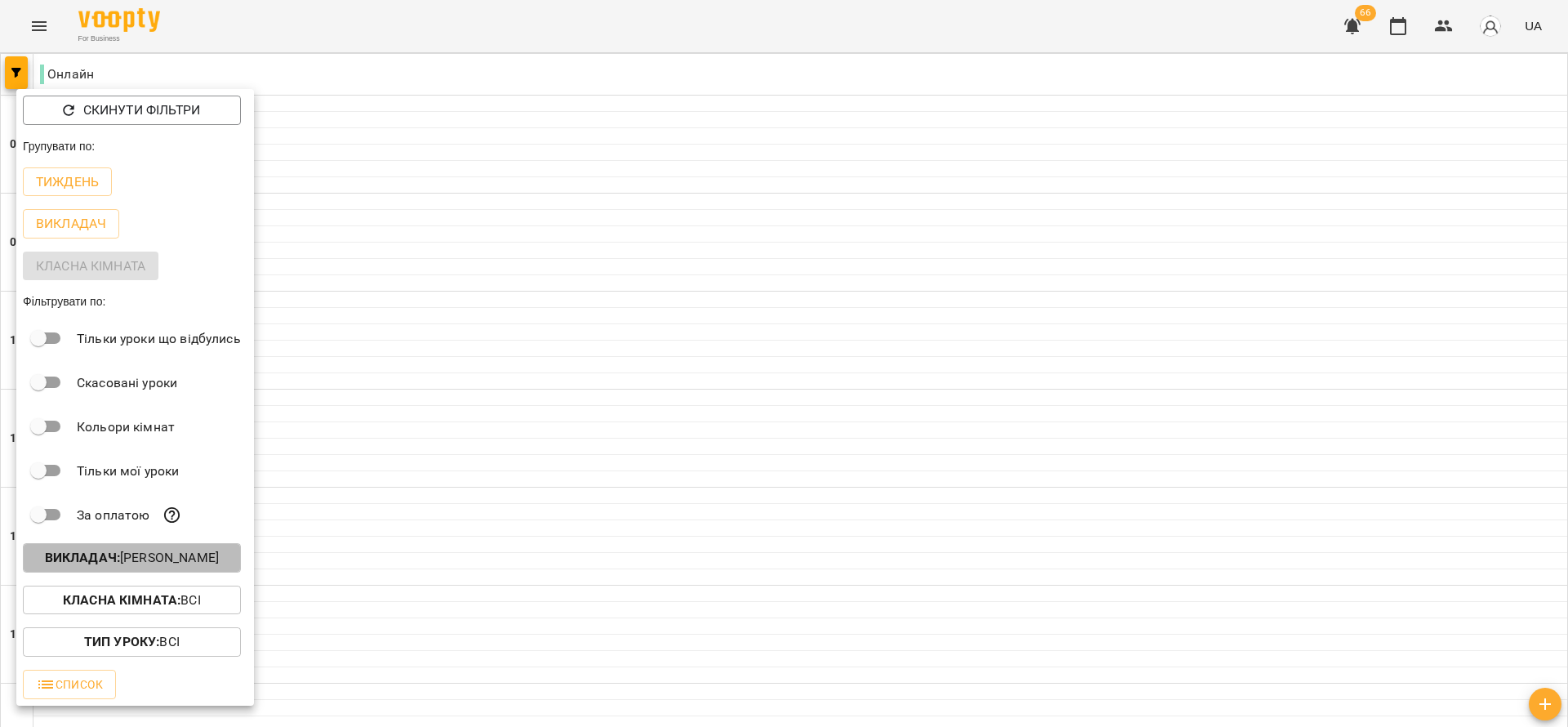
click at [165, 561] on p "Викладач : Богомоленко Ірина Павлівна" at bounding box center [132, 557] width 174 height 19
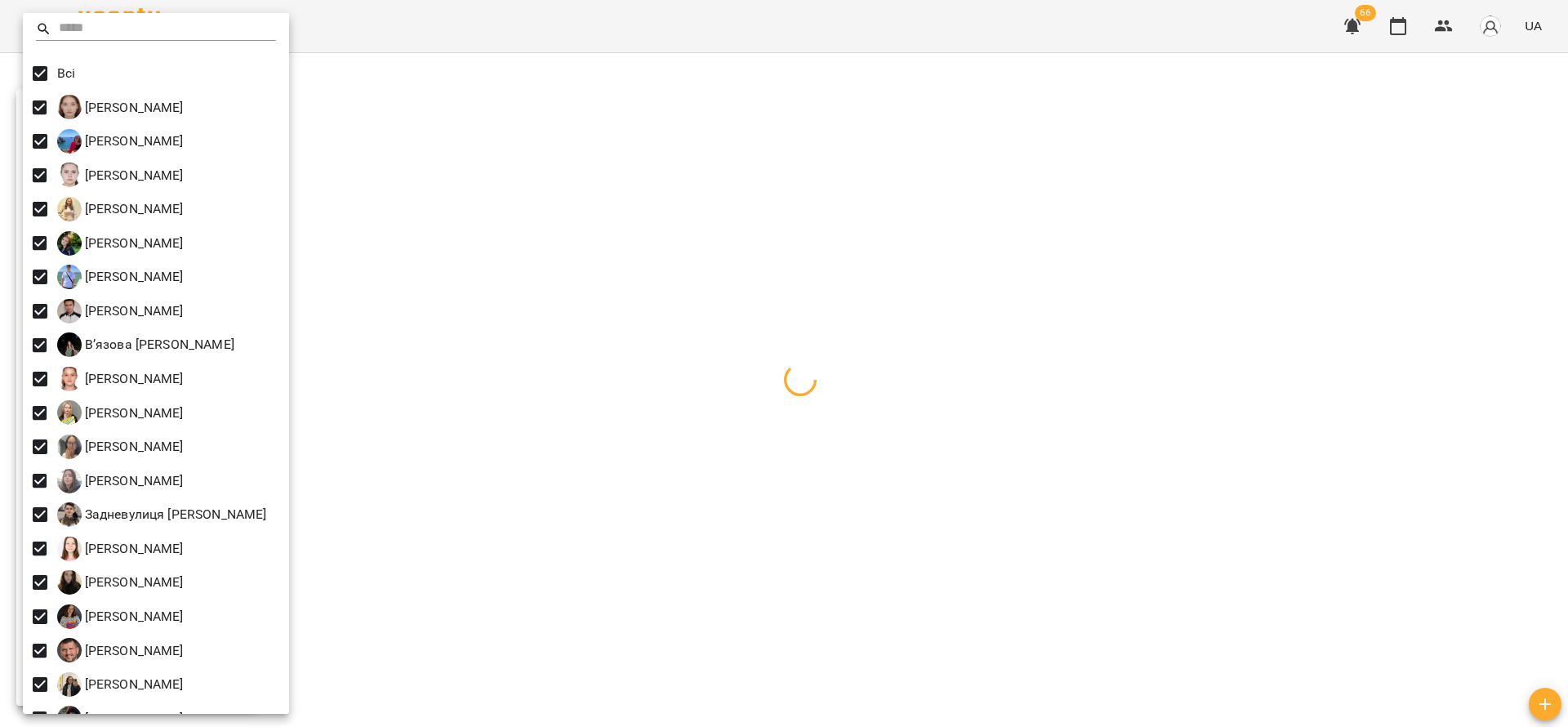
click at [515, 656] on div at bounding box center [784, 363] width 1568 height 727
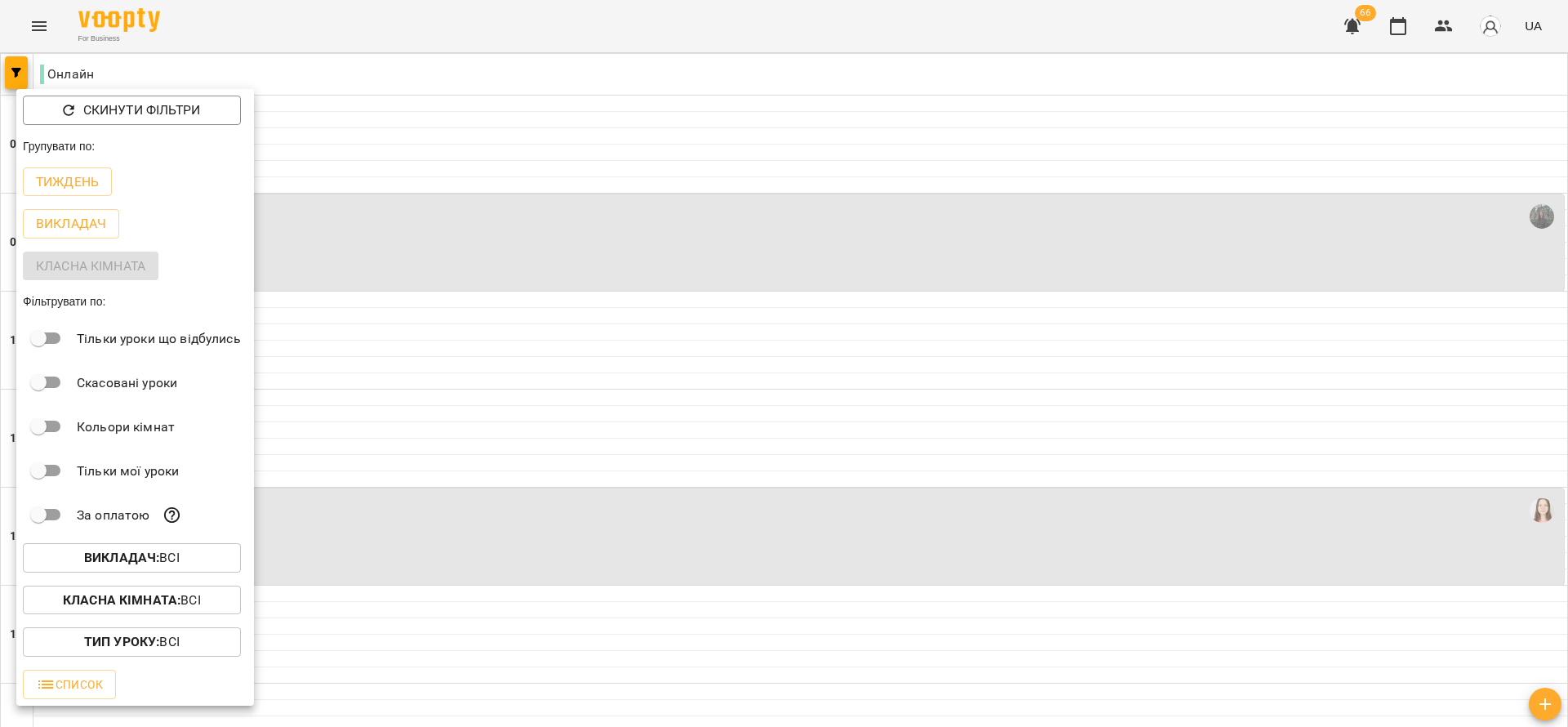
click at [499, 645] on div at bounding box center [784, 363] width 1568 height 727
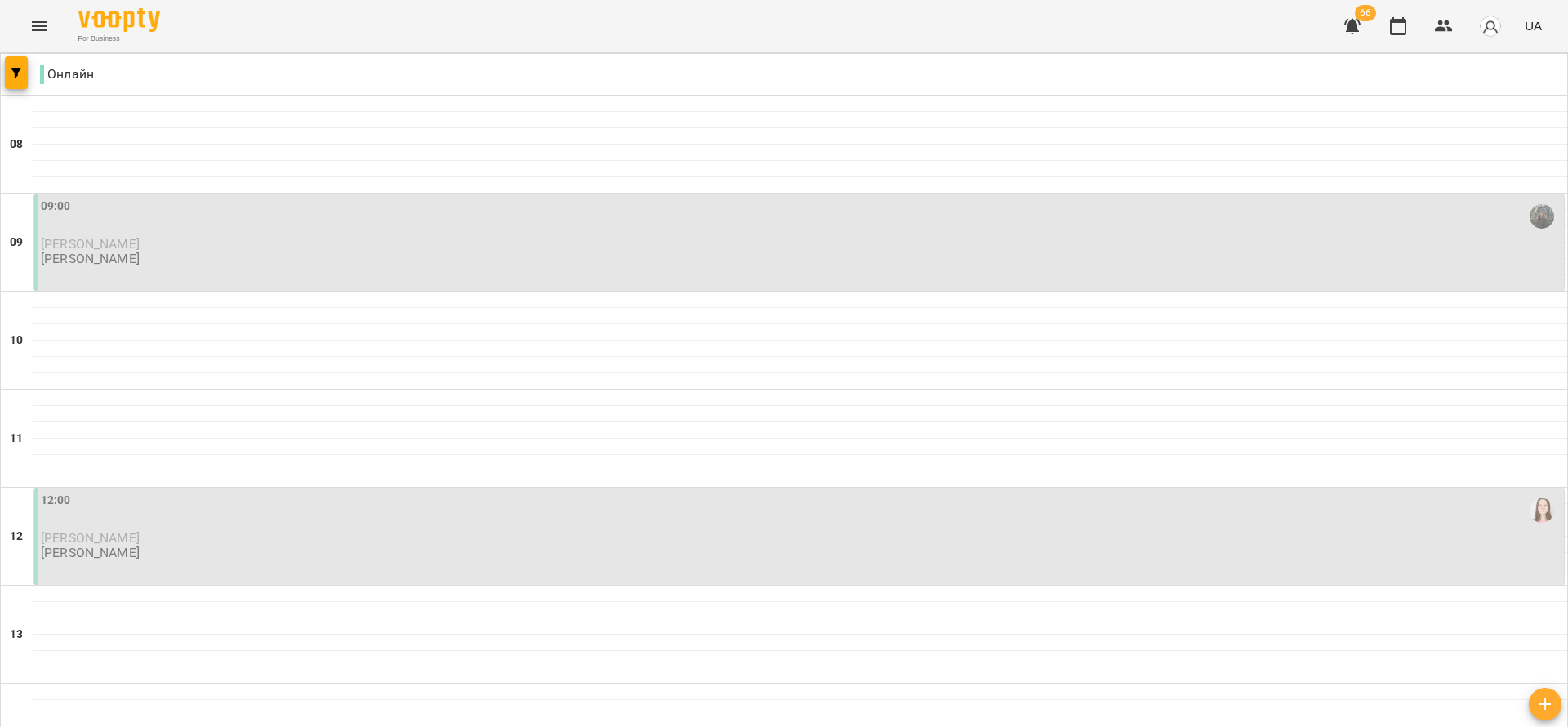
click at [497, 645] on div "Скинути фільтри Групувати по: Тиждень Викладач Класна кімната Фільтрувати по: Т…" at bounding box center [784, 363] width 1568 height 727
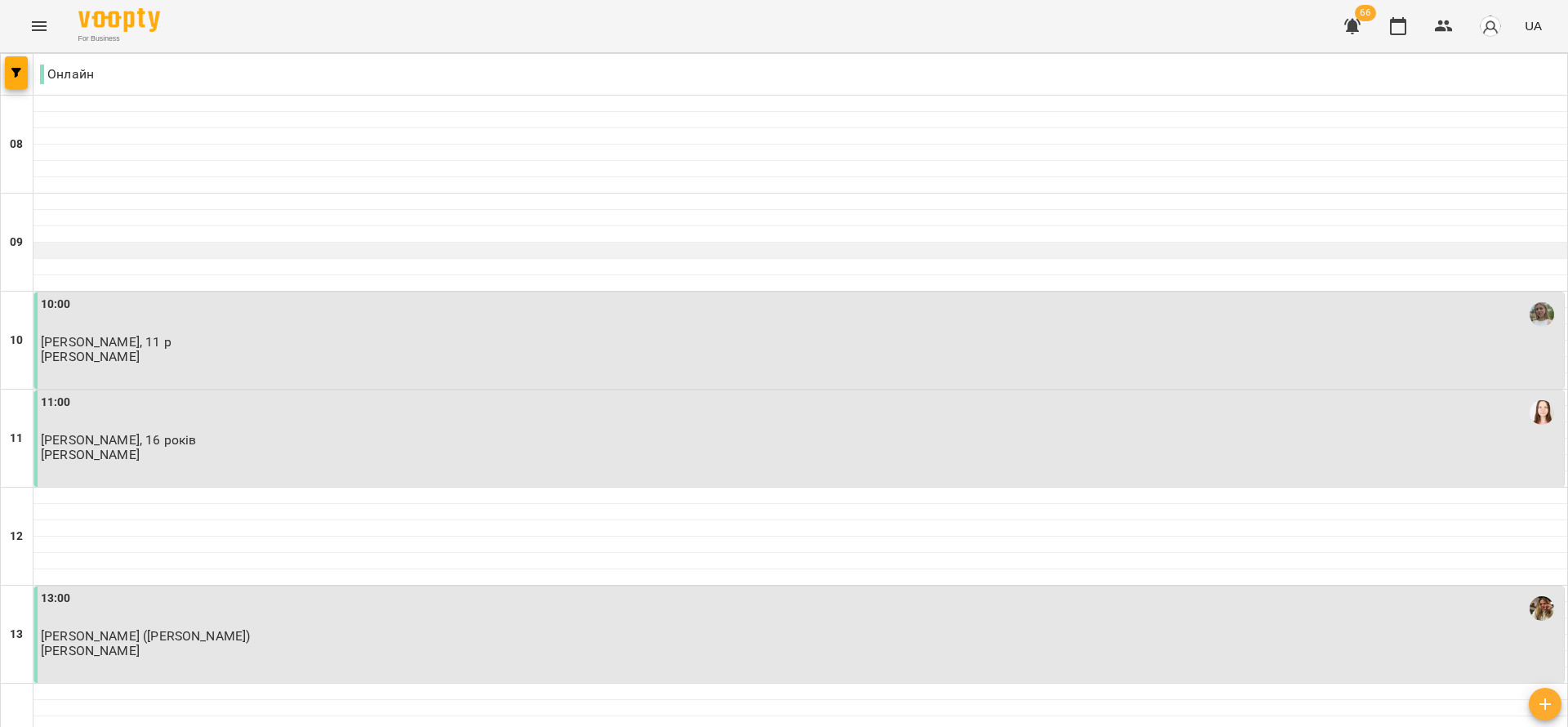
scroll to position [144, 0]
